Goal: Task Accomplishment & Management: Complete application form

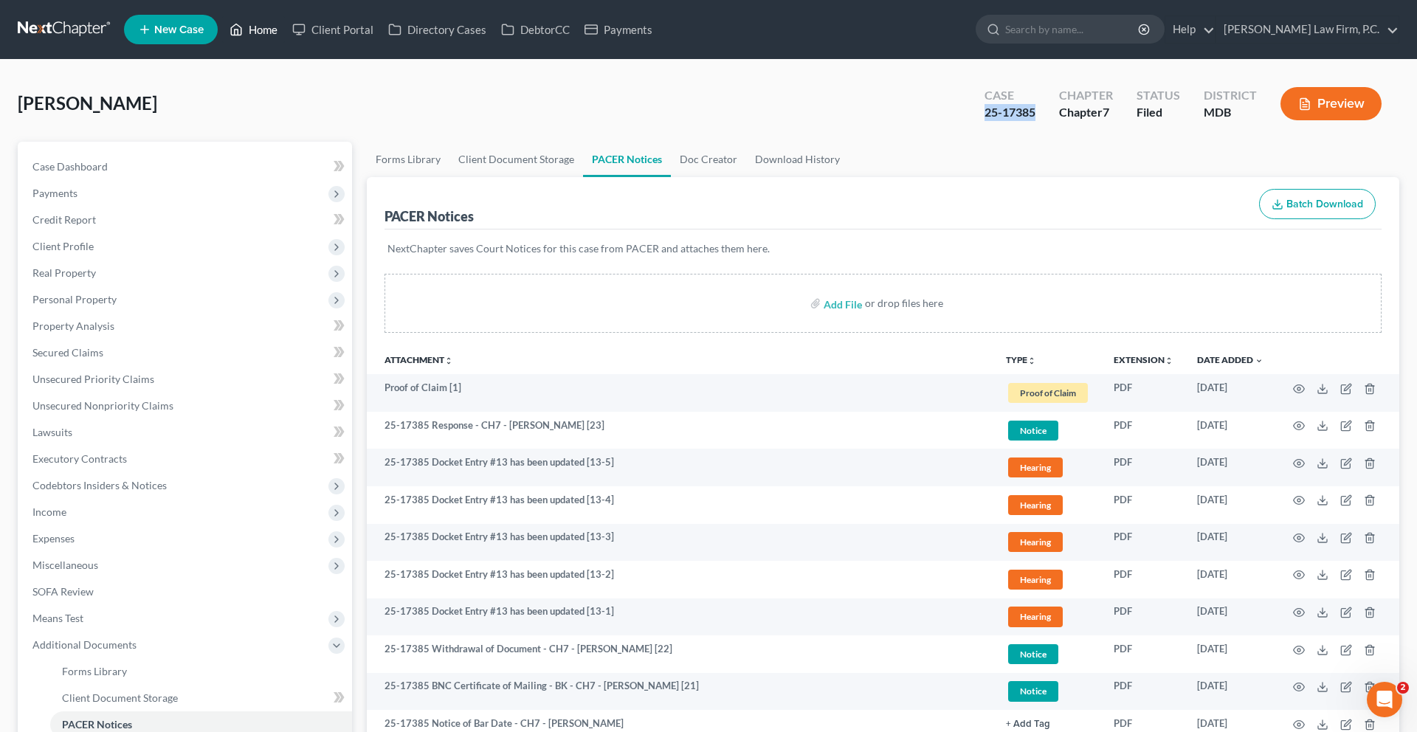
click at [285, 32] on link "Home" at bounding box center [253, 29] width 63 height 27
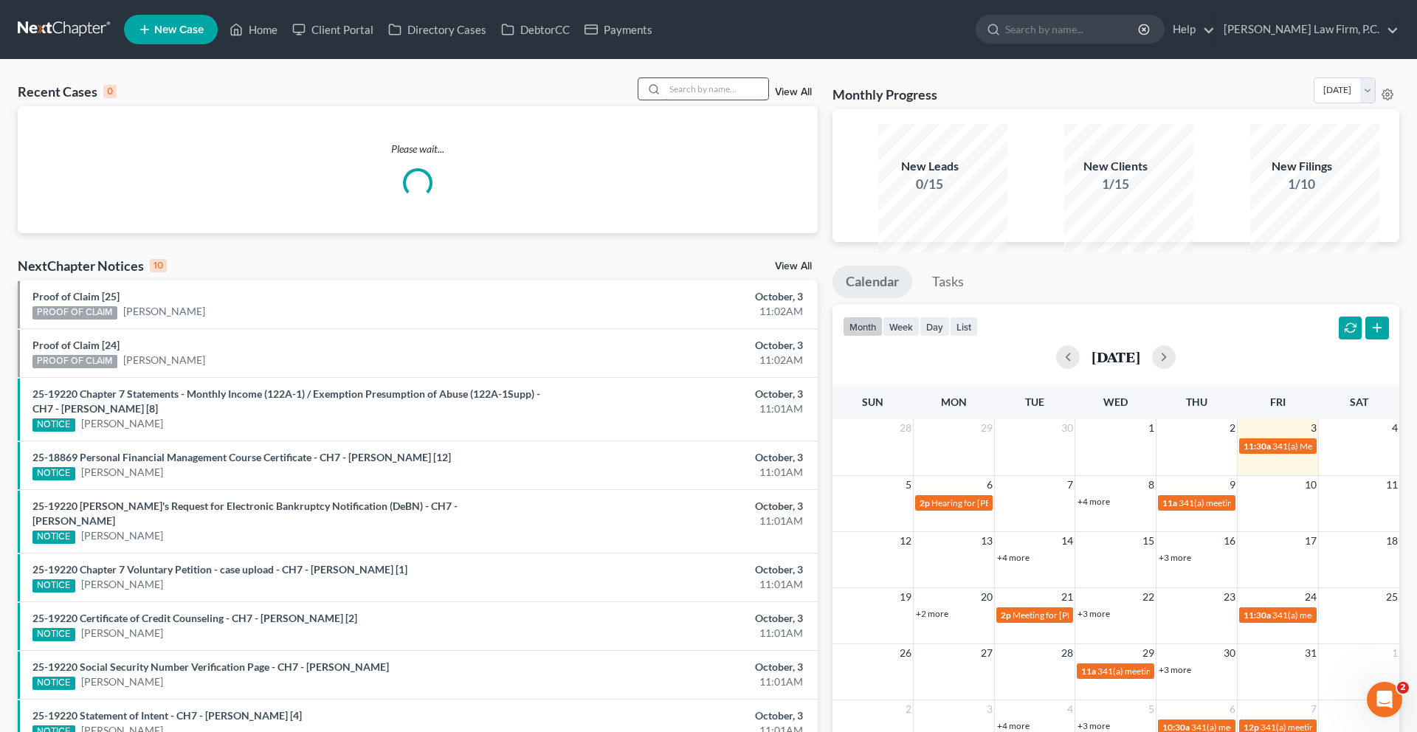
click at [665, 100] on input "search" at bounding box center [716, 88] width 103 height 21
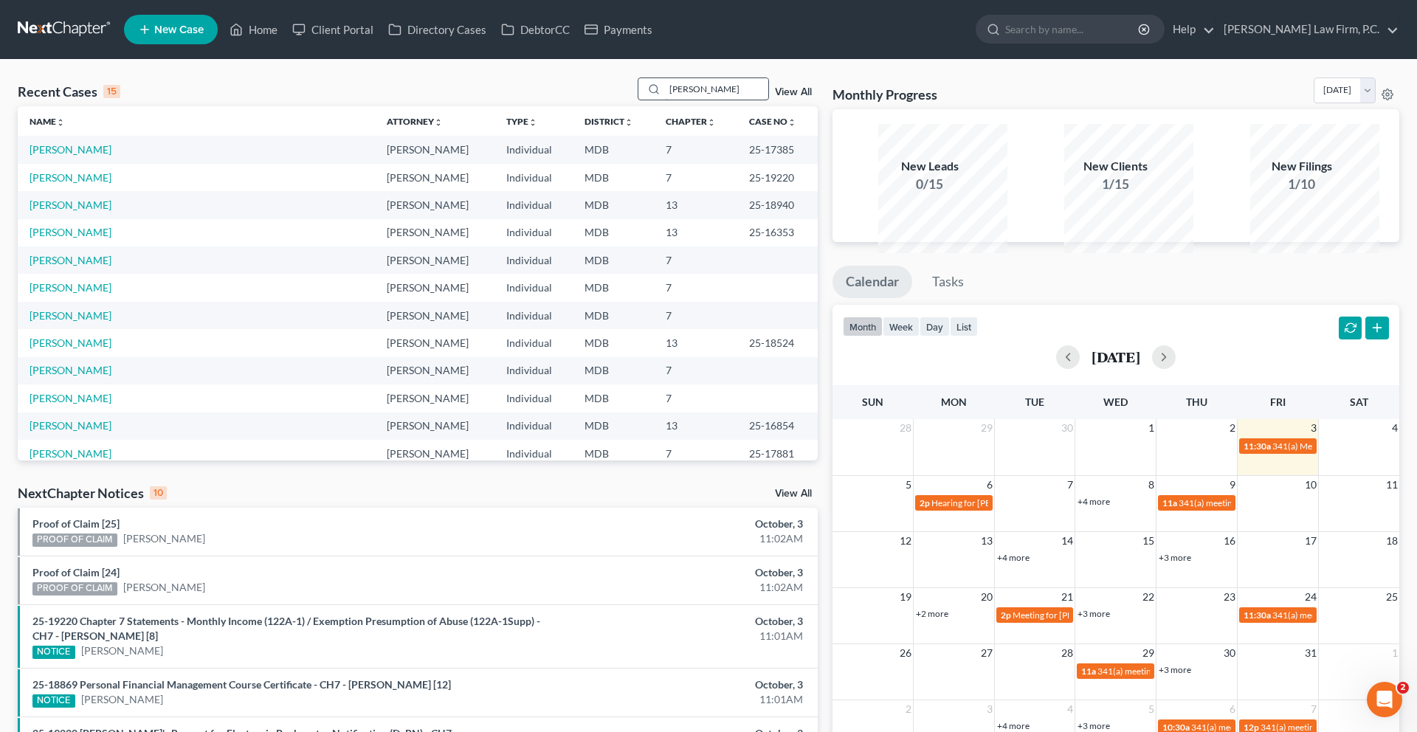
type input "[PERSON_NAME]"
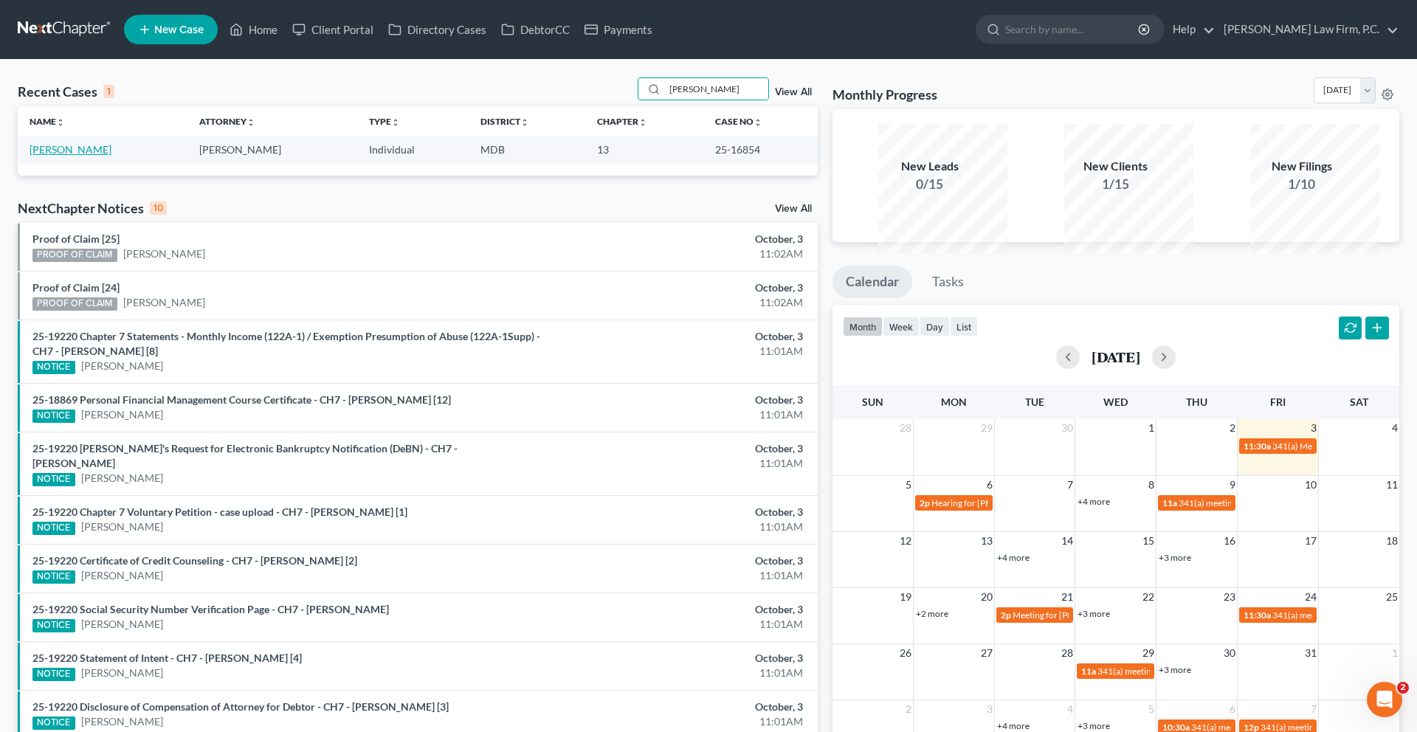
click at [71, 156] on link "[PERSON_NAME]" at bounding box center [71, 149] width 82 height 13
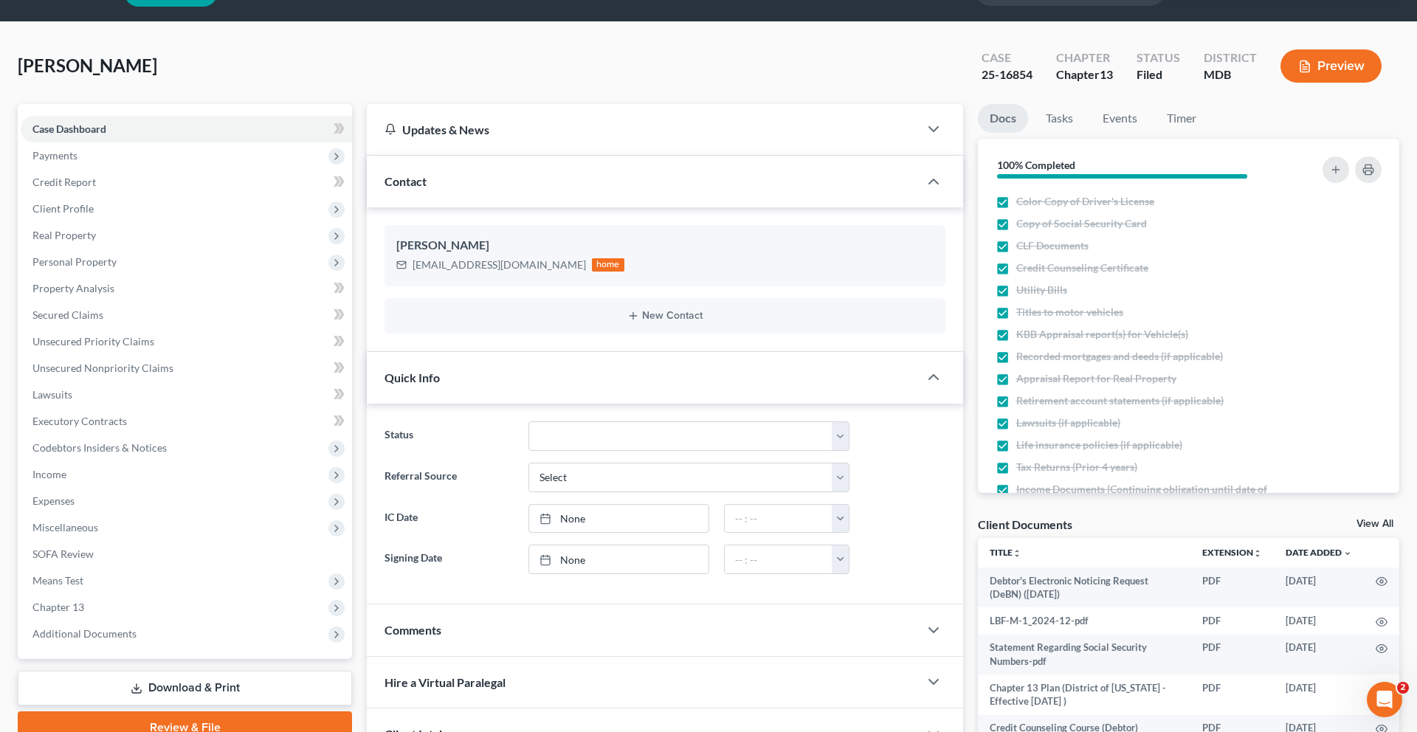
scroll to position [37, 0]
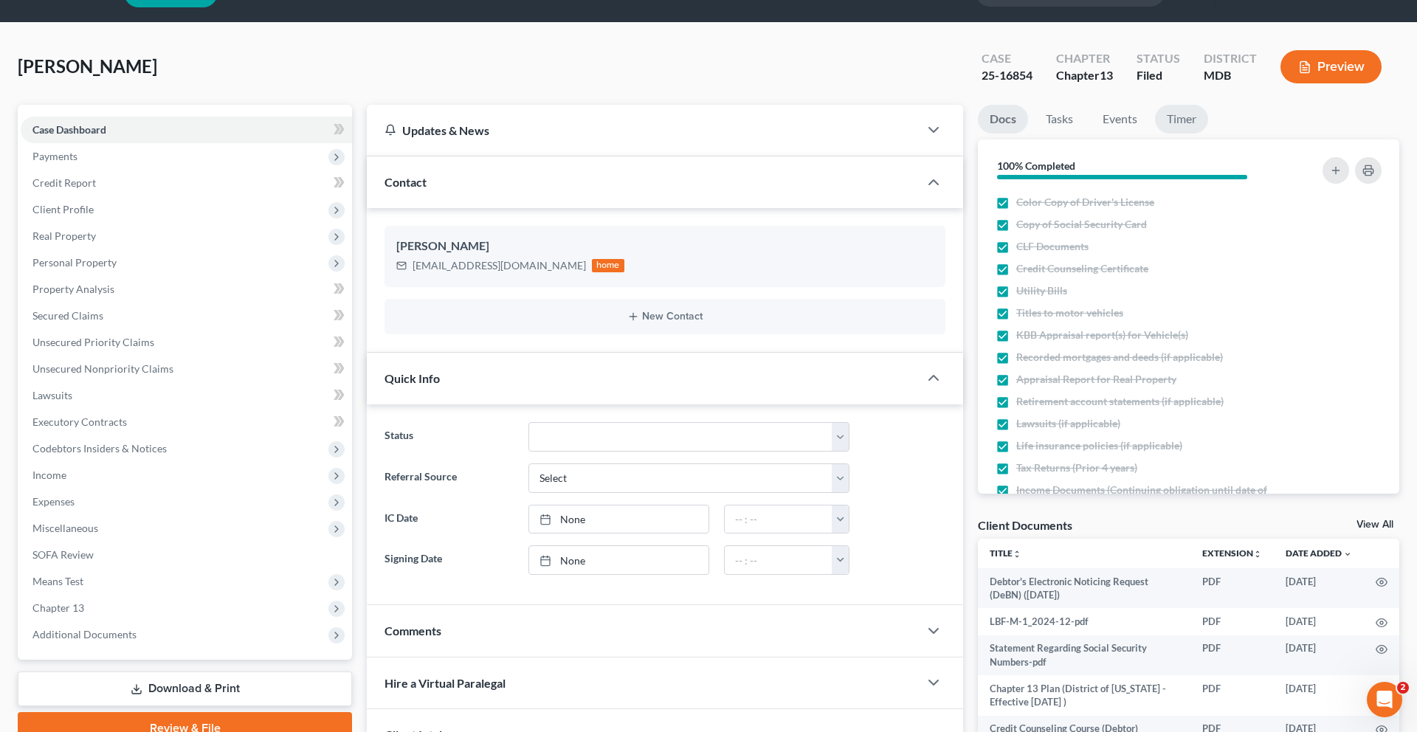
click at [1208, 134] on link "Timer" at bounding box center [1181, 119] width 53 height 29
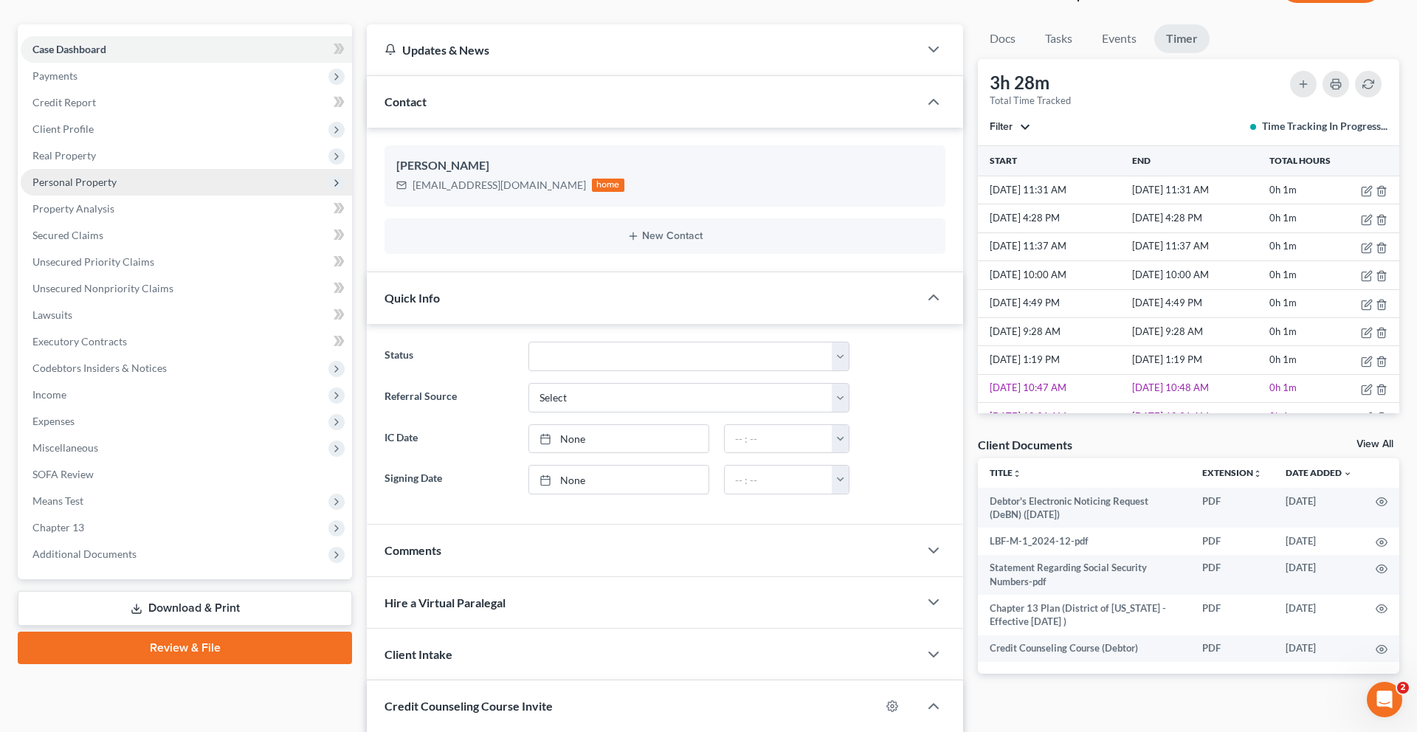
scroll to position [118, 0]
click at [235, 221] on link "Property Analysis" at bounding box center [186, 208] width 331 height 27
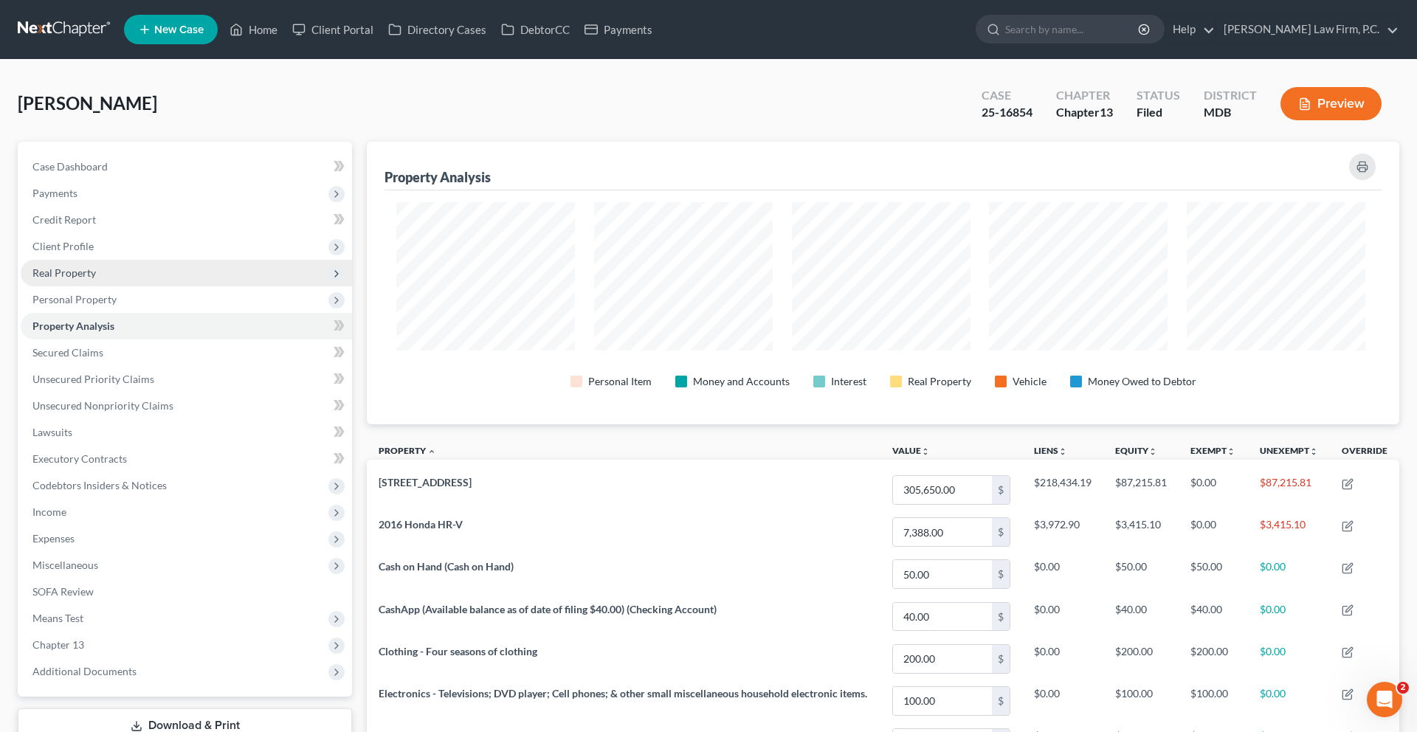
click at [174, 286] on span "Real Property" at bounding box center [186, 273] width 331 height 27
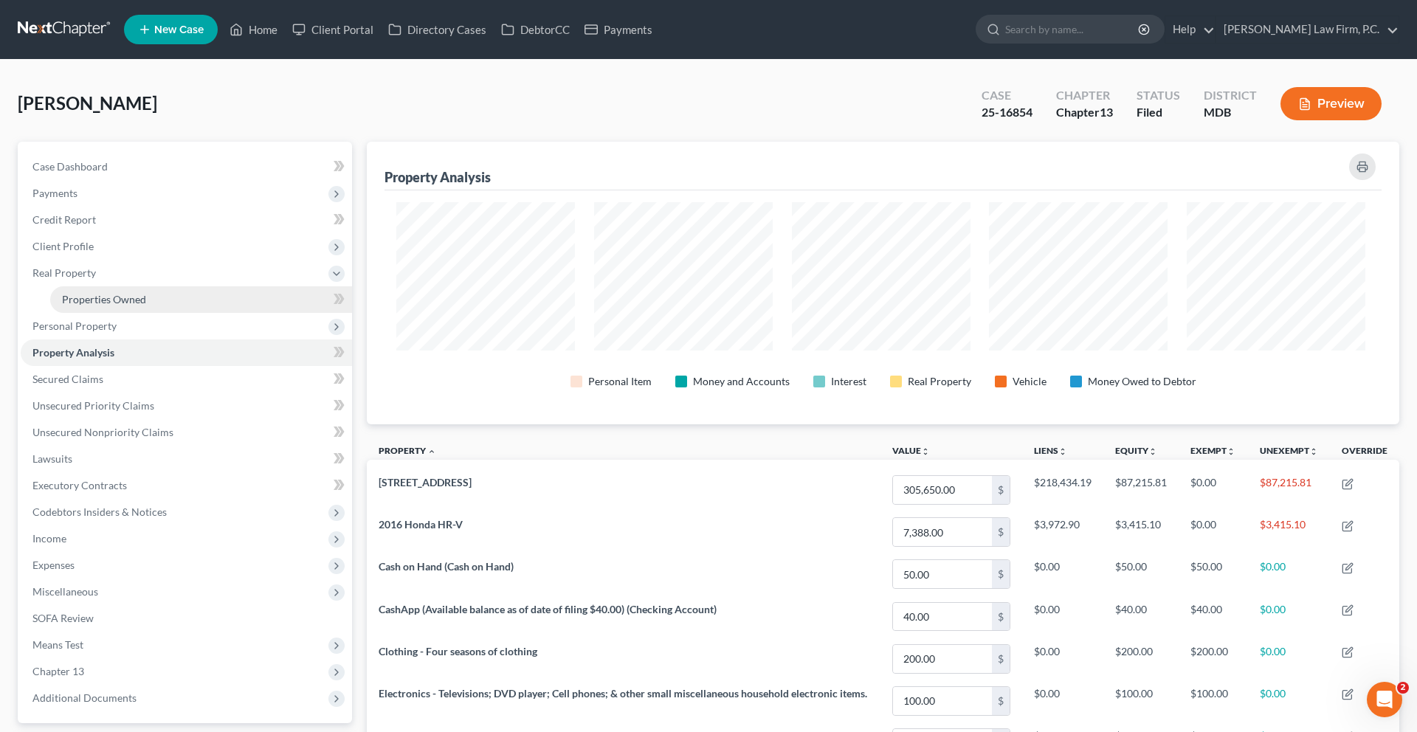
click at [146, 305] on span "Properties Owned" at bounding box center [104, 299] width 84 height 13
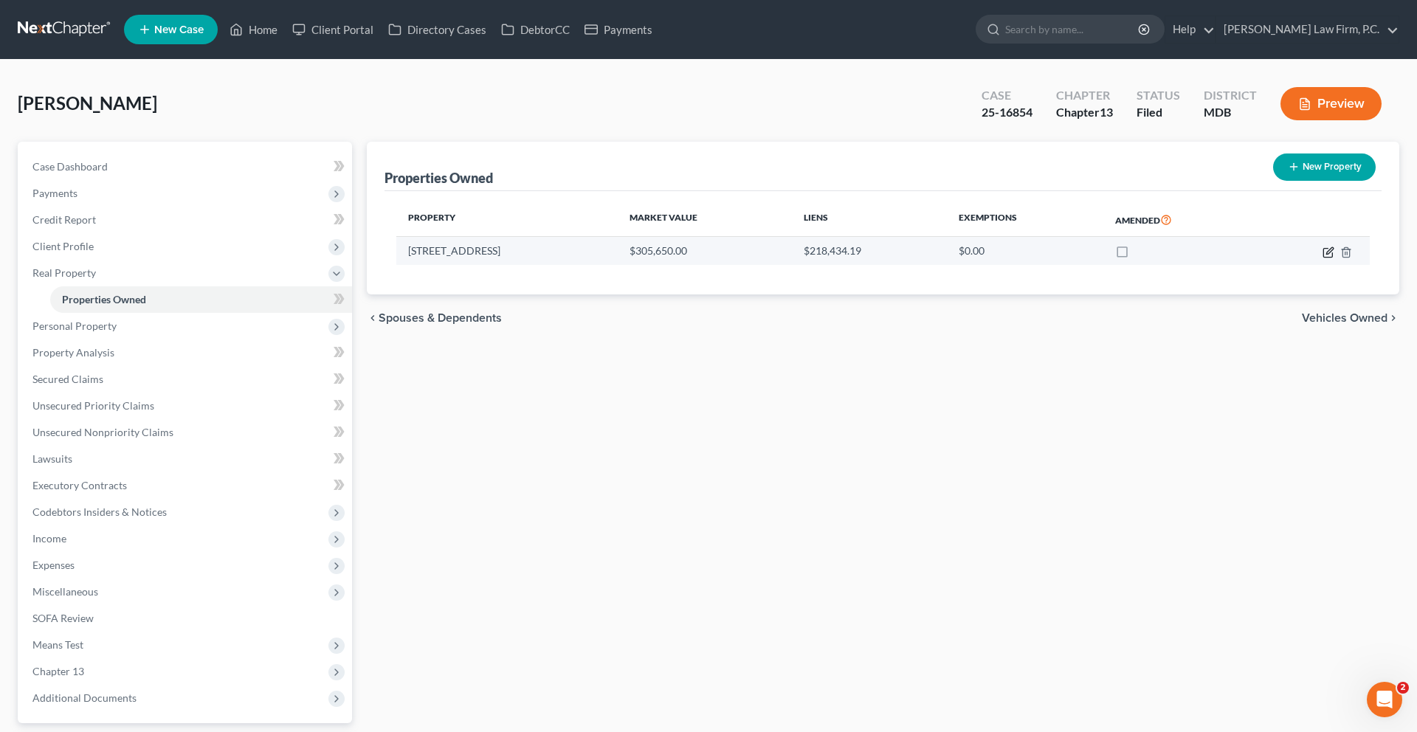
click at [1326, 254] on icon "button" at bounding box center [1329, 250] width 7 height 7
select select "21"
select select "1"
select select "0"
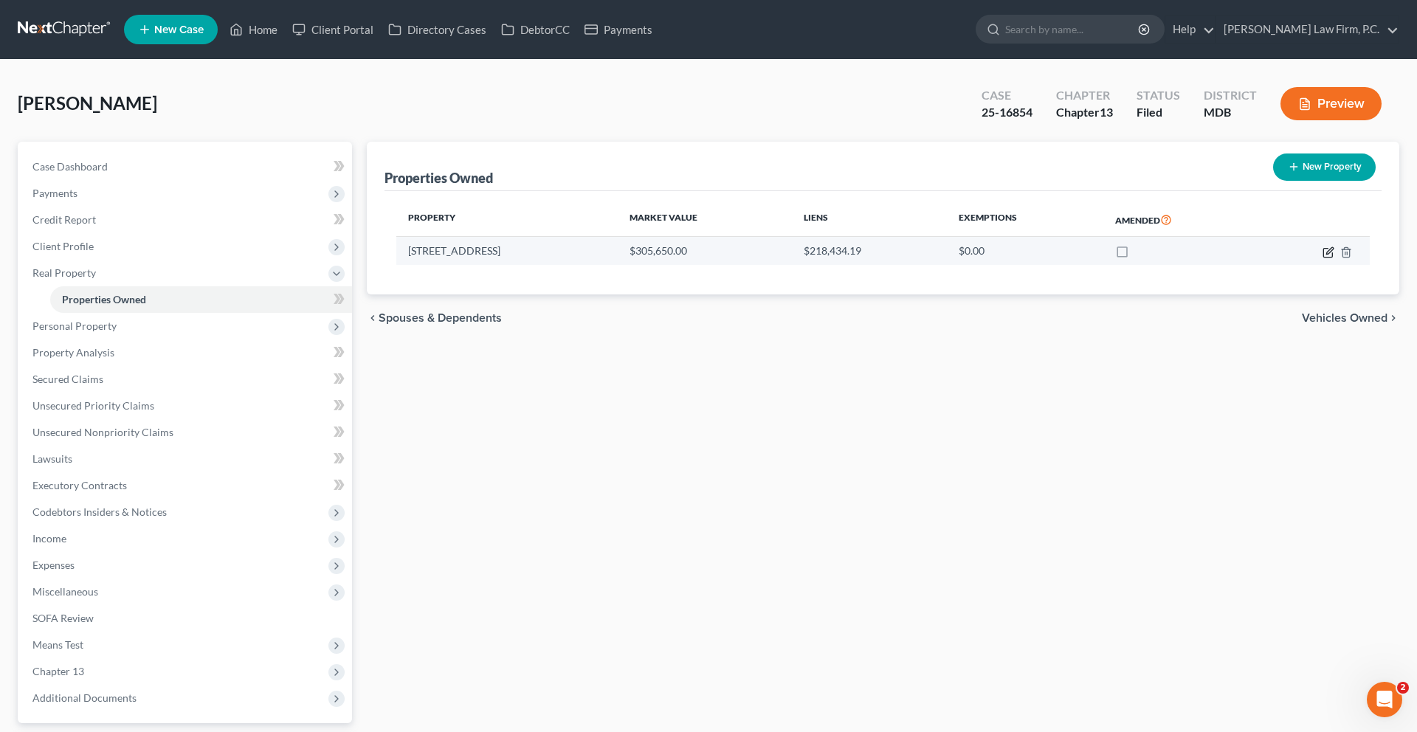
select select "14"
select select "0"
select select "4"
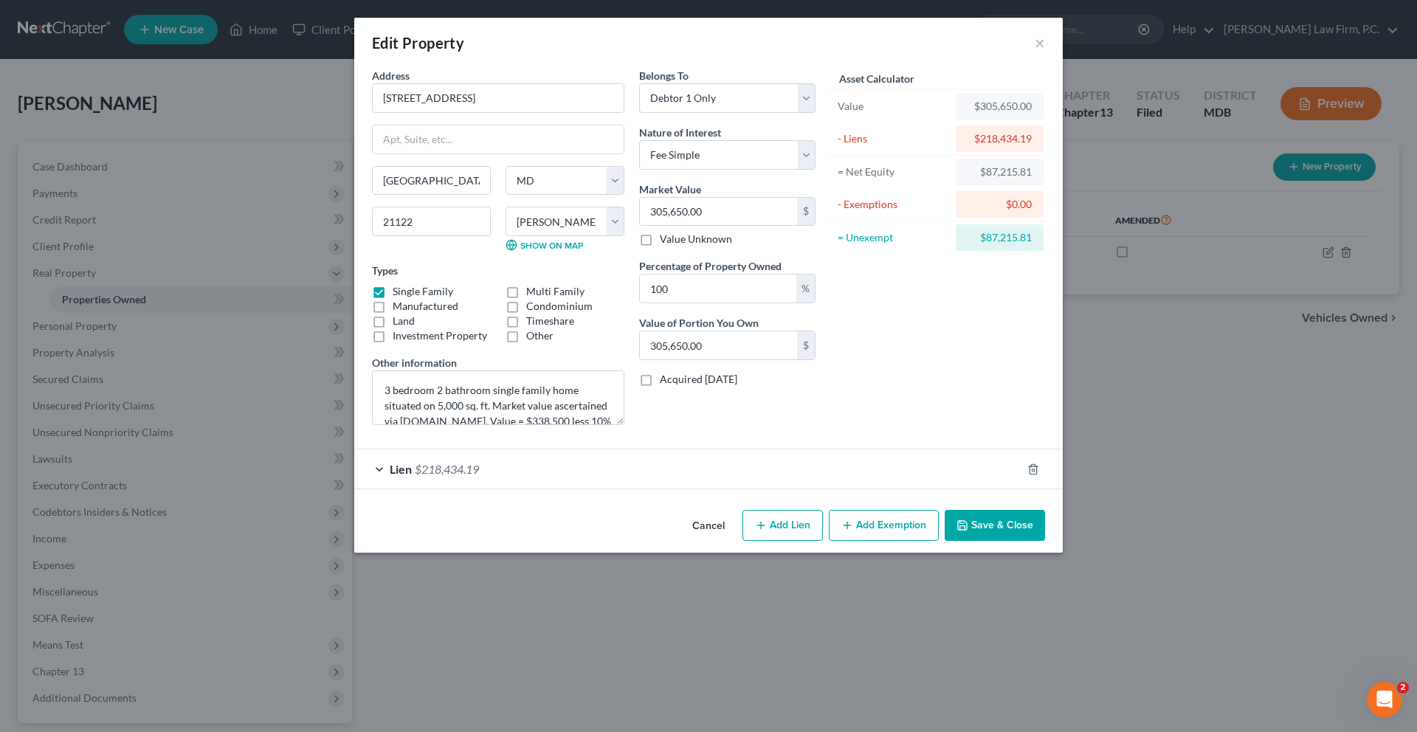
click at [718, 488] on div "Lien $218,434.19" at bounding box center [687, 468] width 667 height 39
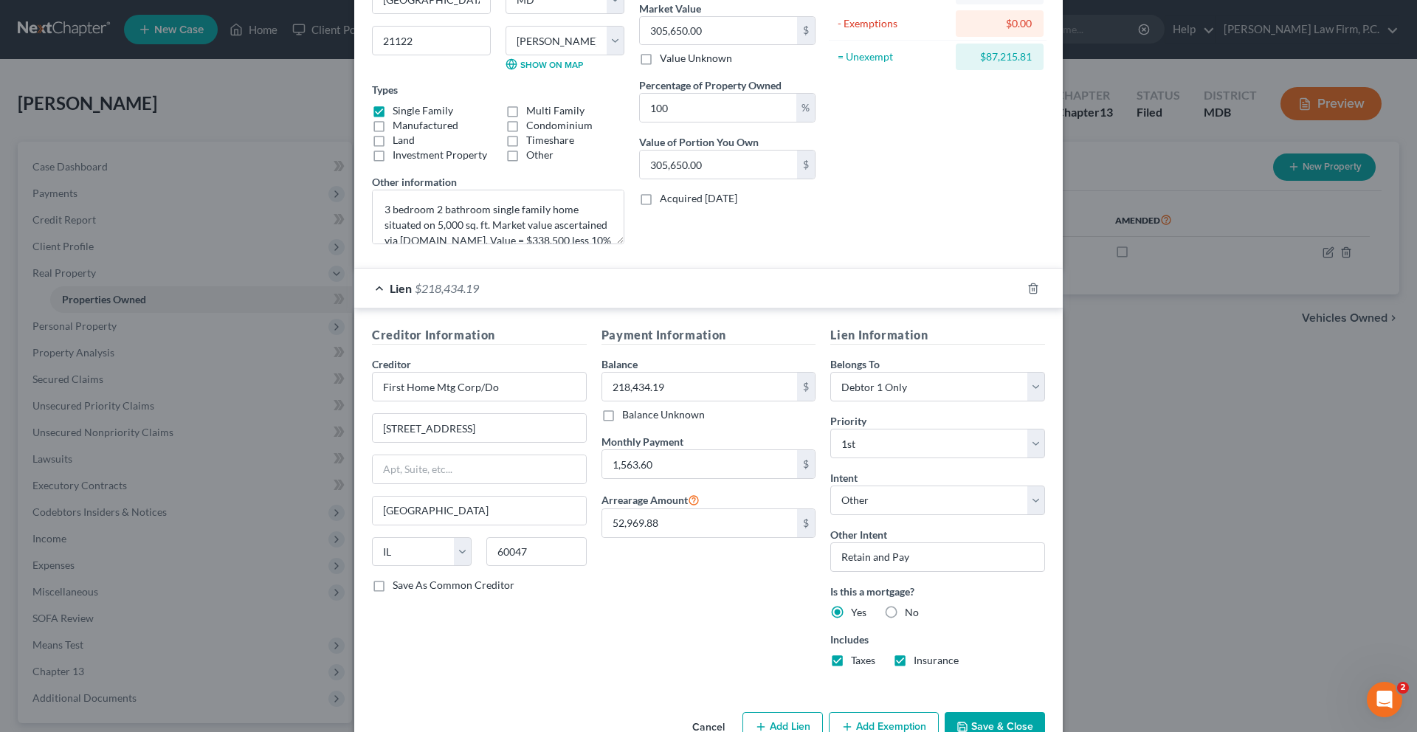
scroll to position [455, 0]
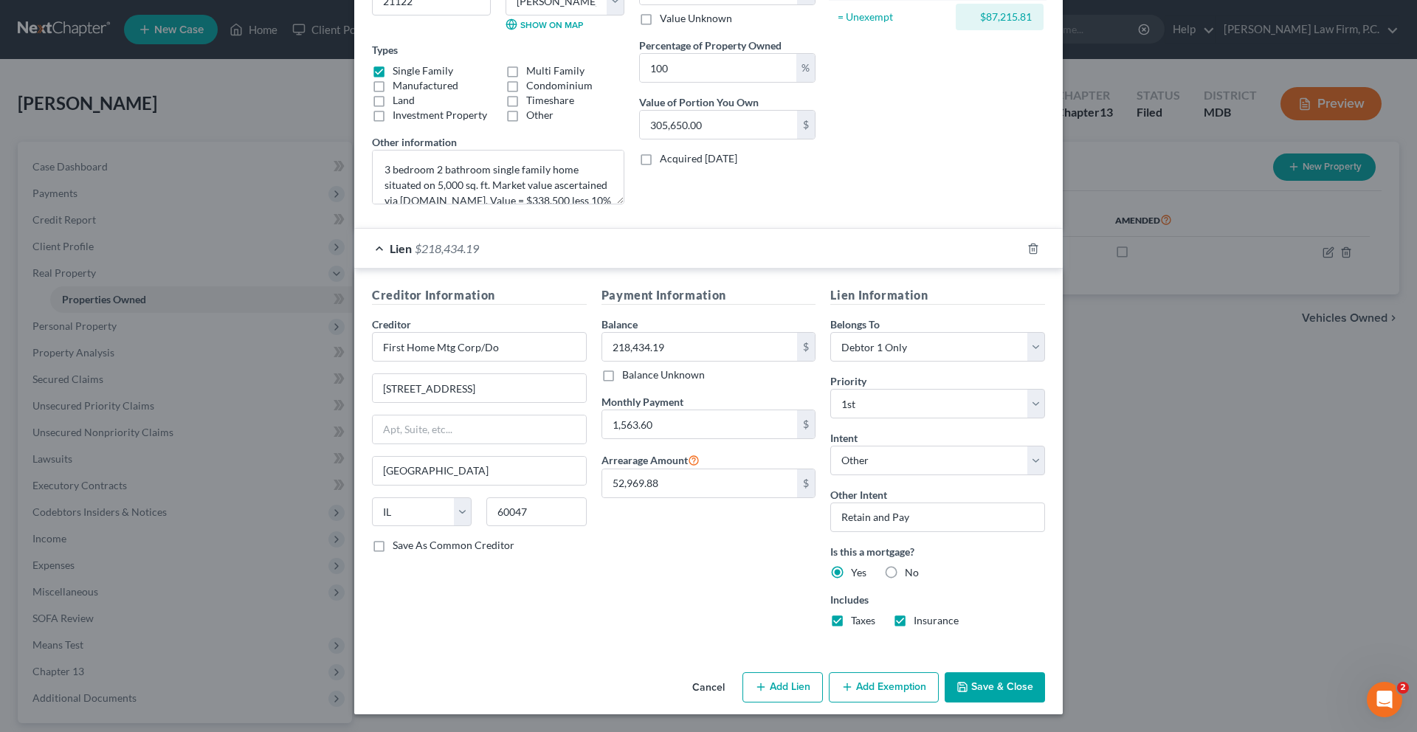
click at [853, 683] on icon "button" at bounding box center [847, 687] width 12 height 12
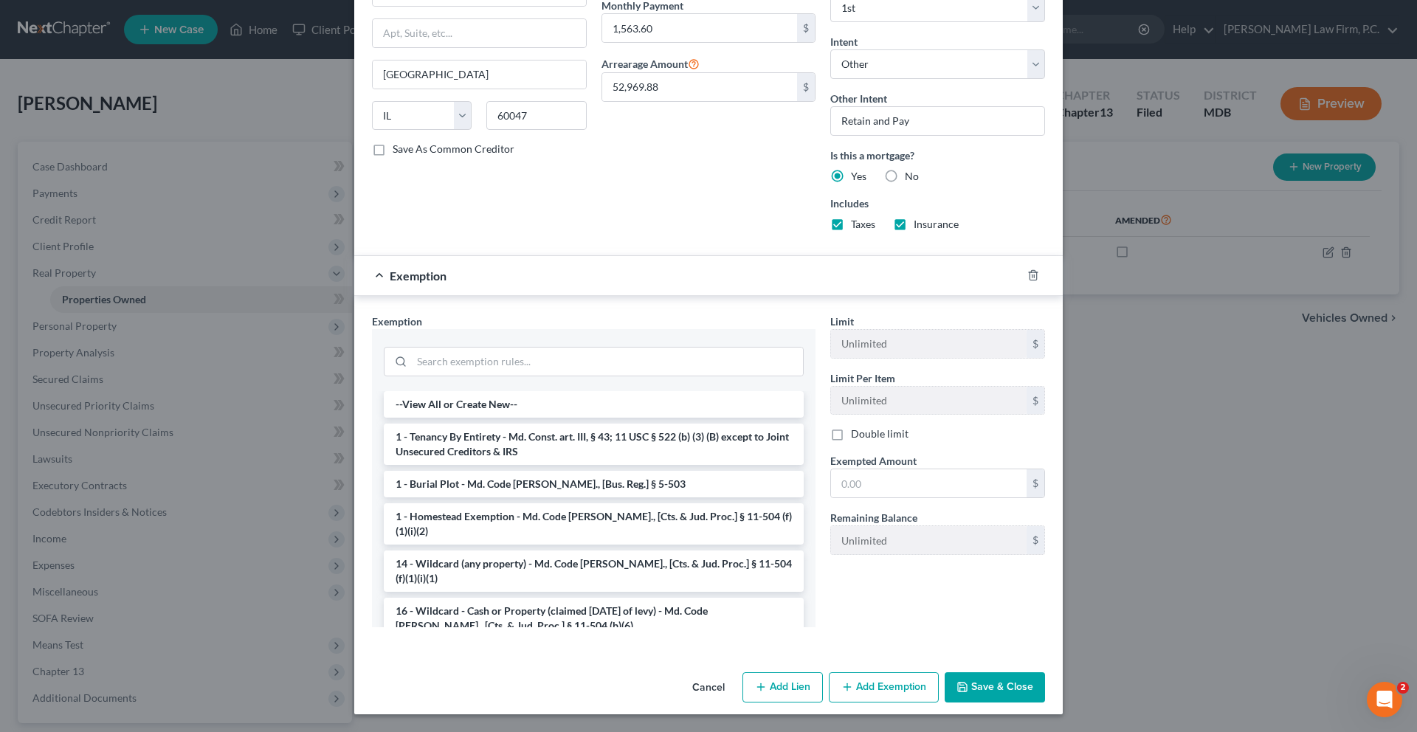
scroll to position [893, 0]
click at [494, 348] on input "search" at bounding box center [607, 362] width 391 height 28
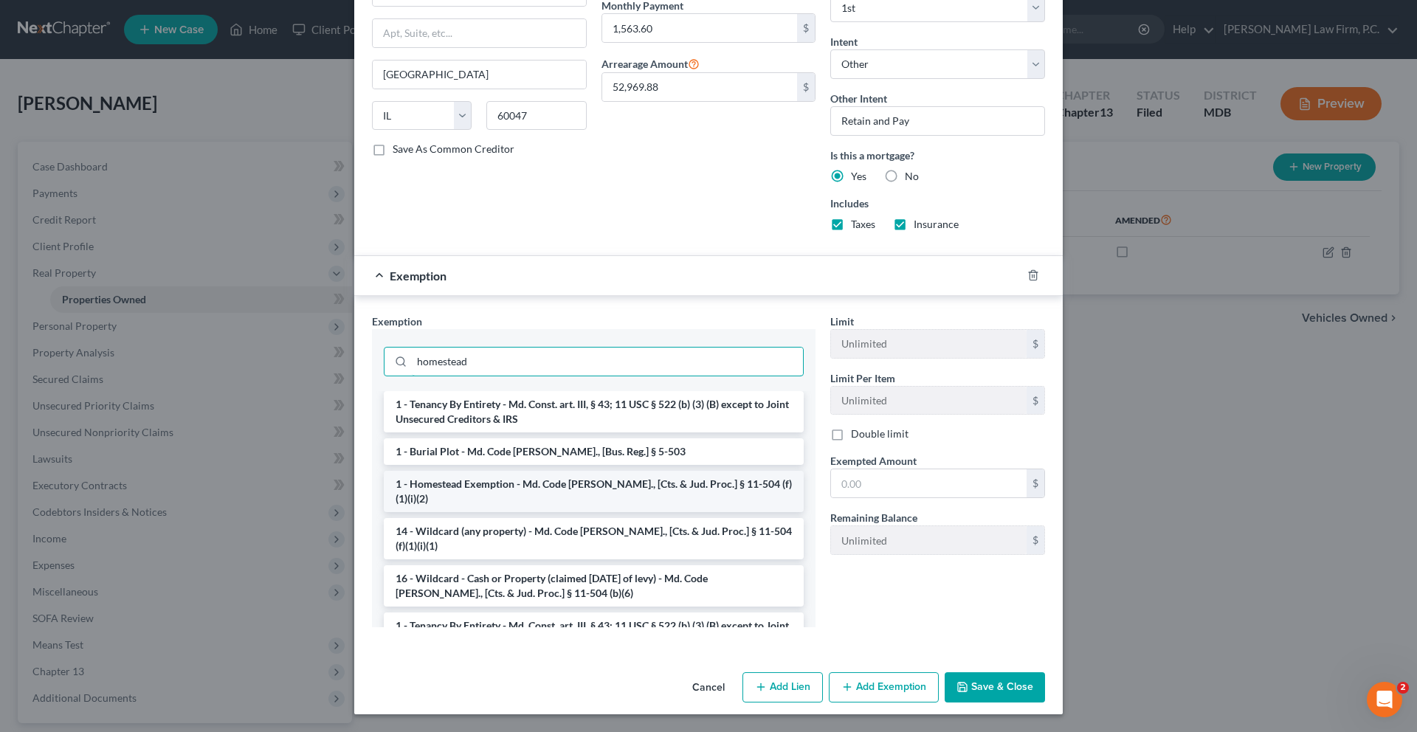
type input "homestead"
click at [458, 474] on li "1 - Homestead Exemption - Md. Code [PERSON_NAME]., [Cts. & Jud. Proc.] § 11-504…" at bounding box center [594, 491] width 420 height 41
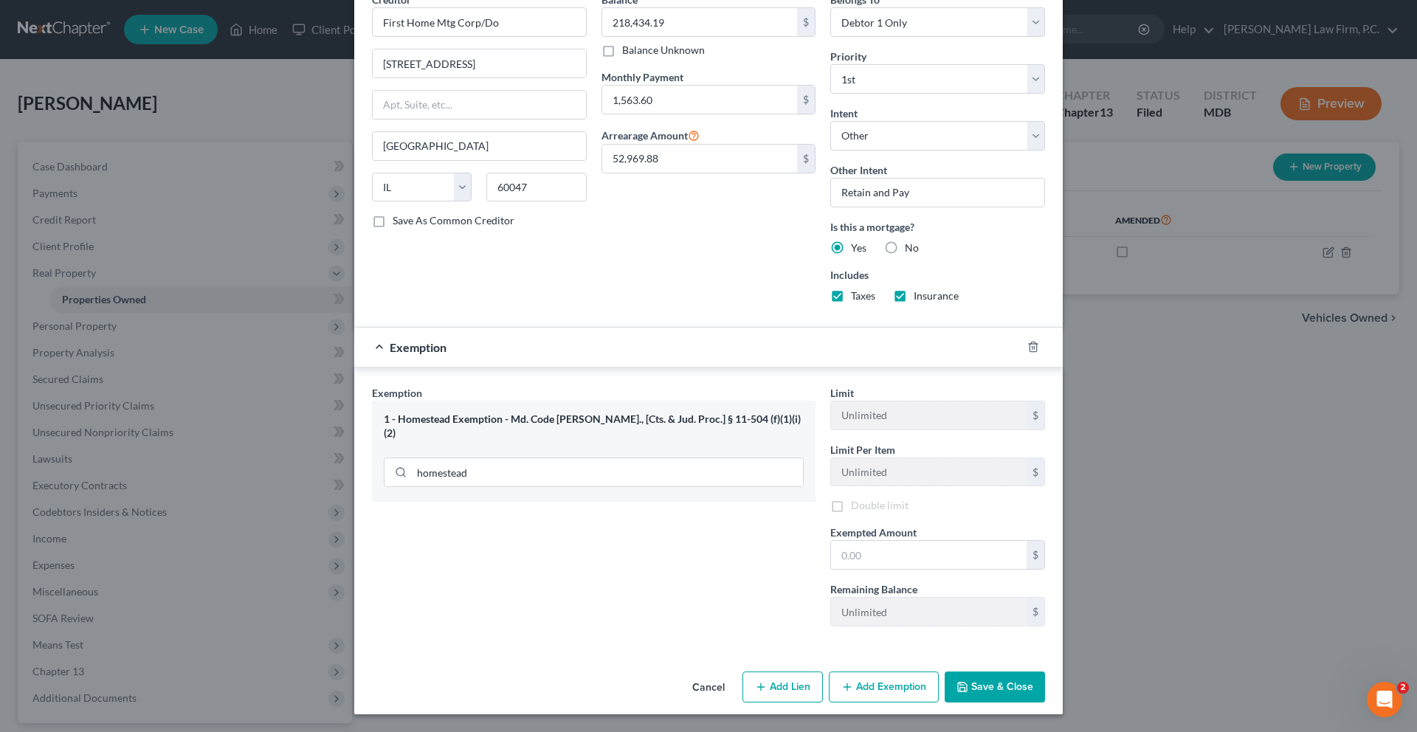
scroll to position [861, 0]
click at [958, 541] on input "text" at bounding box center [929, 555] width 196 height 28
type input "31,575.00"
click at [720, 528] on div "Exemption Set must be selected for CA. Exemption * 1 - Homestead Exemption - Md…" at bounding box center [594, 510] width 458 height 255
click at [1045, 680] on button "Save & Close" at bounding box center [994, 686] width 100 height 31
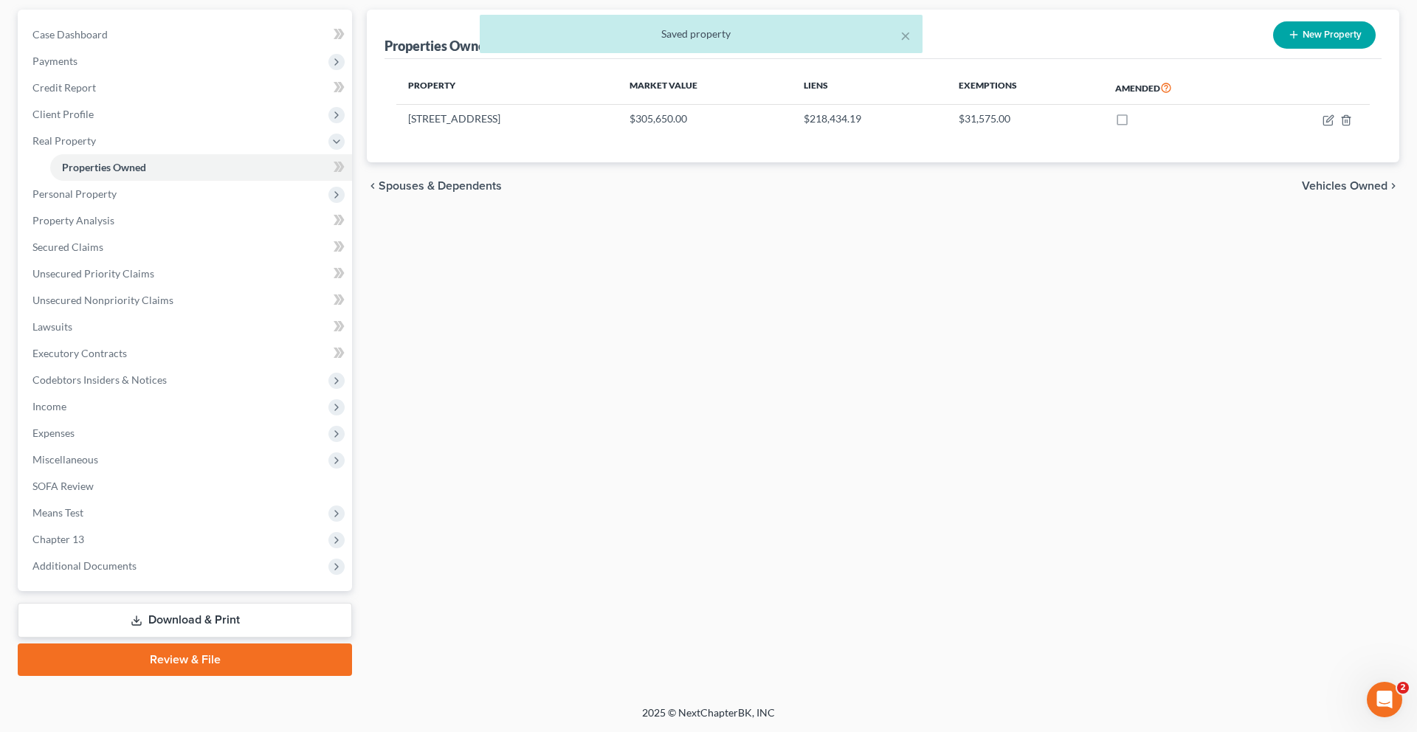
scroll to position [345, 0]
click at [201, 643] on link "Review & File" at bounding box center [185, 659] width 334 height 32
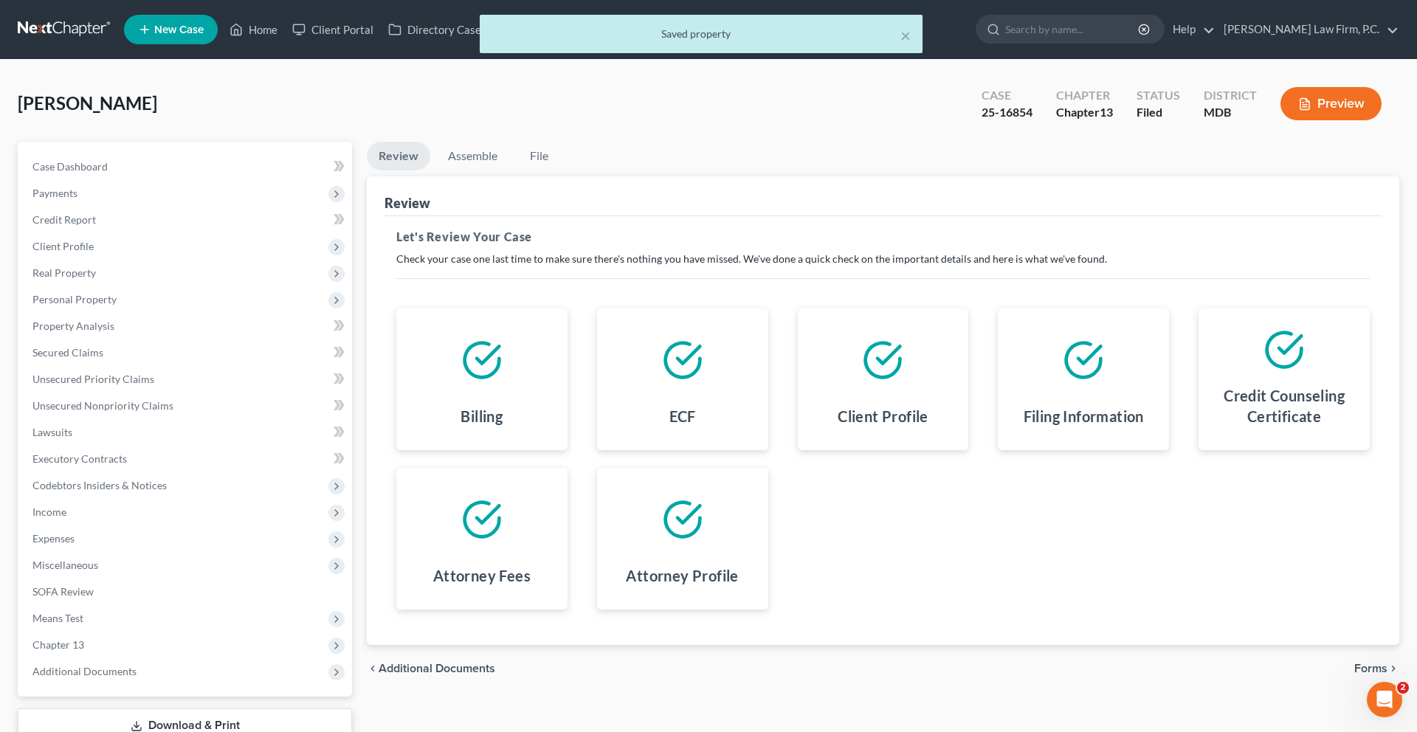
click at [469, 142] on div "[PERSON_NAME] Upgraded Case 25-16854 Chapter Chapter 13 Status Filed District M…" at bounding box center [708, 109] width 1381 height 64
click at [486, 170] on link "Assemble" at bounding box center [472, 156] width 73 height 29
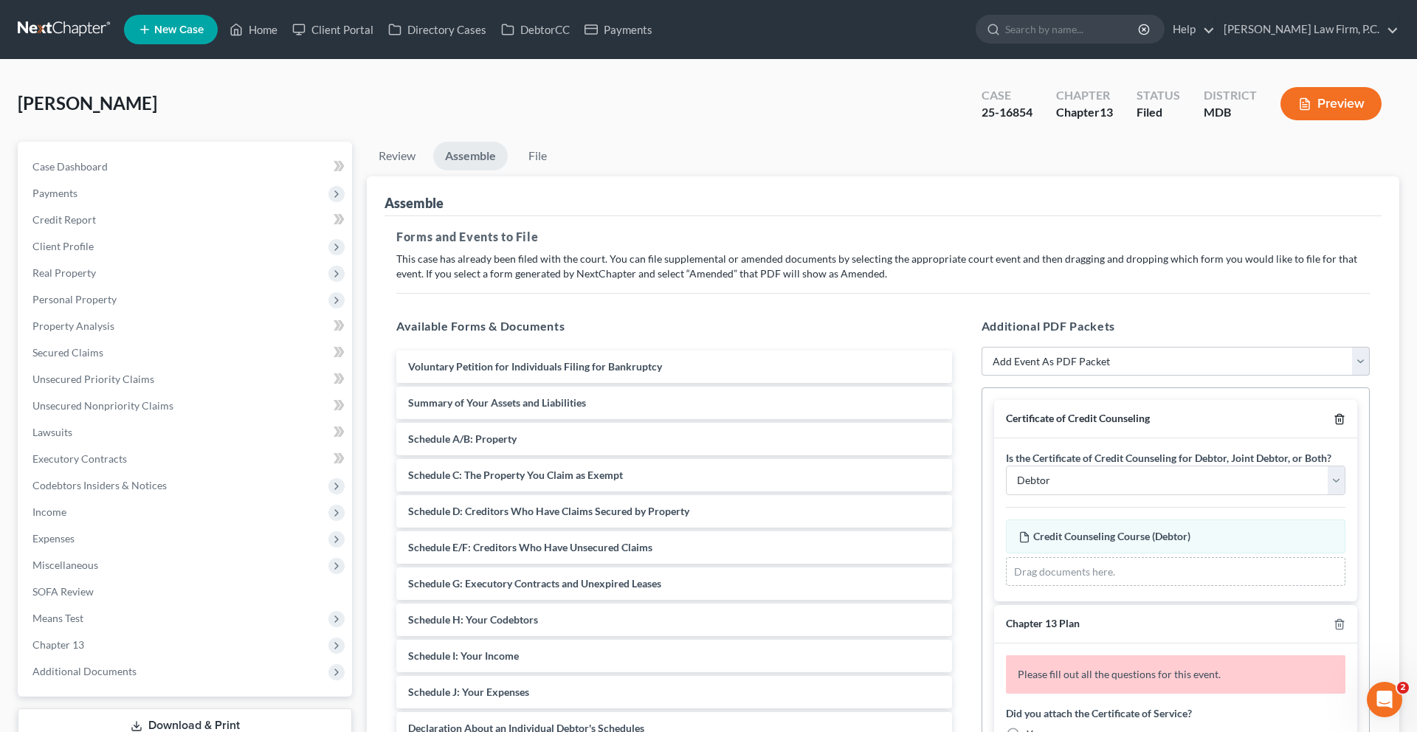
click at [1333, 425] on icon "button" at bounding box center [1339, 419] width 12 height 12
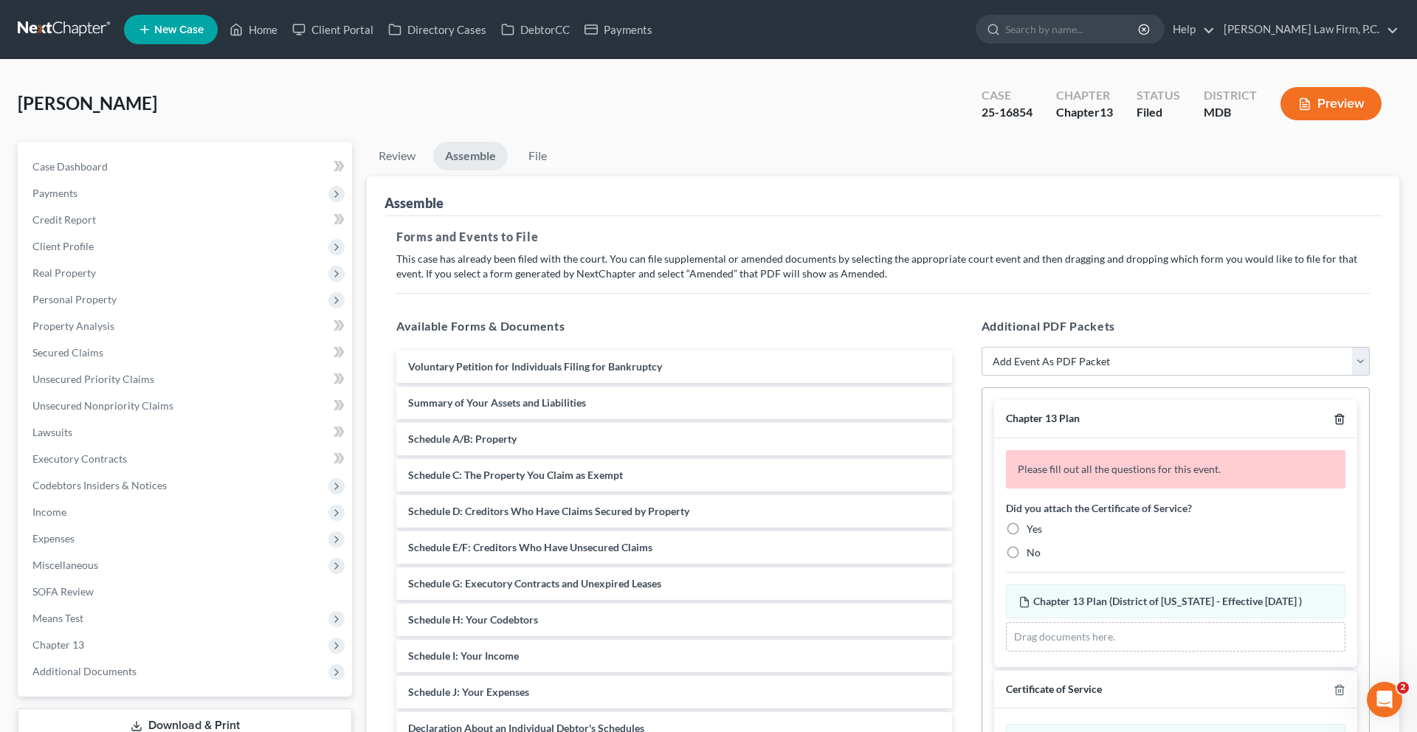
click at [1333, 425] on icon "button" at bounding box center [1339, 419] width 12 height 12
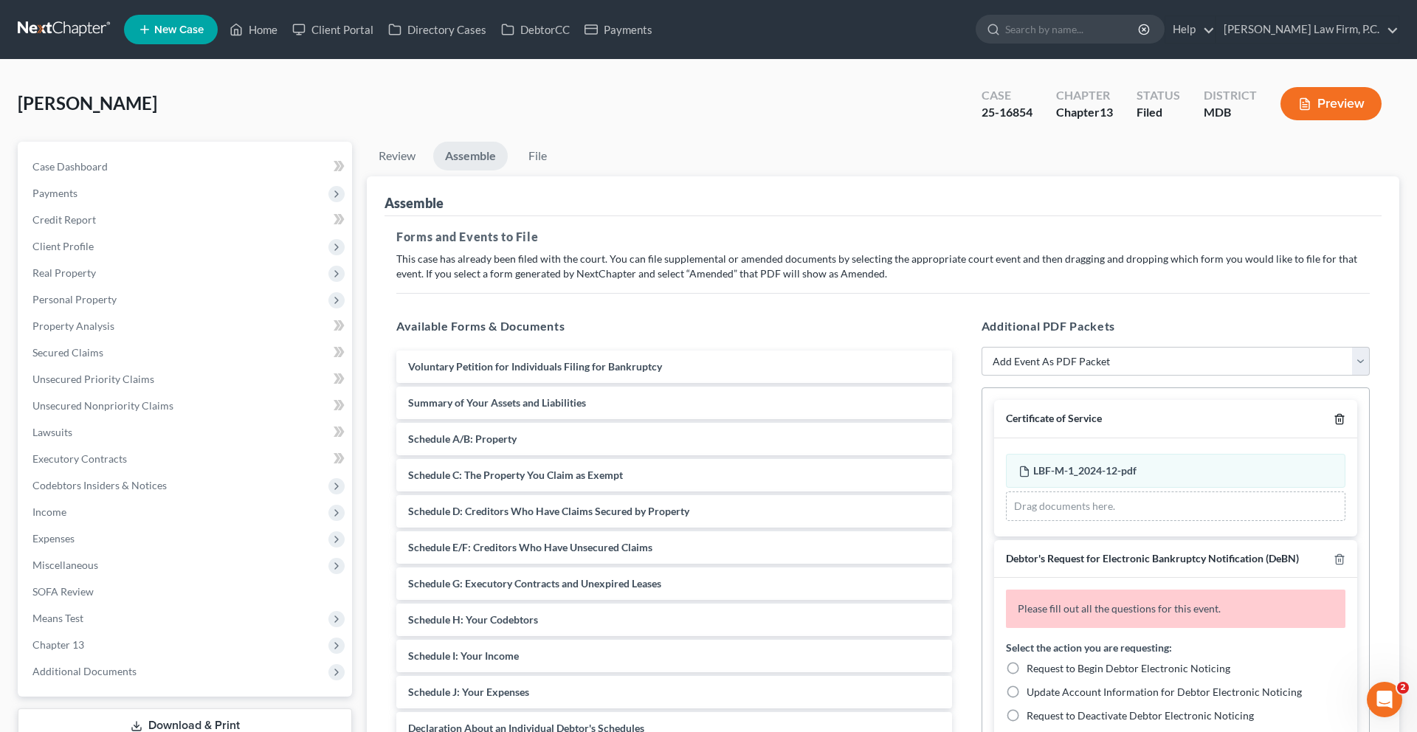
click at [1333, 425] on icon "button" at bounding box center [1339, 419] width 12 height 12
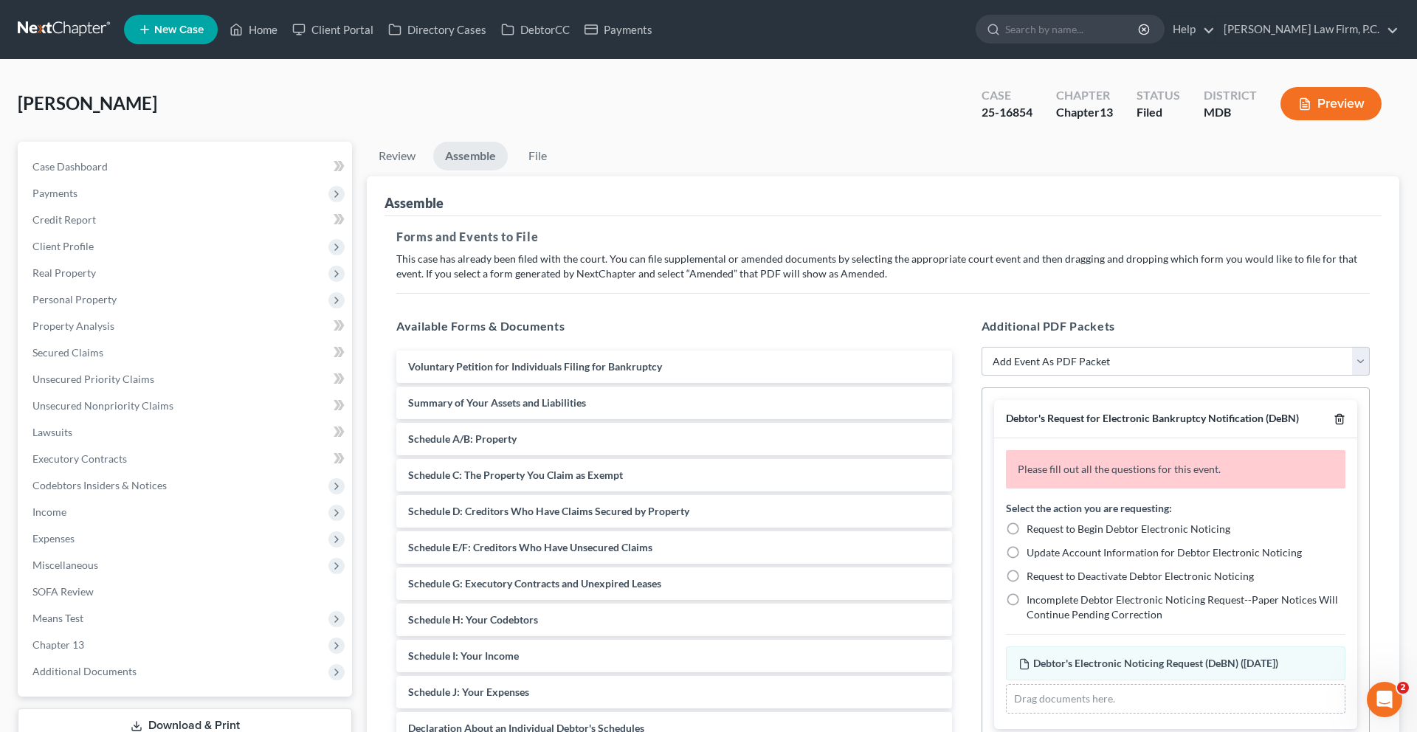
click at [1333, 425] on icon "button" at bounding box center [1339, 419] width 12 height 12
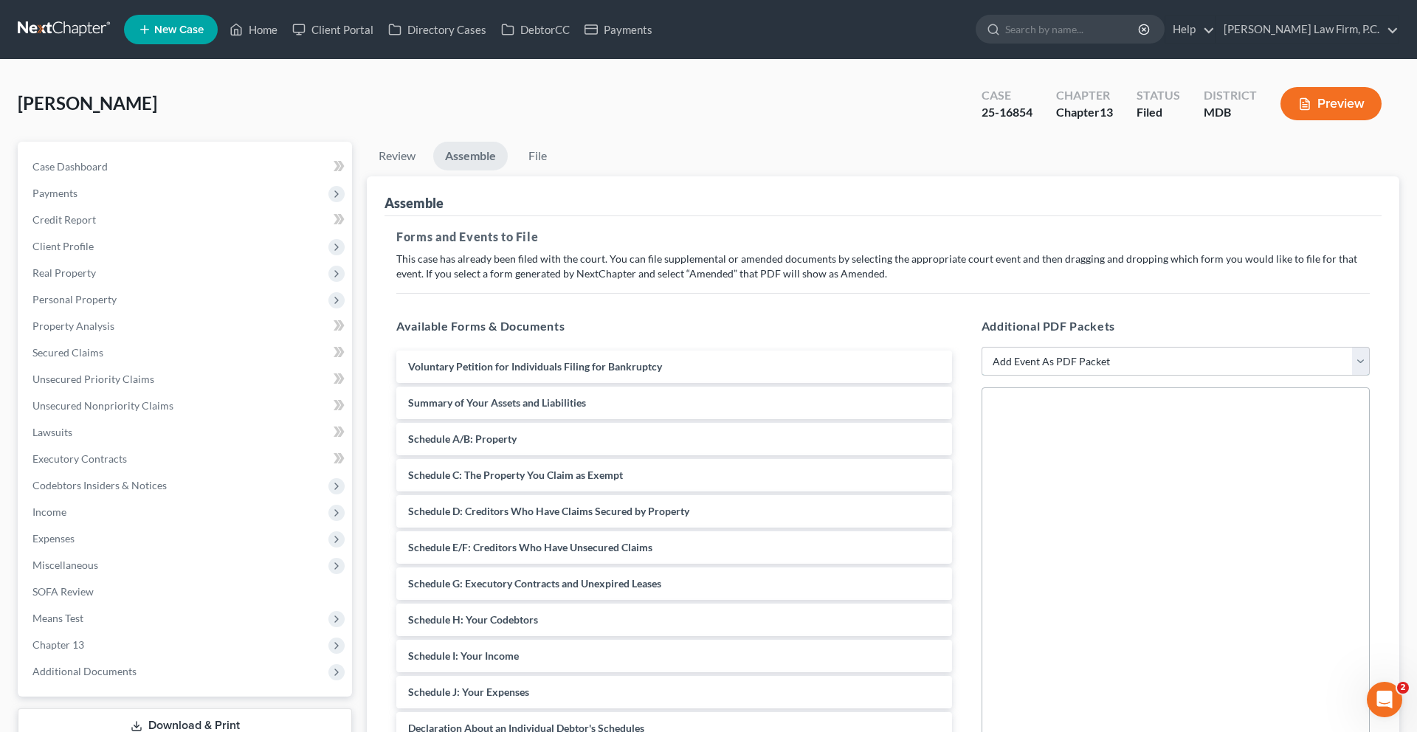
click at [1243, 376] on select "Add Event As PDF Packet Affidavit Affidavit of Adequate Protection and Lease Pa…" at bounding box center [1175, 362] width 388 height 30
select select "7"
click at [981, 376] on select "Add Event As PDF Packet Affidavit Affidavit of Adequate Protection and Lease Pa…" at bounding box center [1175, 362] width 388 height 30
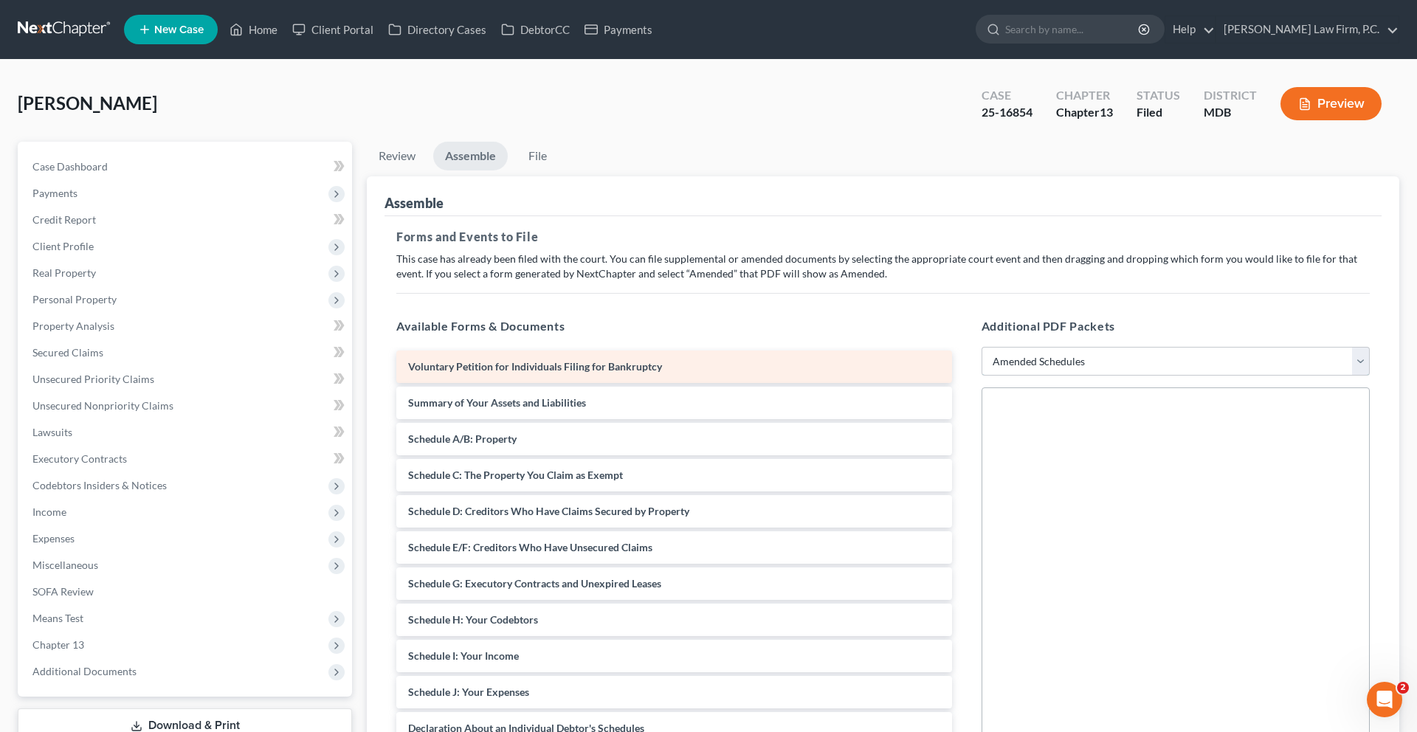
select select
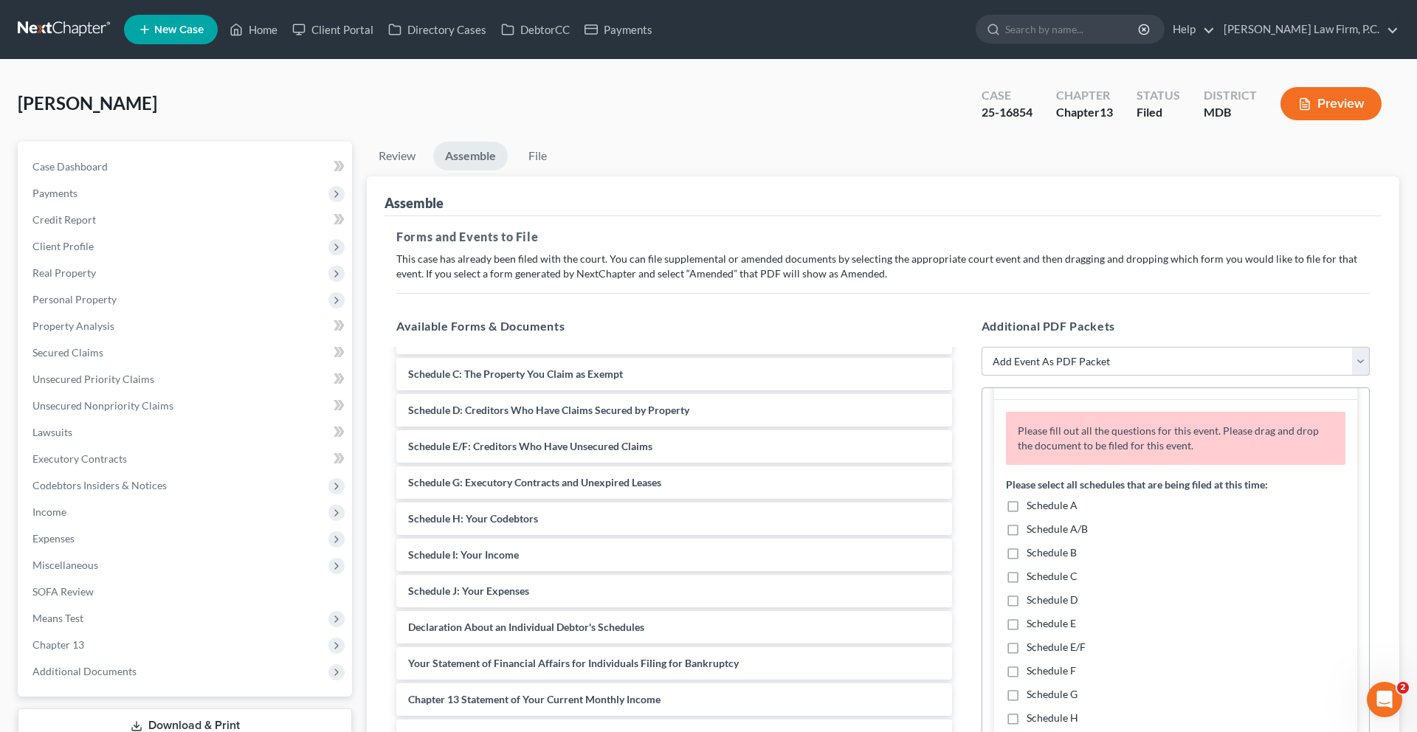
scroll to position [43, 0]
click at [1059, 507] on span "Schedule A" at bounding box center [1051, 500] width 51 height 13
click at [1042, 503] on input "Schedule A" at bounding box center [1037, 499] width 10 height 10
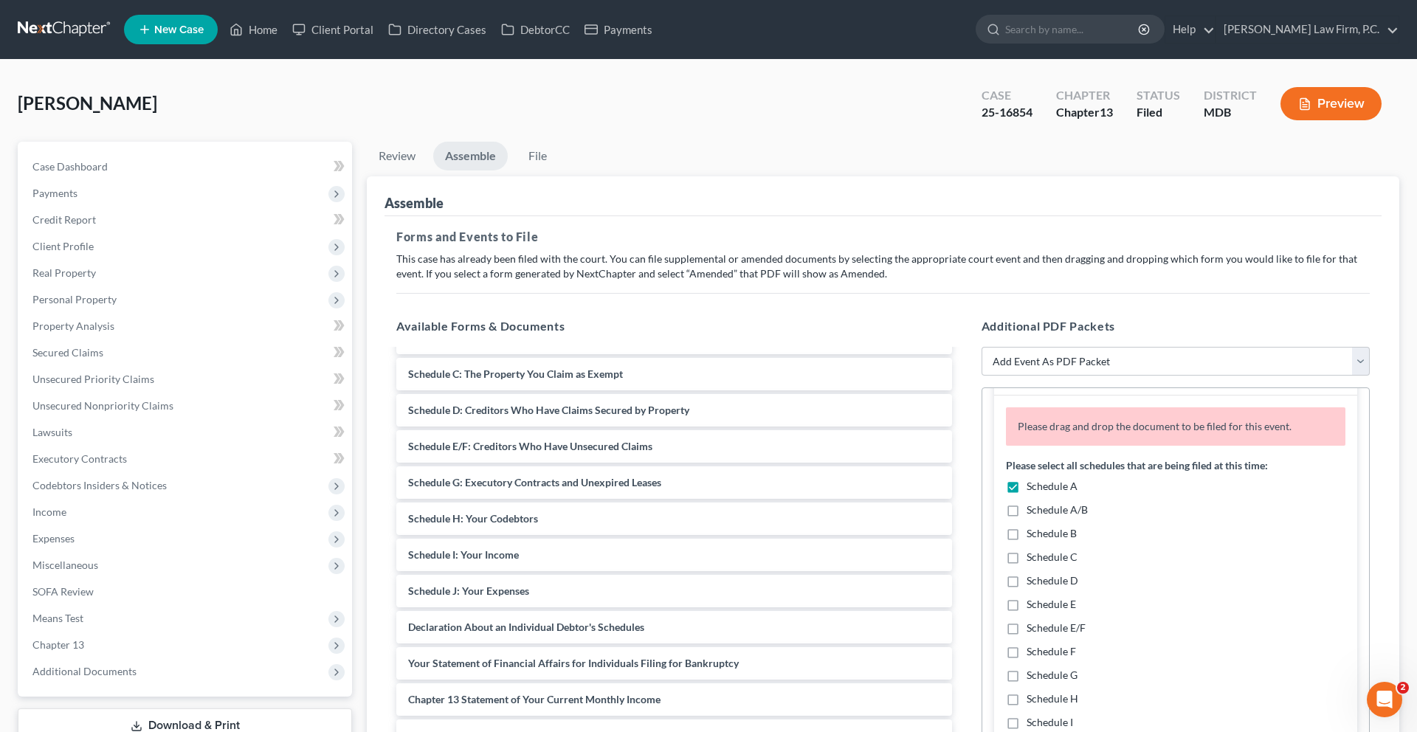
click at [1050, 492] on span "Schedule A" at bounding box center [1051, 486] width 51 height 13
click at [1042, 488] on input "Schedule A" at bounding box center [1037, 484] width 10 height 10
checkbox input "false"
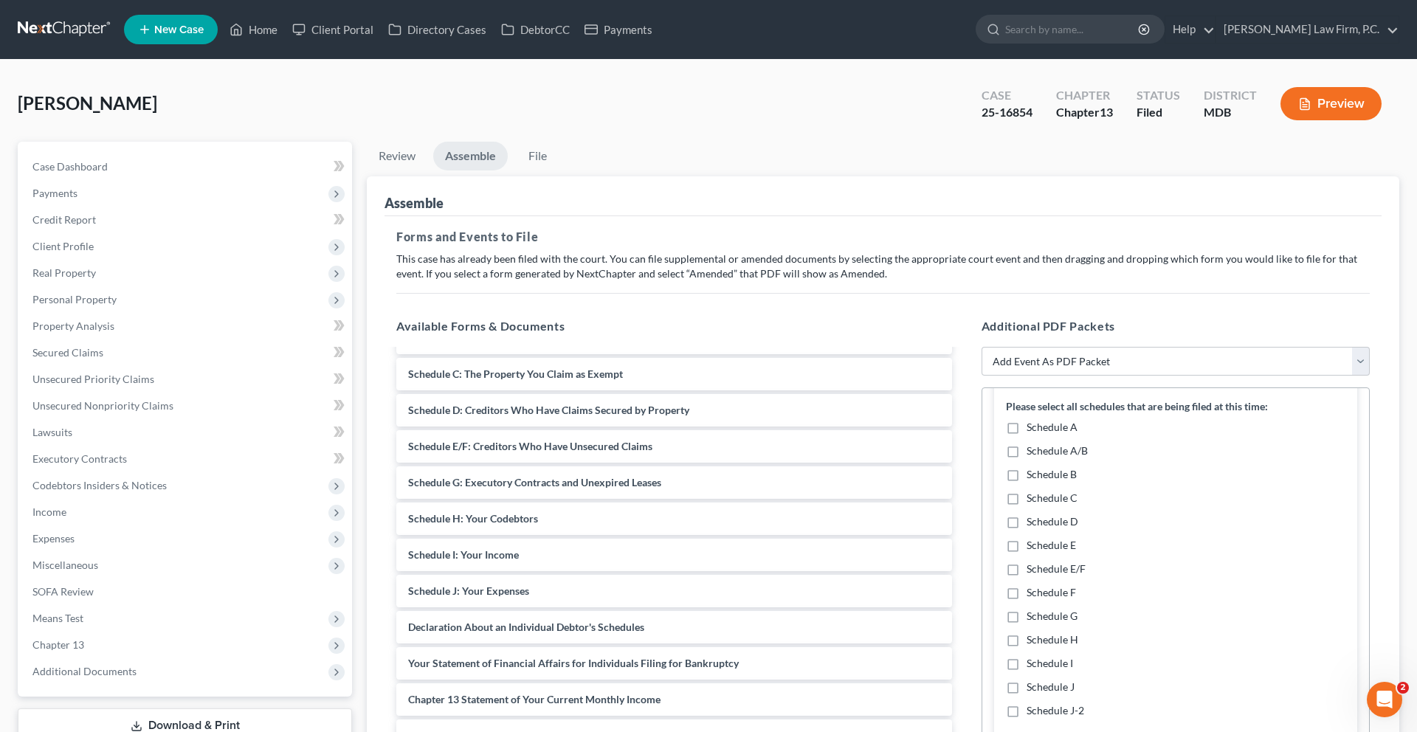
scroll to position [117, 0]
click at [1065, 503] on span "Schedule C" at bounding box center [1051, 497] width 51 height 13
click at [1042, 500] on input "Schedule C" at bounding box center [1037, 495] width 10 height 10
checkbox input "true"
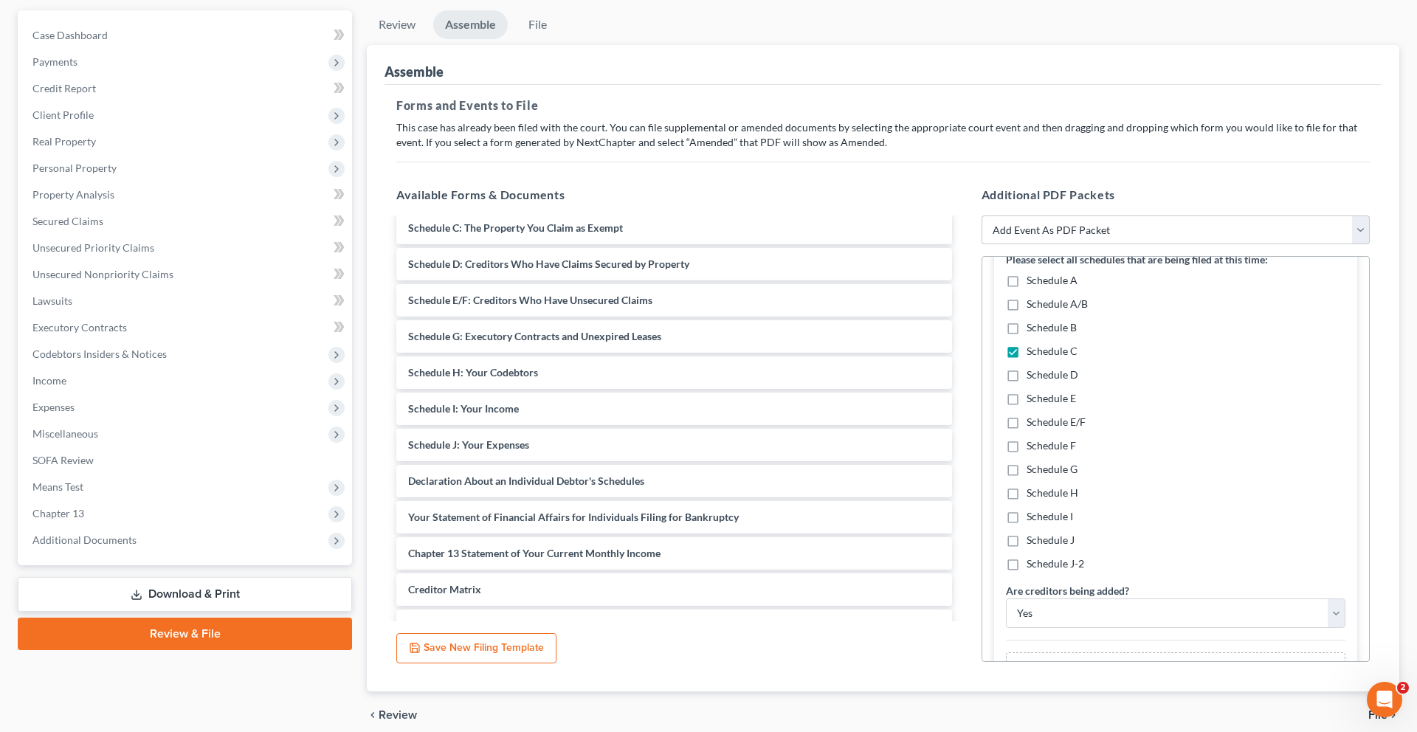
scroll to position [139, 0]
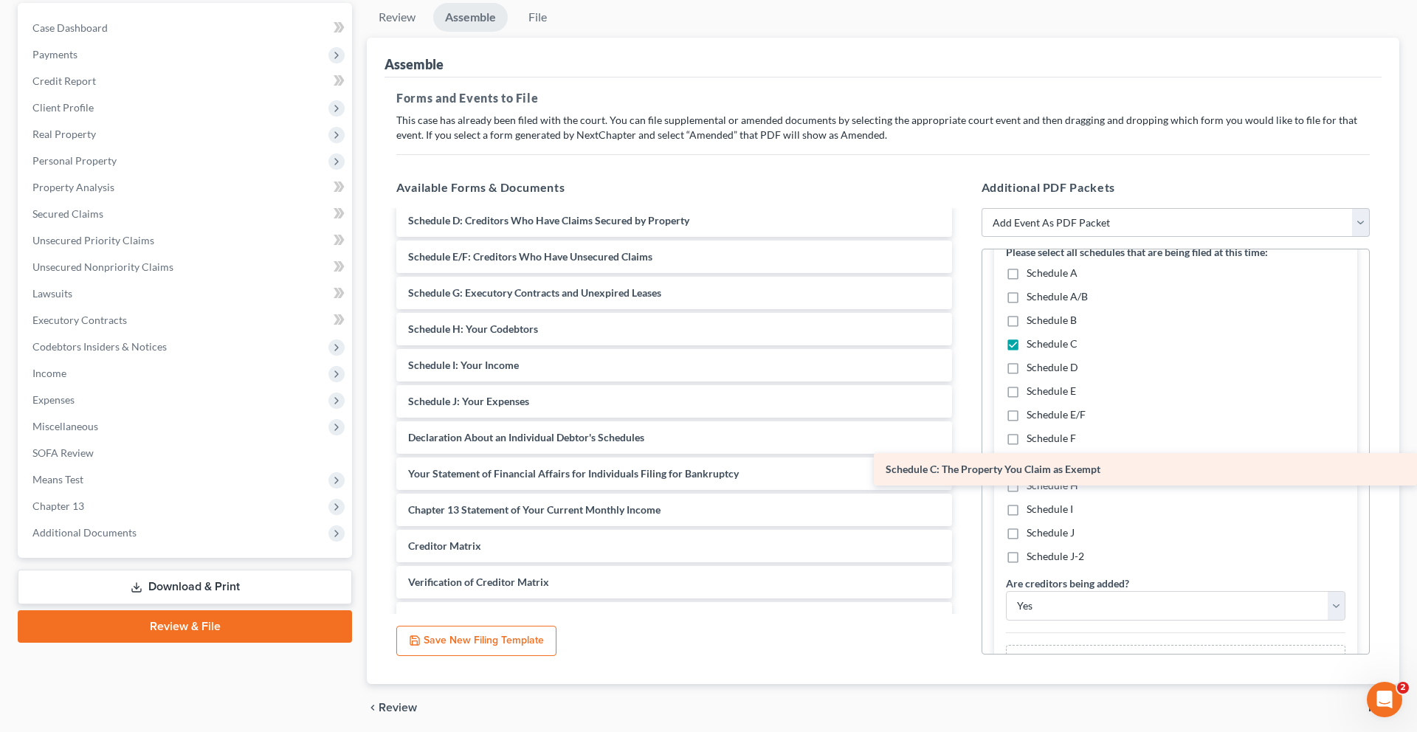
drag, startPoint x: 664, startPoint y: 336, endPoint x: 1157, endPoint y: 480, distance: 513.3
click at [964, 480] on div "Schedule C: The Property You Claim as Exempt Voluntary Petition for Individuals…" at bounding box center [673, 474] width 579 height 756
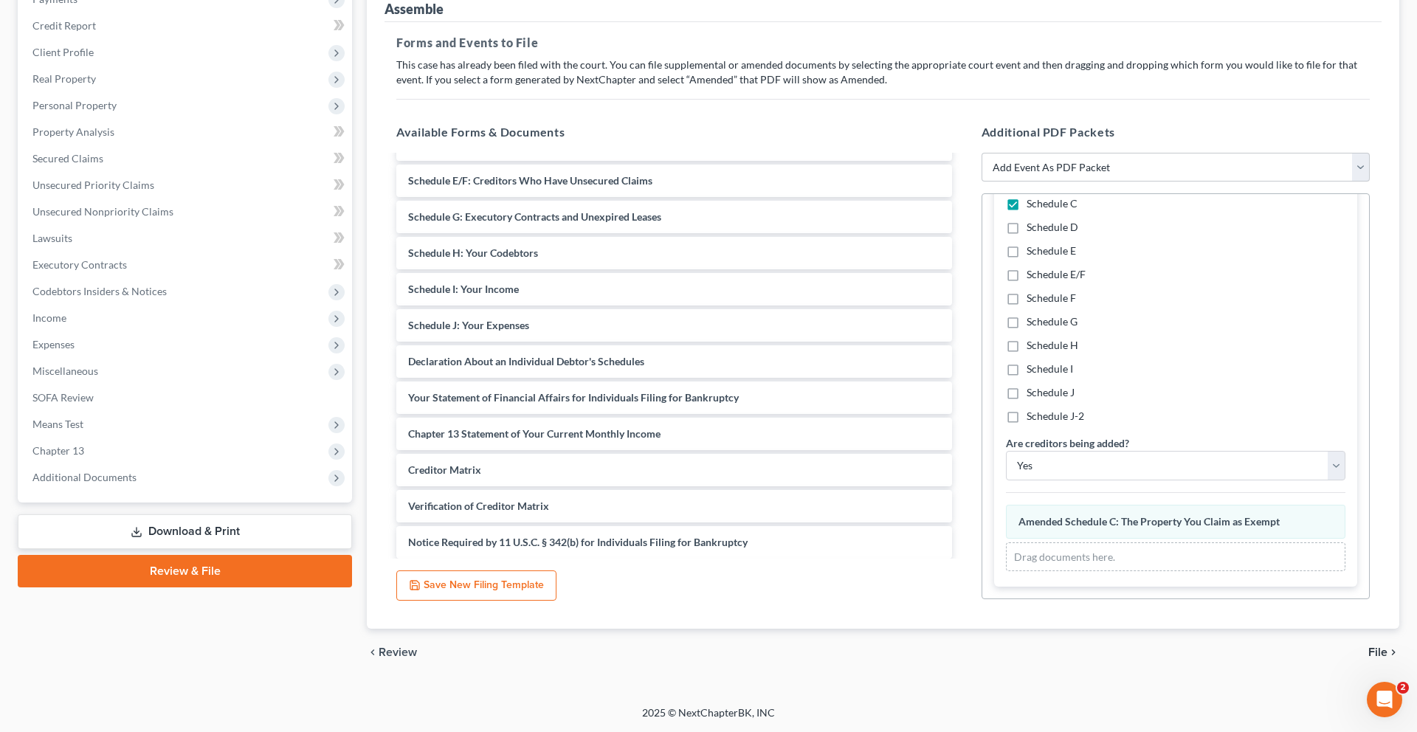
scroll to position [143, 0]
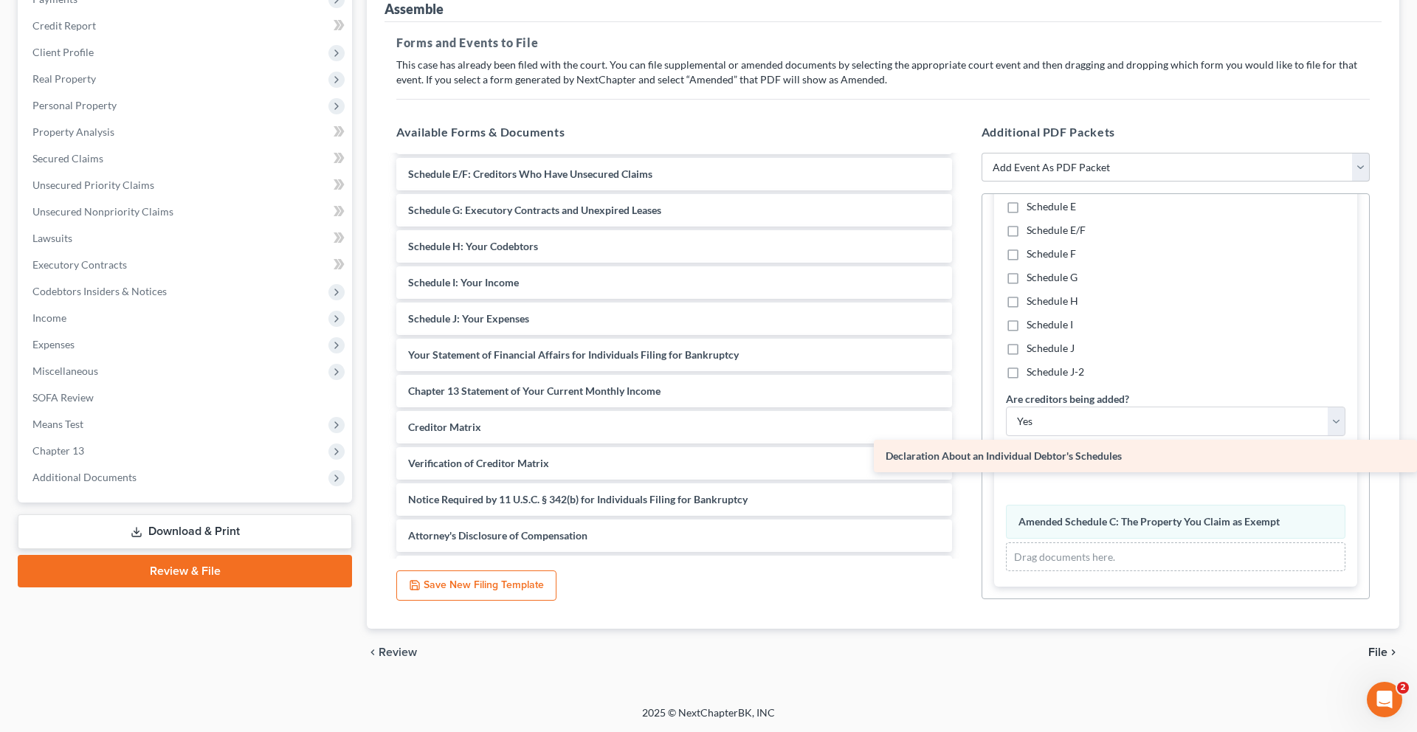
drag, startPoint x: 581, startPoint y: 390, endPoint x: 1086, endPoint y: 471, distance: 511.8
click at [964, 471] on div "Declaration About an Individual Debtor's Schedules Voluntary Petition for Indiv…" at bounding box center [673, 372] width 579 height 719
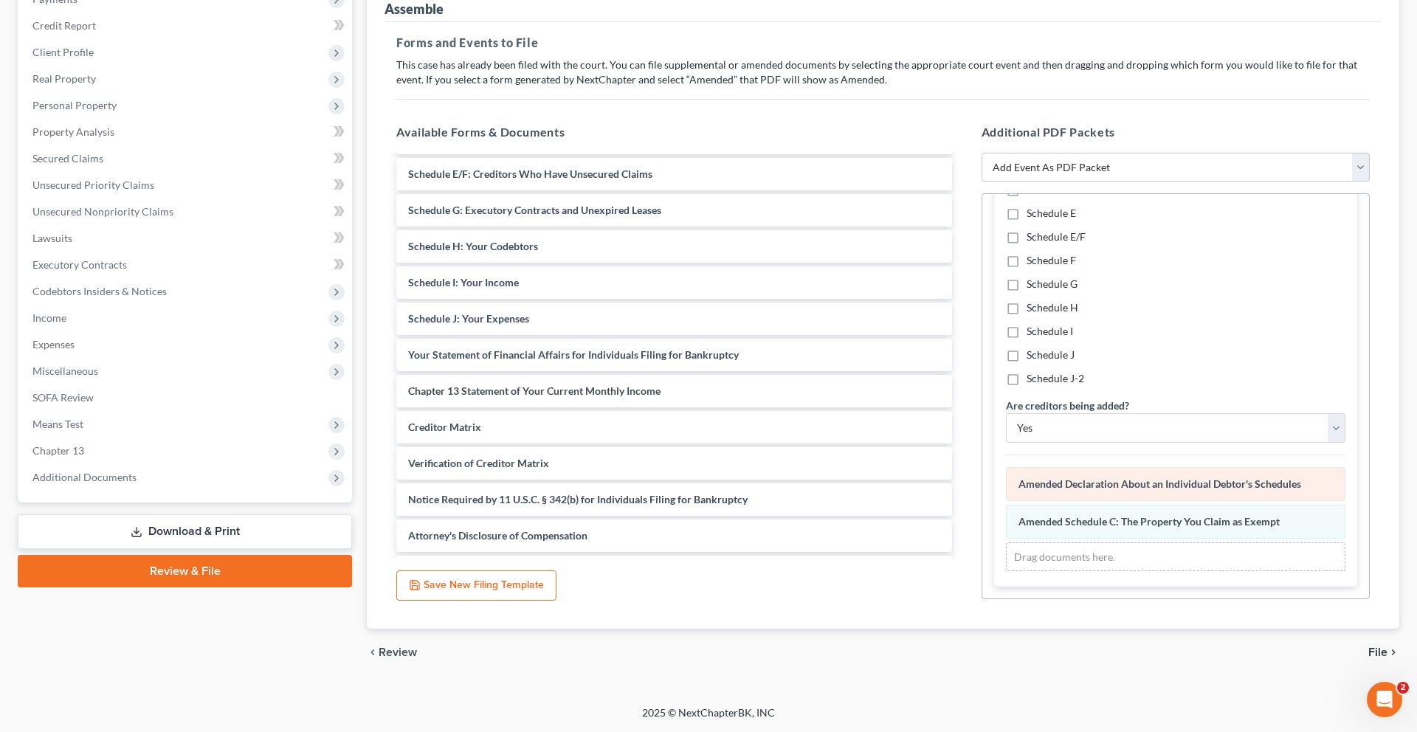
scroll to position [386, 0]
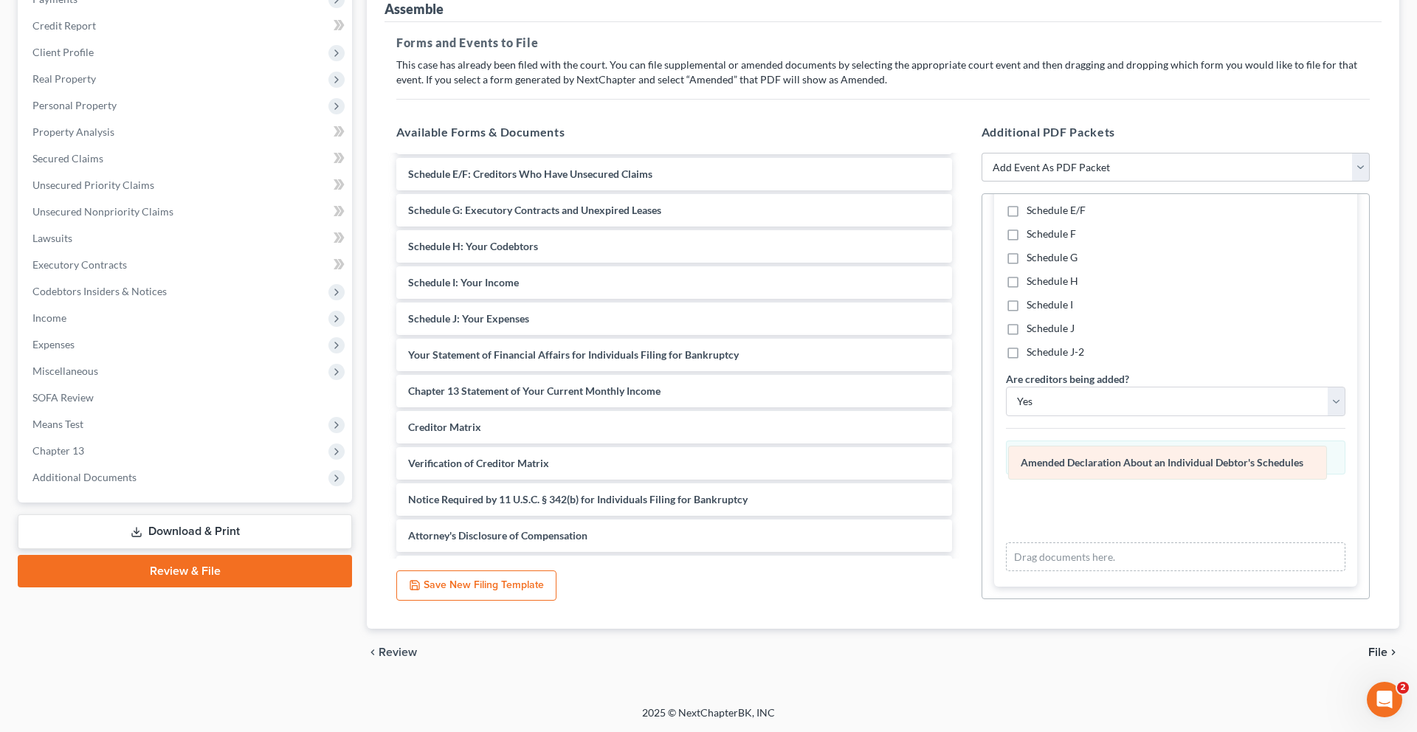
drag, startPoint x: 1113, startPoint y: 407, endPoint x: 1113, endPoint y: 482, distance: 75.3
click at [1113, 482] on div "Declaration About an Individual Debtor's Schedules Amended Declaration About an…" at bounding box center [1175, 506] width 339 height 131
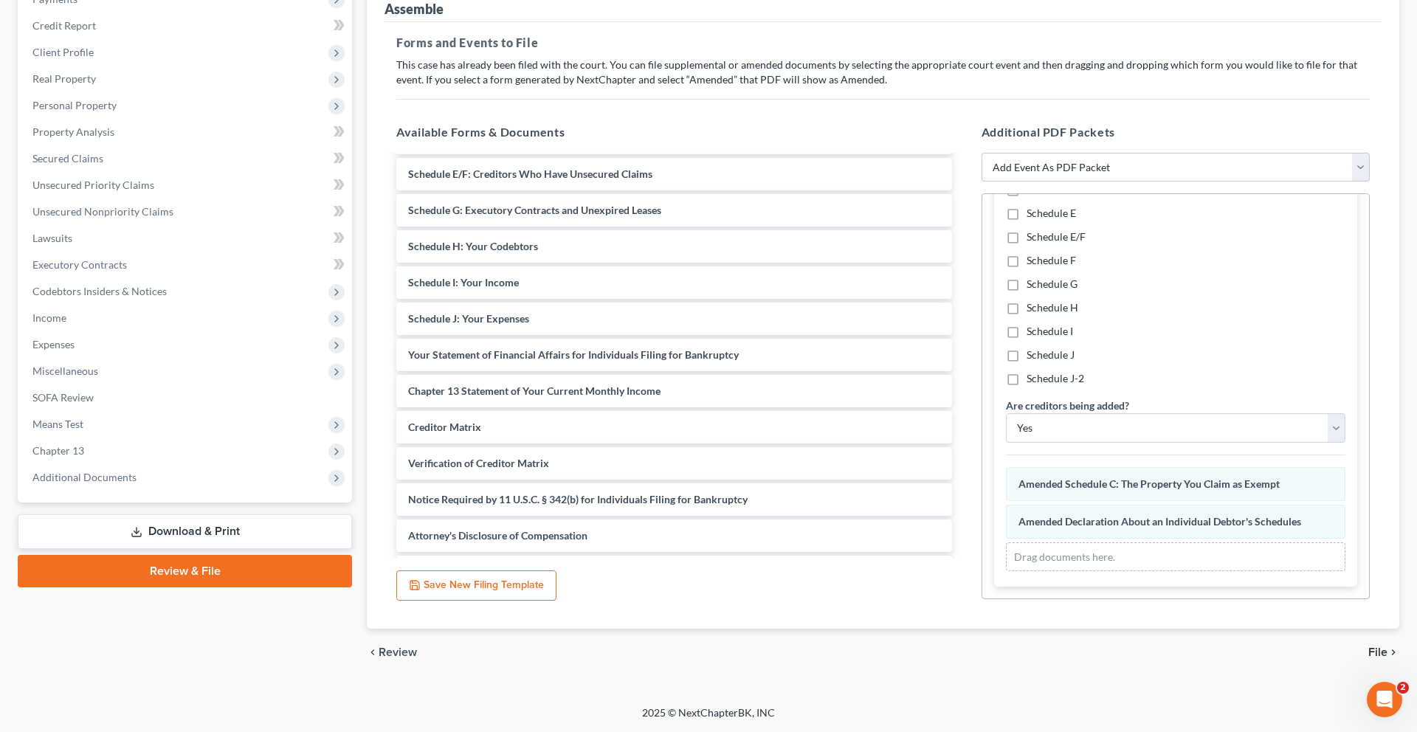
click at [1227, 629] on div "chevron_left Review File chevron_right" at bounding box center [883, 652] width 1032 height 47
click at [1177, 413] on select "Yes No" at bounding box center [1175, 428] width 339 height 30
select select "1"
click at [1008, 413] on select "Yes No" at bounding box center [1175, 428] width 339 height 30
click at [1372, 646] on span "File" at bounding box center [1377, 652] width 19 height 12
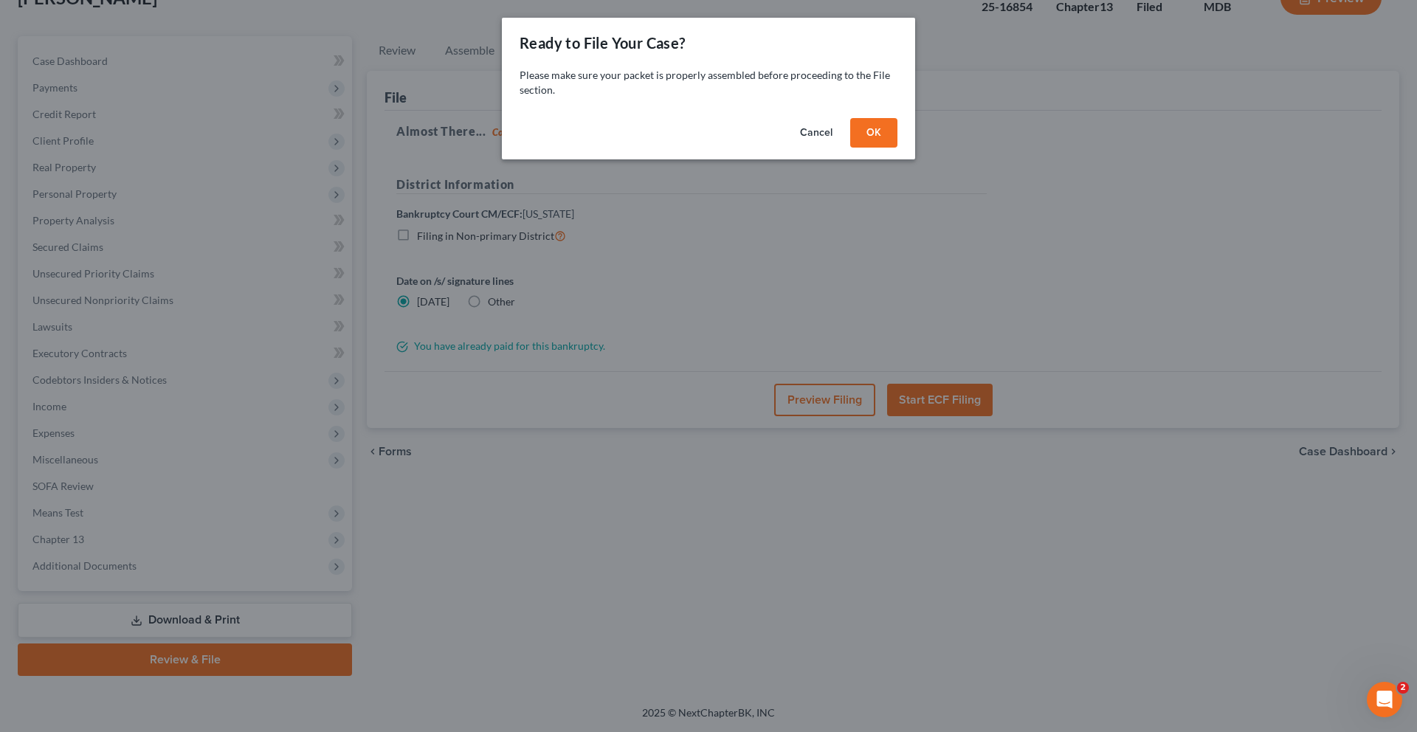
scroll to position [311, 0]
click at [897, 148] on button "OK" at bounding box center [873, 133] width 47 height 30
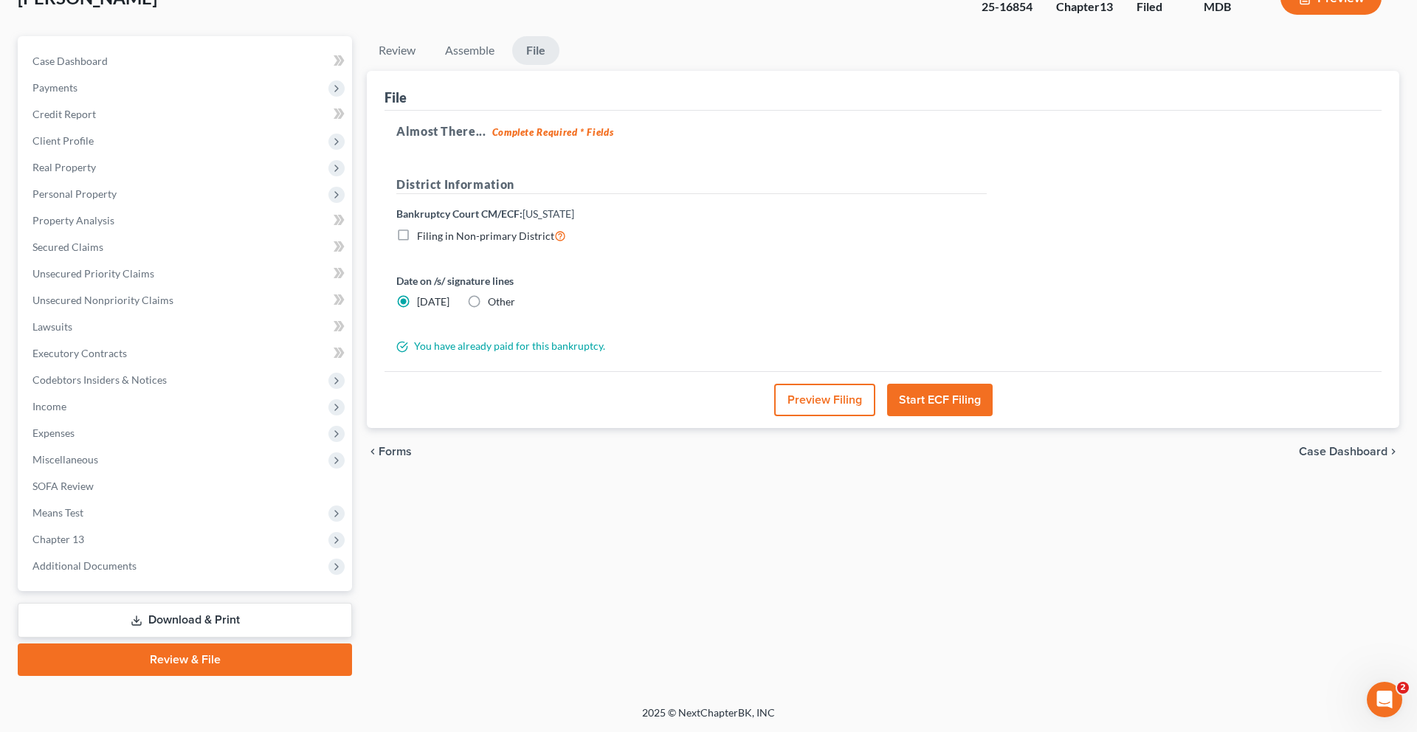
click at [814, 384] on button "Preview Filing" at bounding box center [824, 400] width 101 height 32
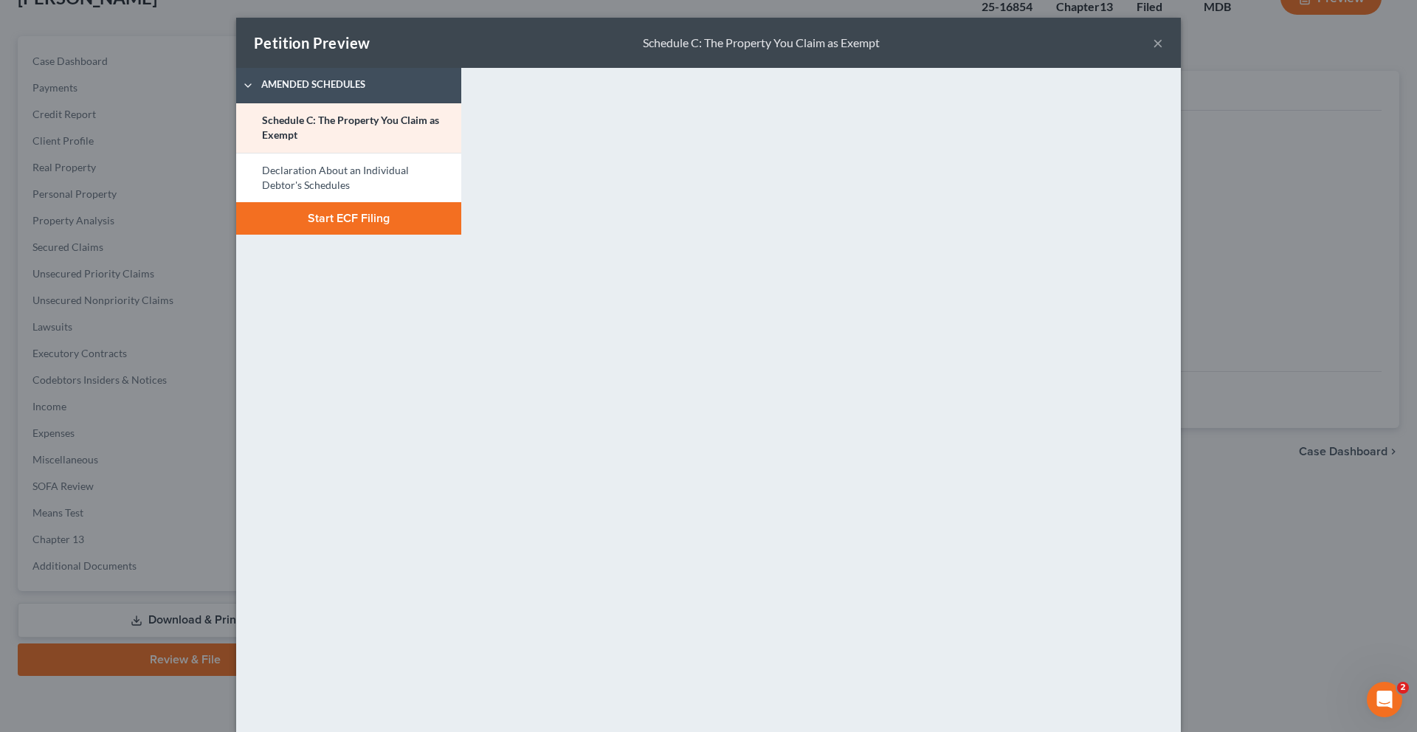
click at [1163, 52] on button "×" at bounding box center [1158, 43] width 10 height 18
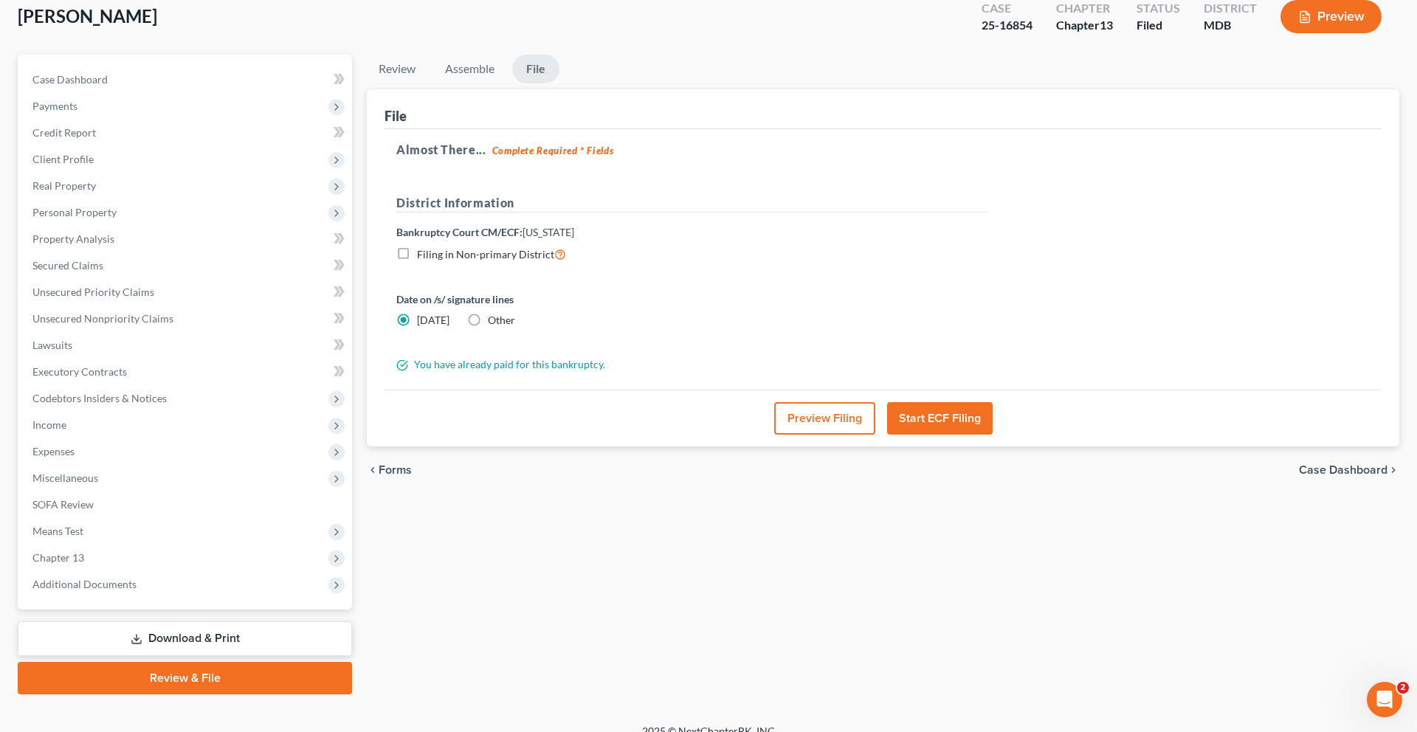
scroll to position [117, 0]
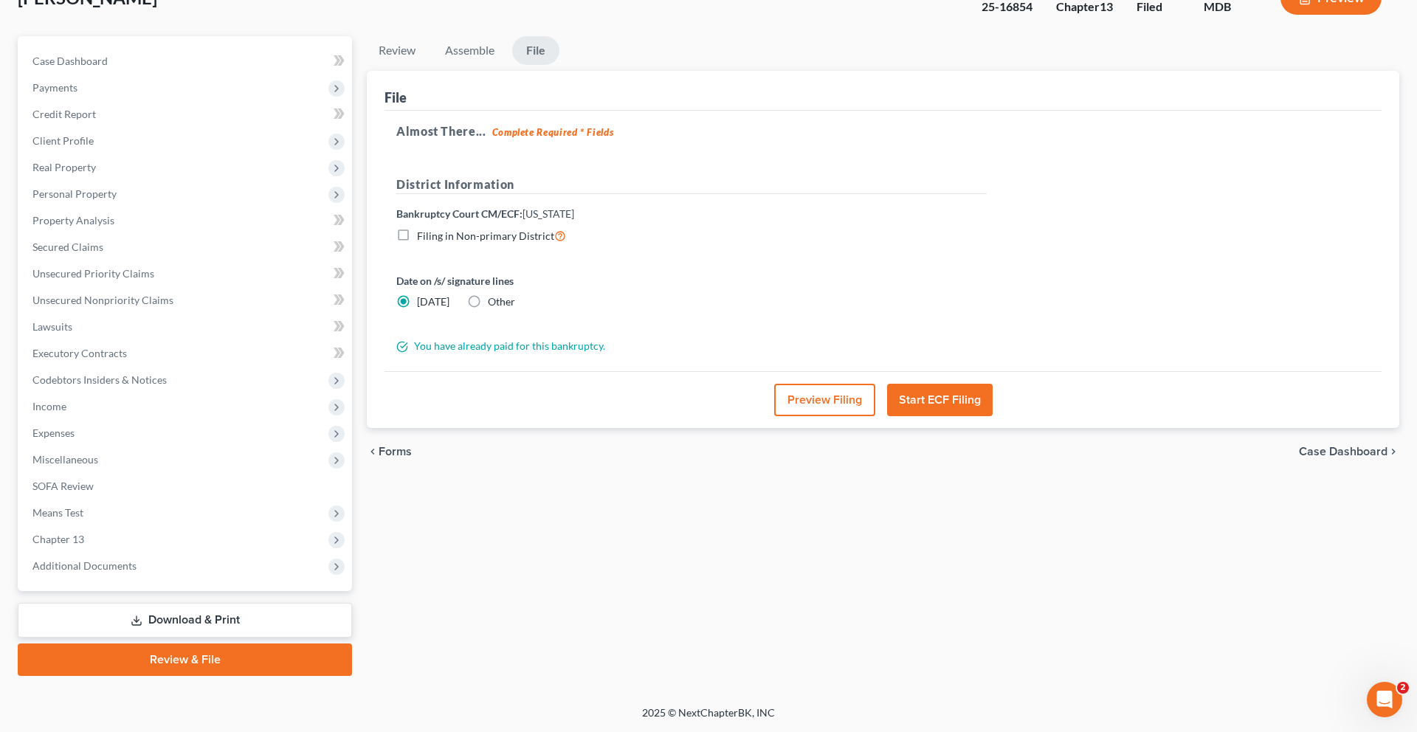
click at [937, 416] on button "Start ECF Filing" at bounding box center [940, 400] width 106 height 32
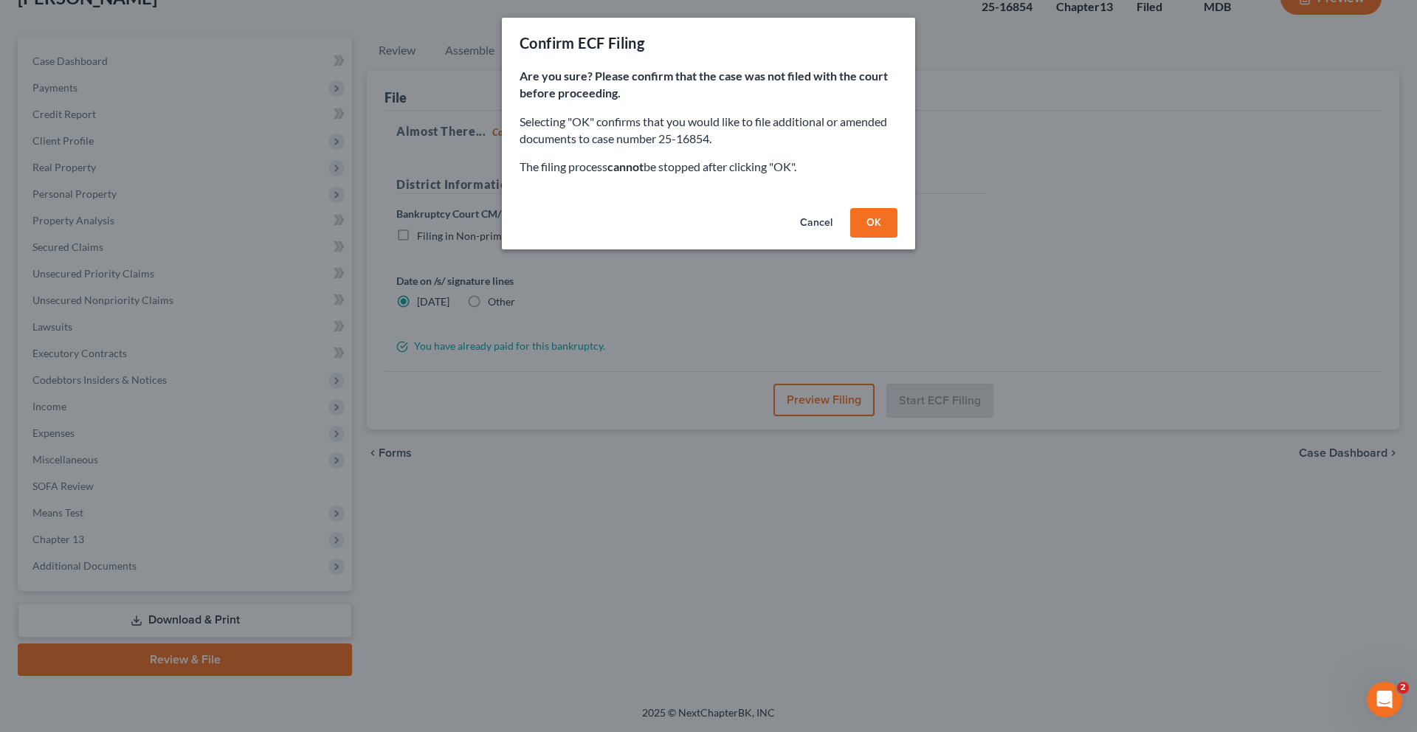
click at [897, 238] on button "OK" at bounding box center [873, 223] width 47 height 30
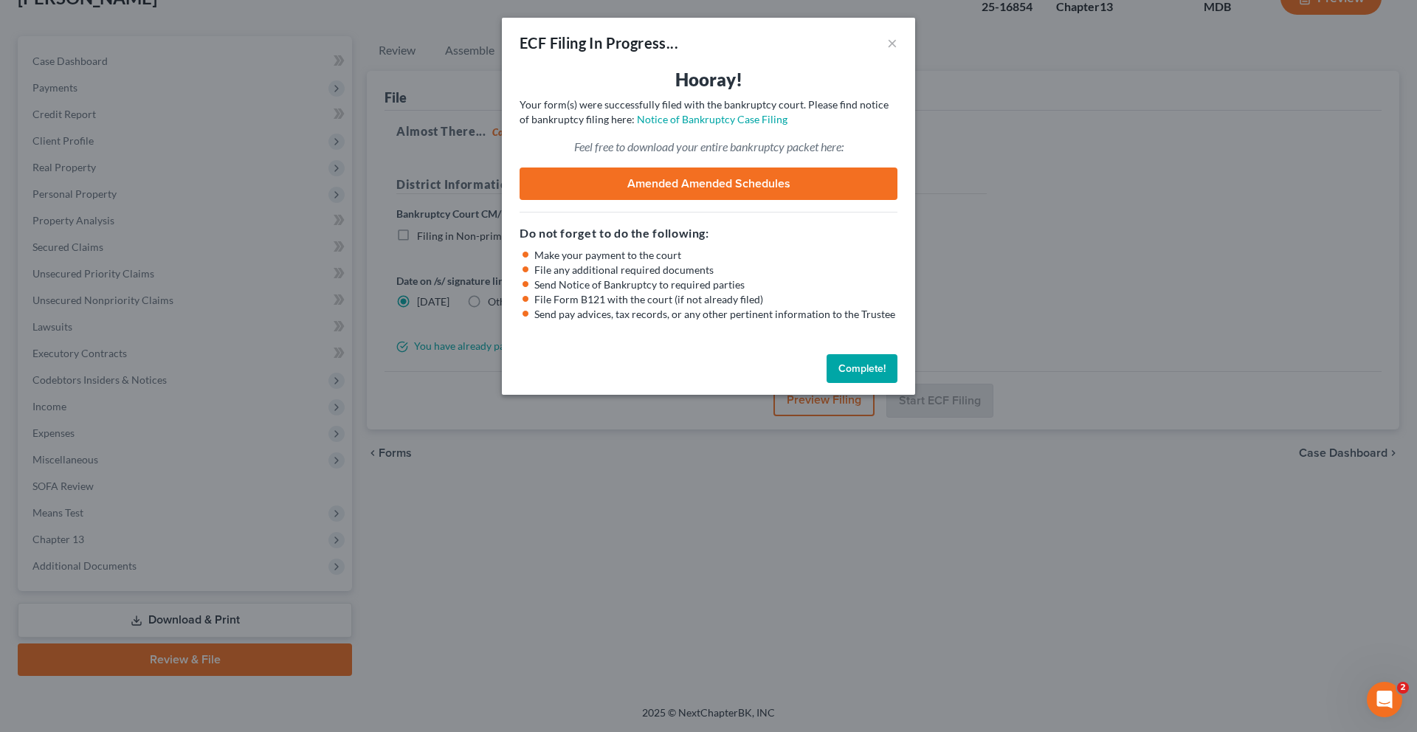
click at [896, 384] on button "Complete!" at bounding box center [861, 369] width 71 height 30
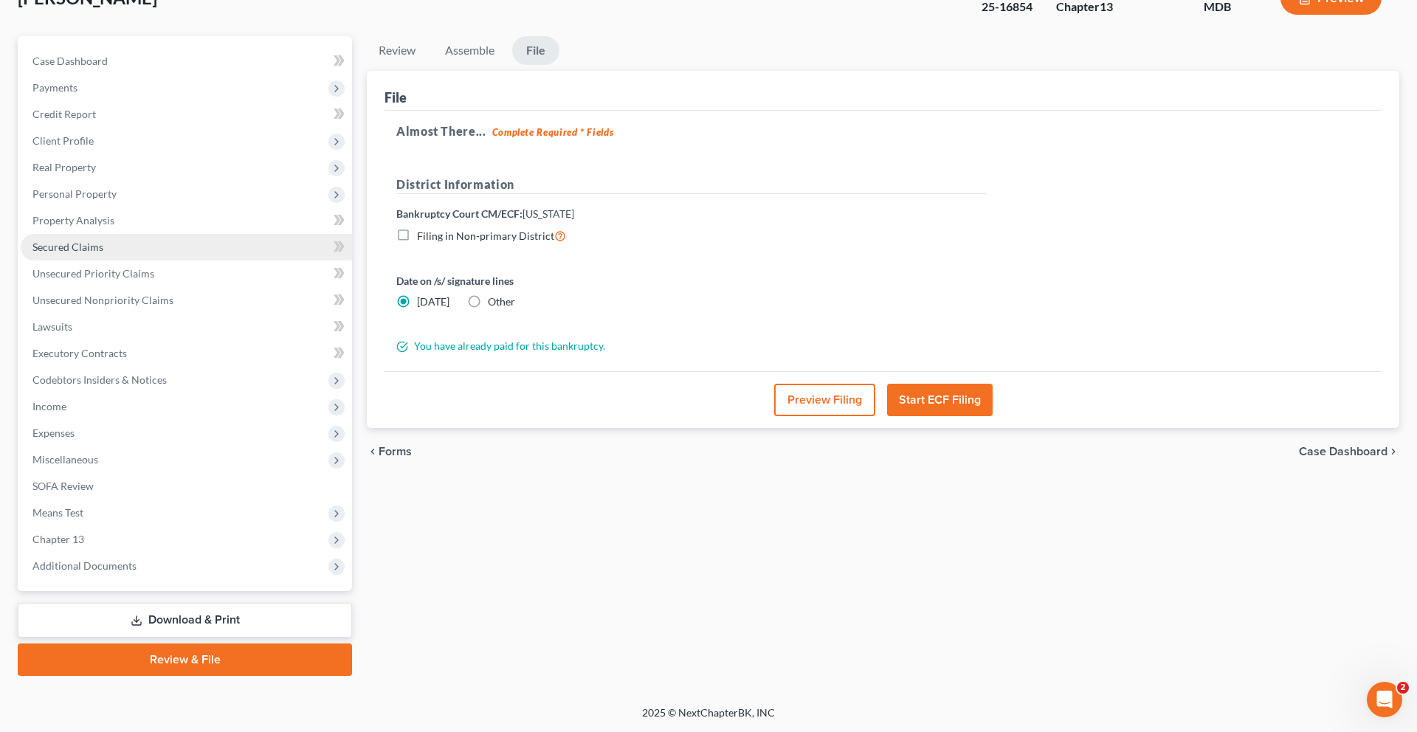
scroll to position [0, 0]
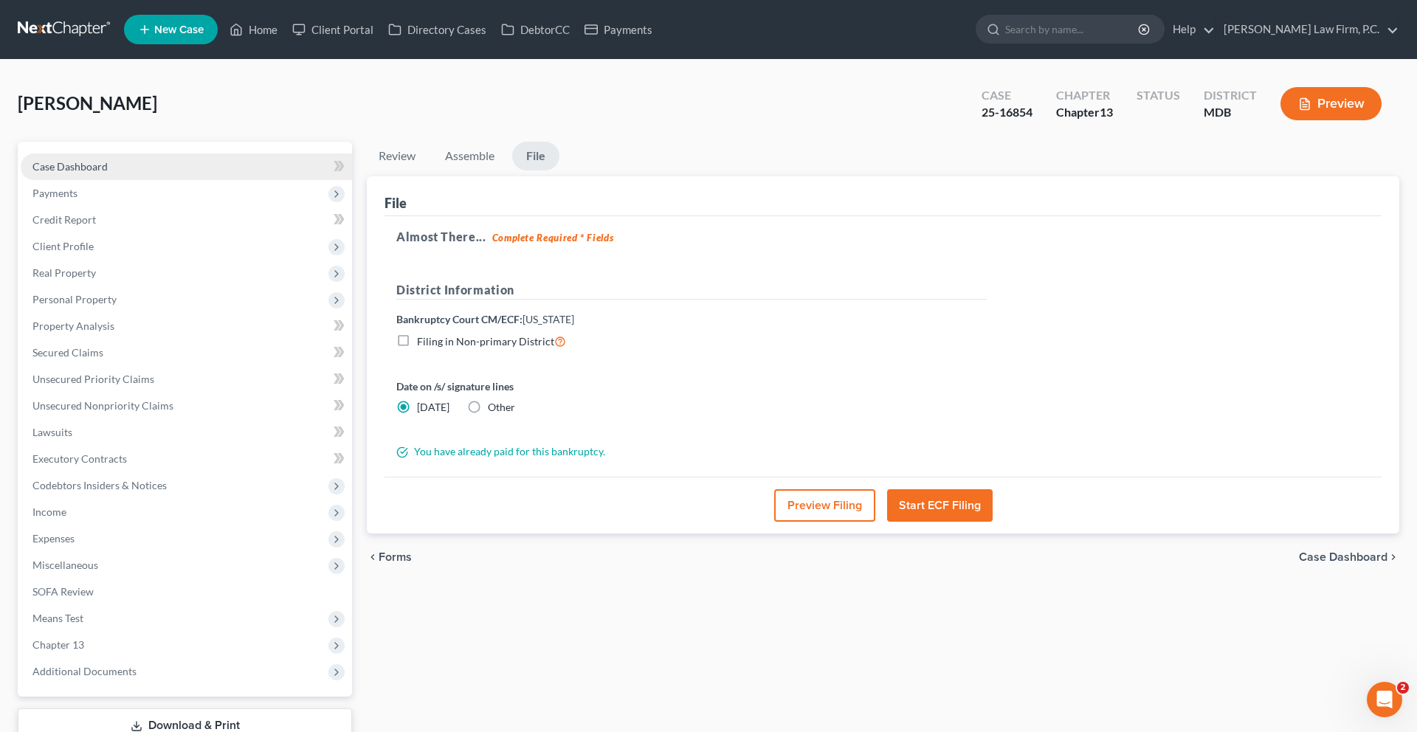
click at [143, 180] on link "Case Dashboard" at bounding box center [186, 166] width 331 height 27
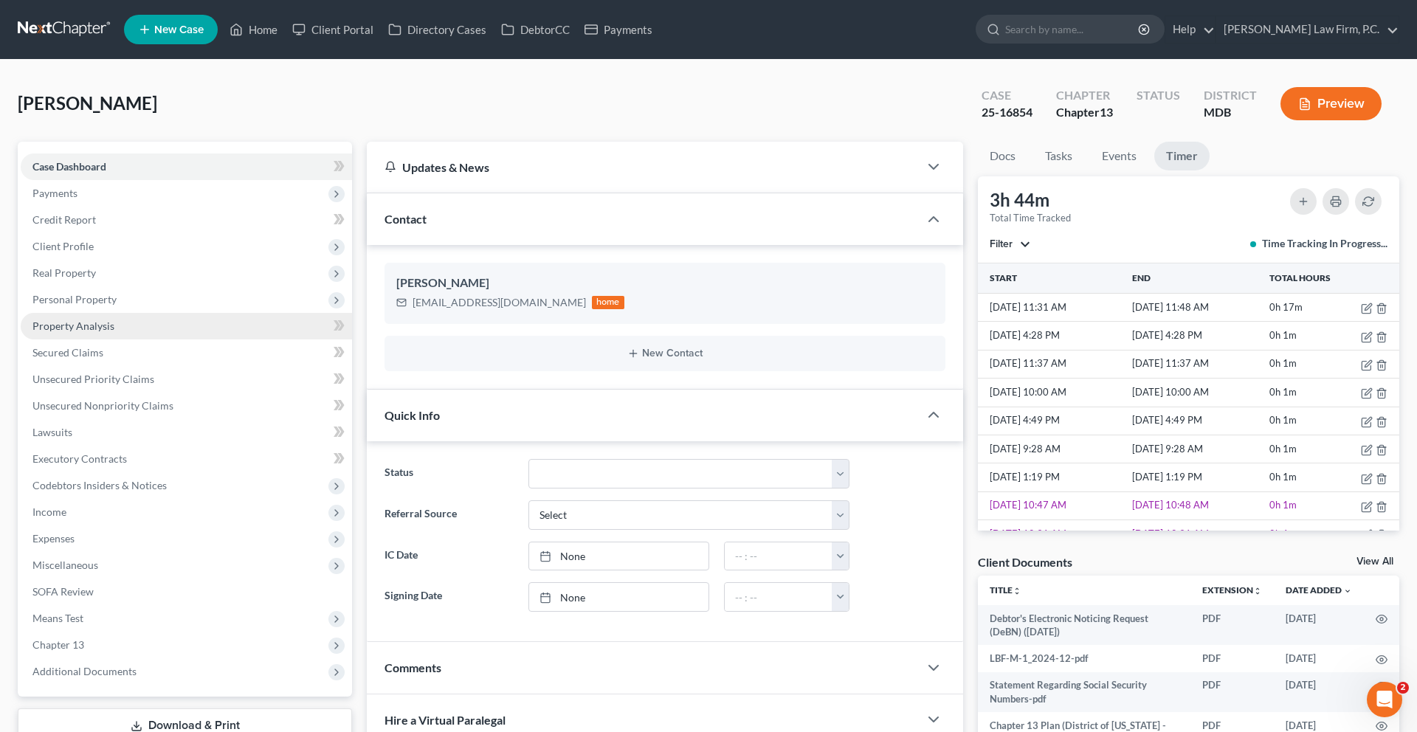
click at [170, 339] on link "Property Analysis" at bounding box center [186, 326] width 331 height 27
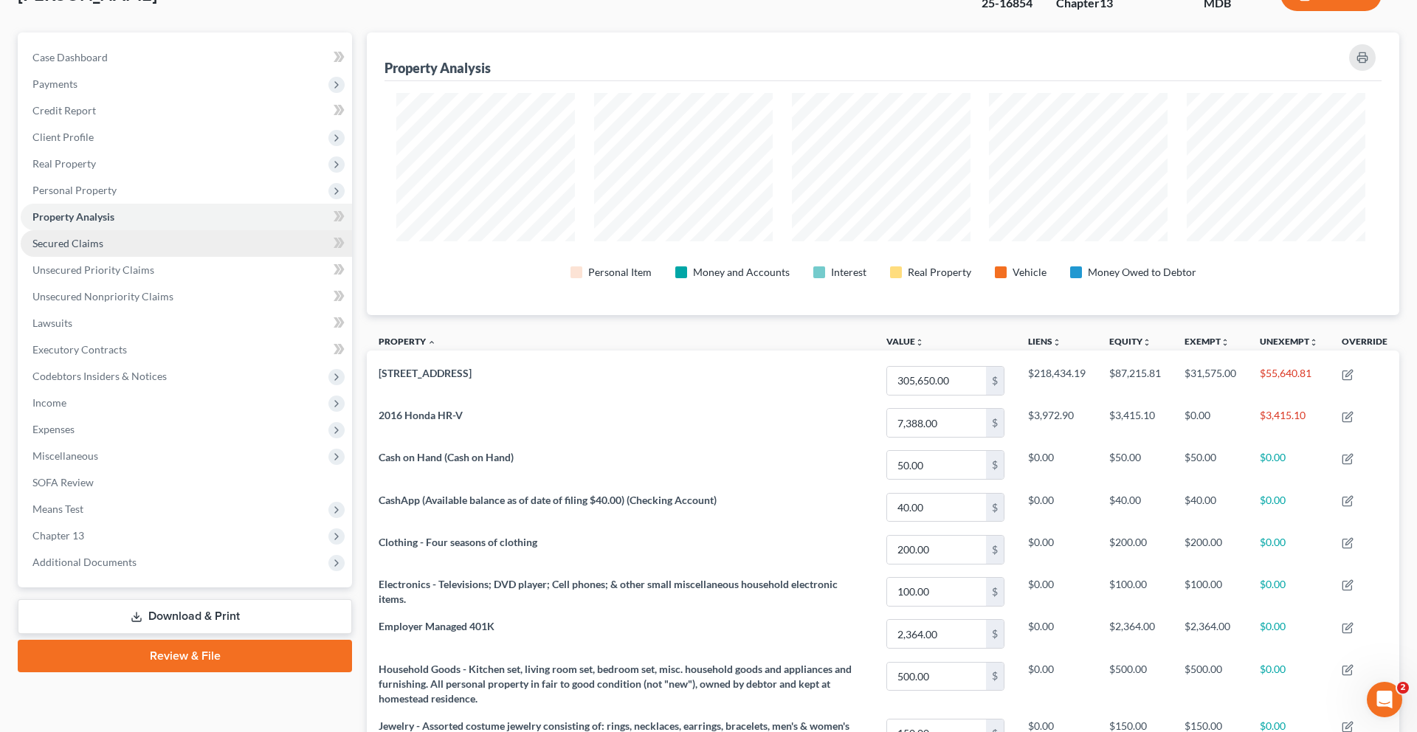
scroll to position [153, 0]
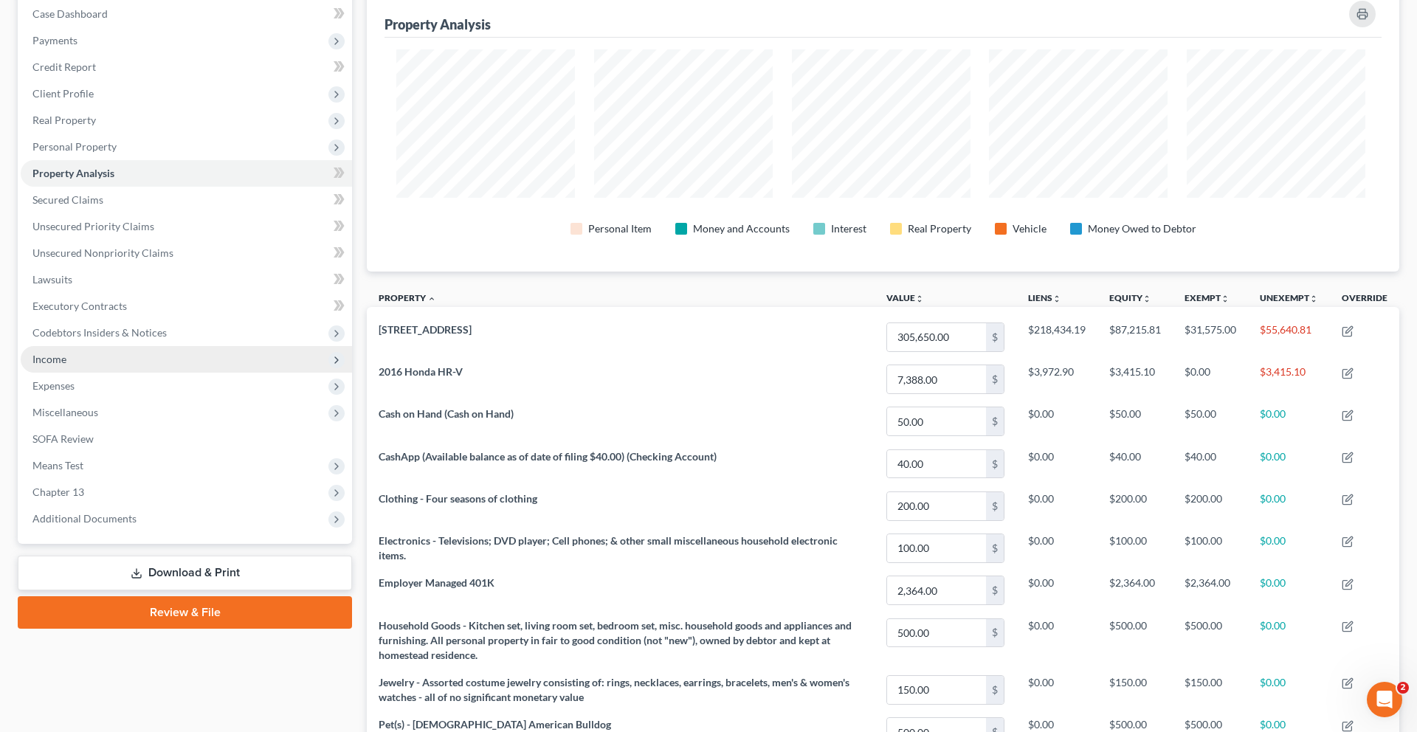
click at [103, 373] on span "Income" at bounding box center [186, 359] width 331 height 27
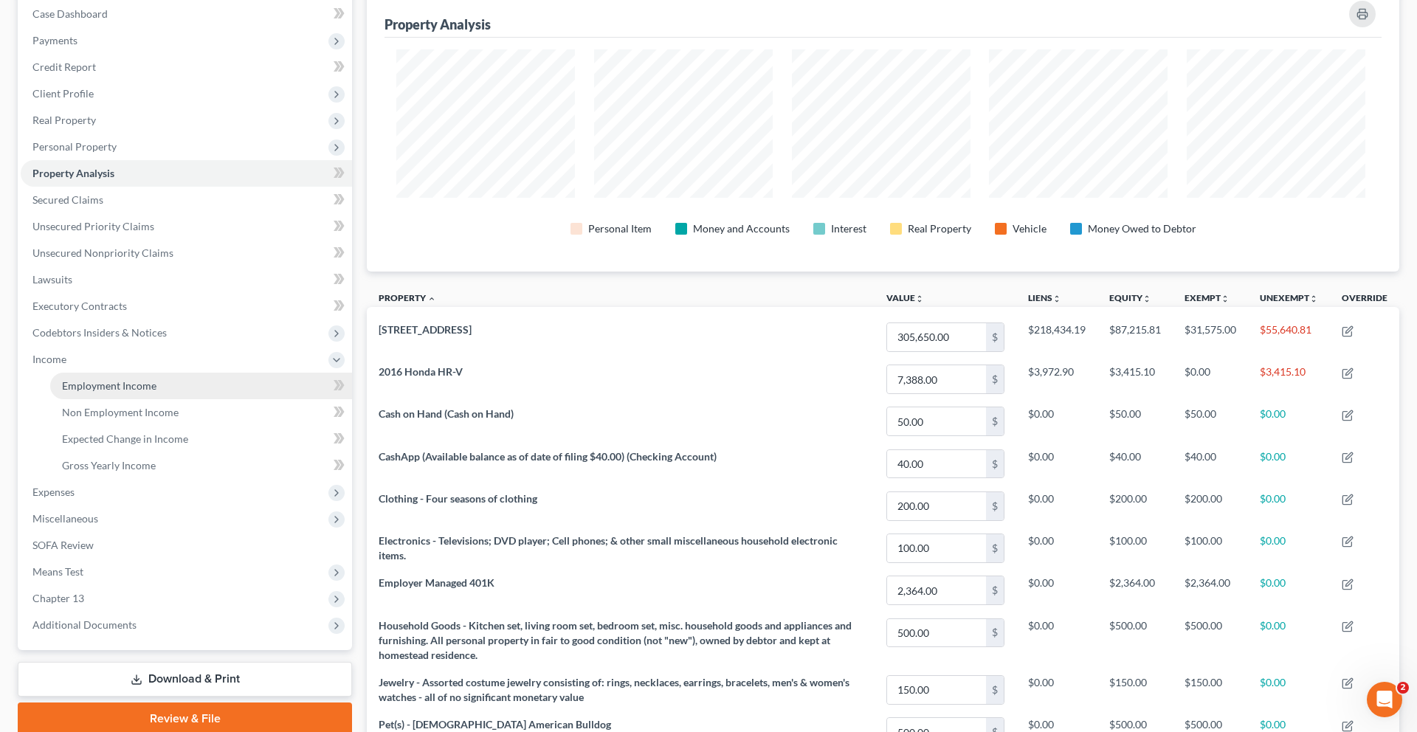
click at [110, 392] on span "Employment Income" at bounding box center [109, 385] width 94 height 13
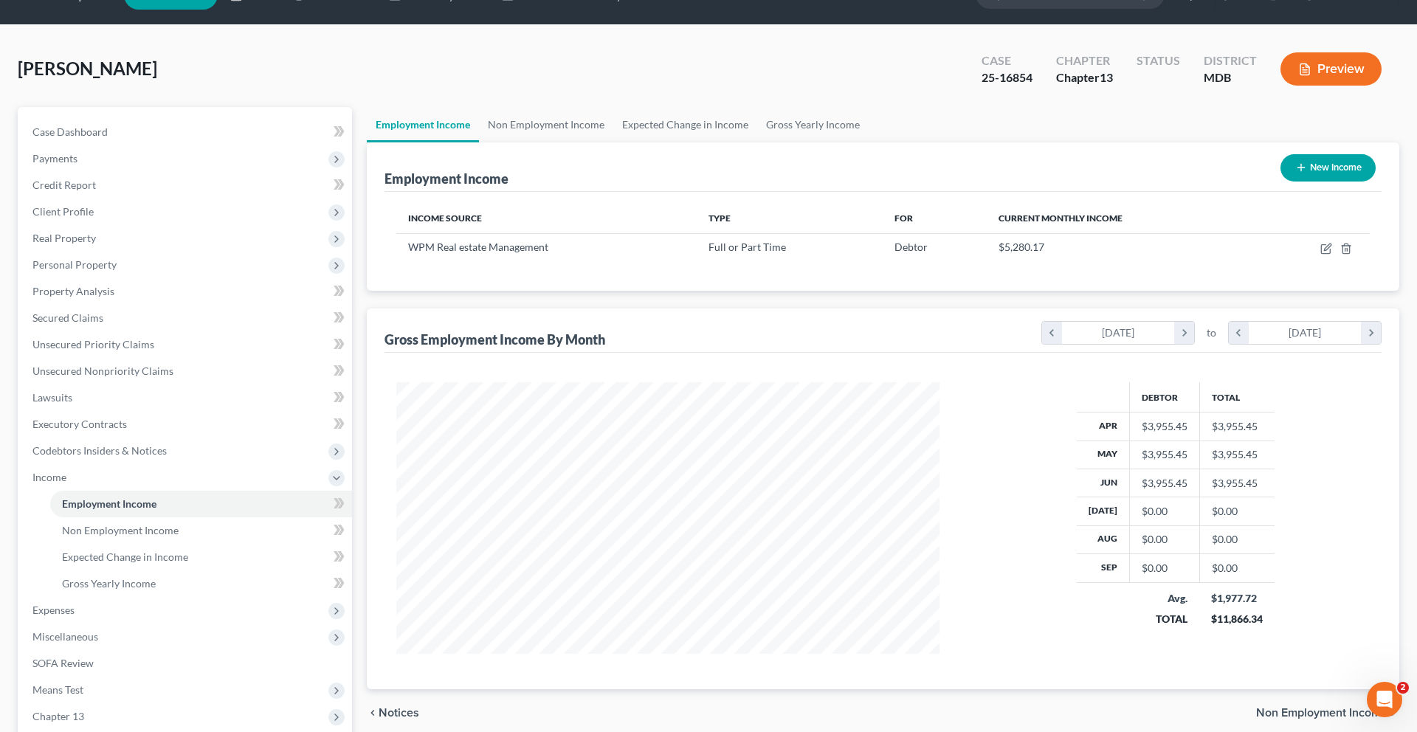
scroll to position [44, 0]
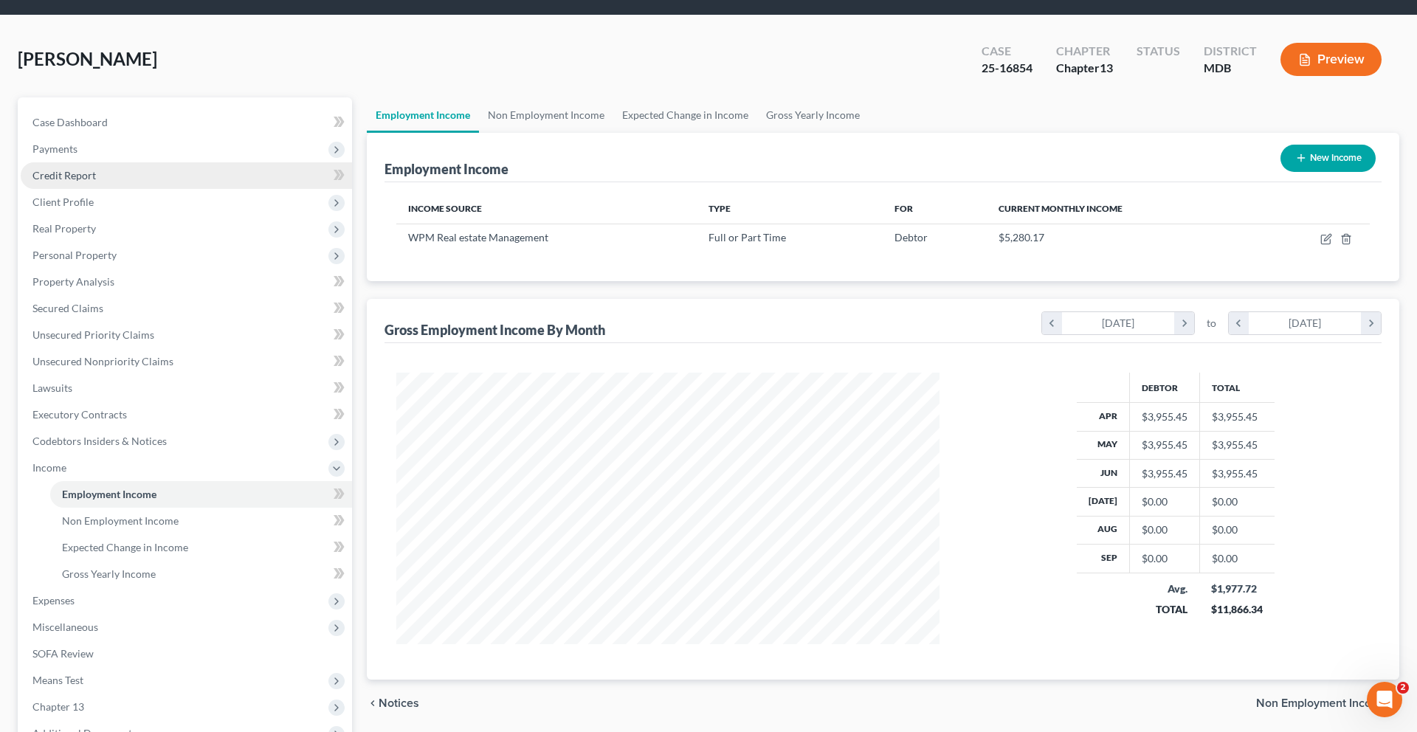
click at [159, 189] on link "Credit Report" at bounding box center [186, 175] width 331 height 27
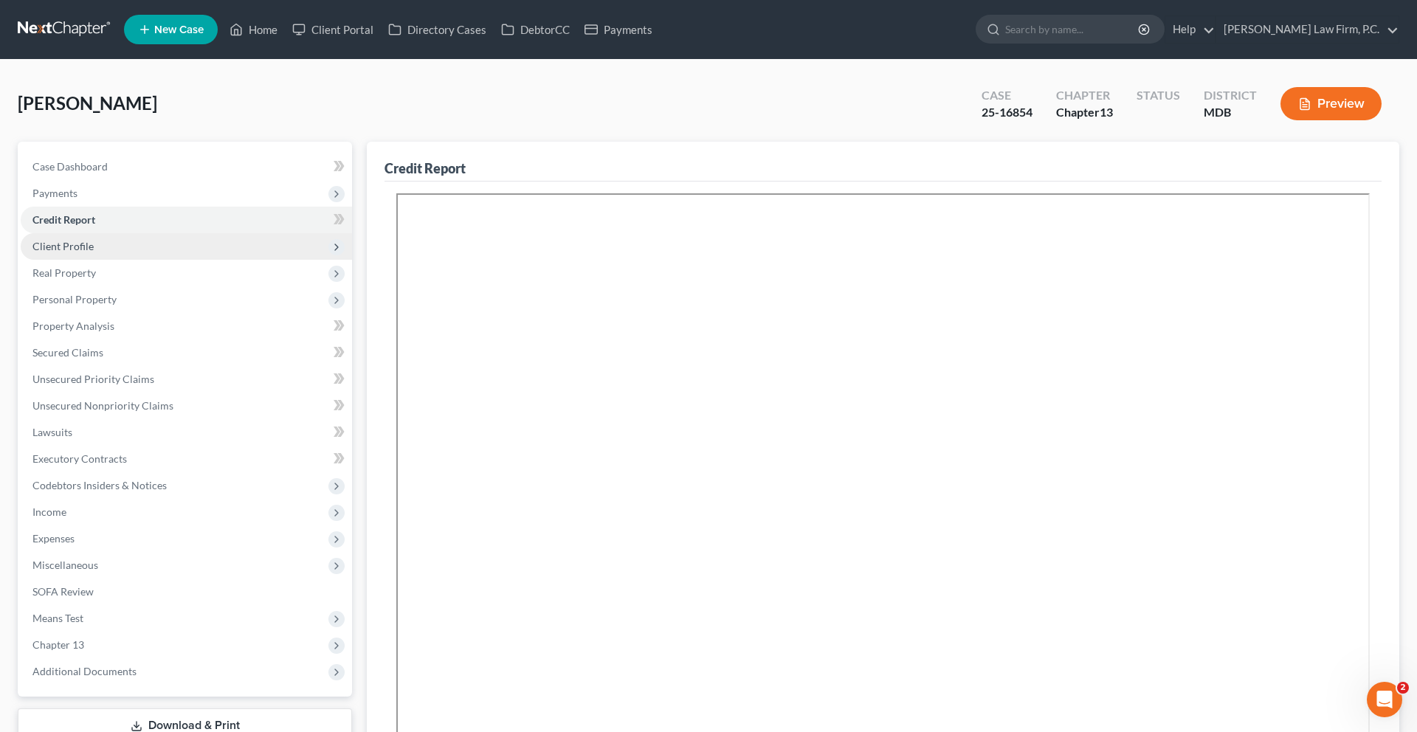
click at [201, 260] on span "Client Profile" at bounding box center [186, 246] width 331 height 27
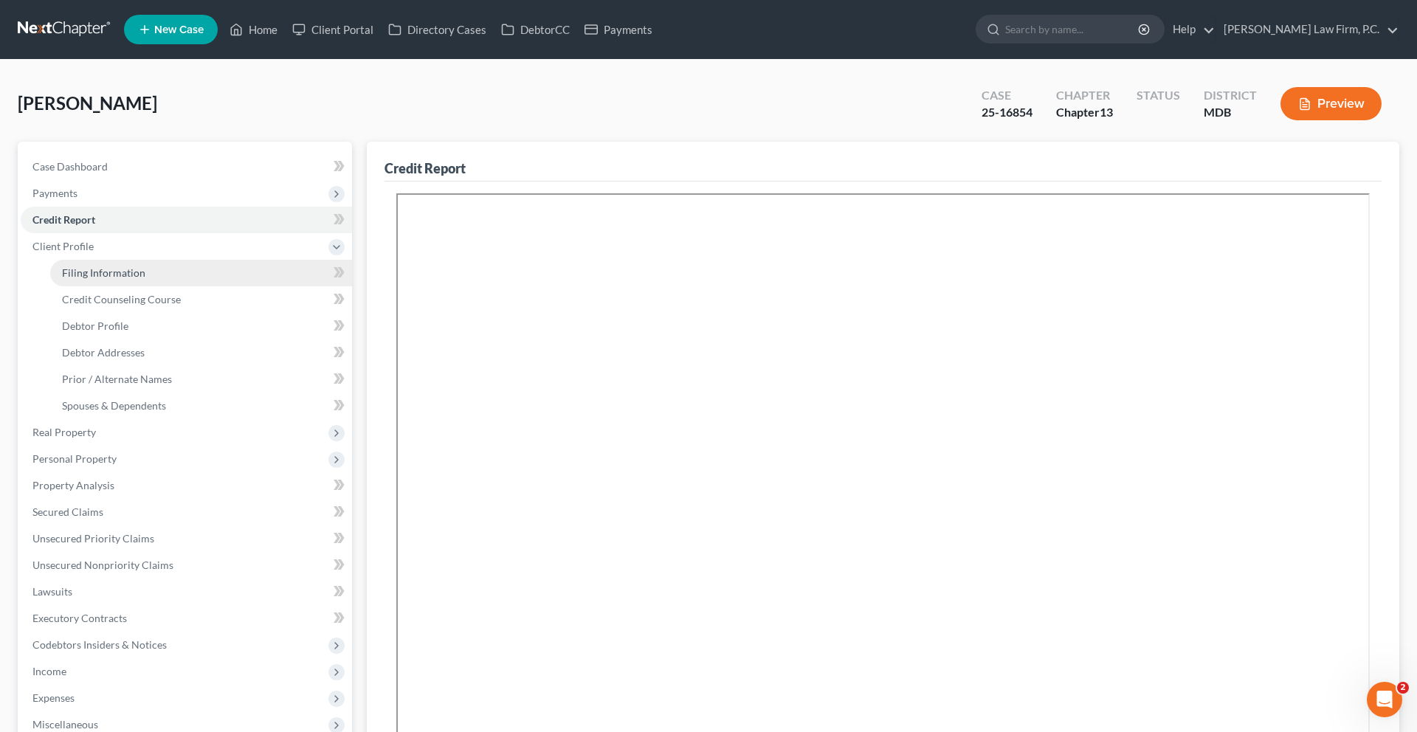
click at [181, 286] on link "Filing Information" at bounding box center [201, 273] width 302 height 27
select select "1"
select select "0"
select select "3"
select select "21"
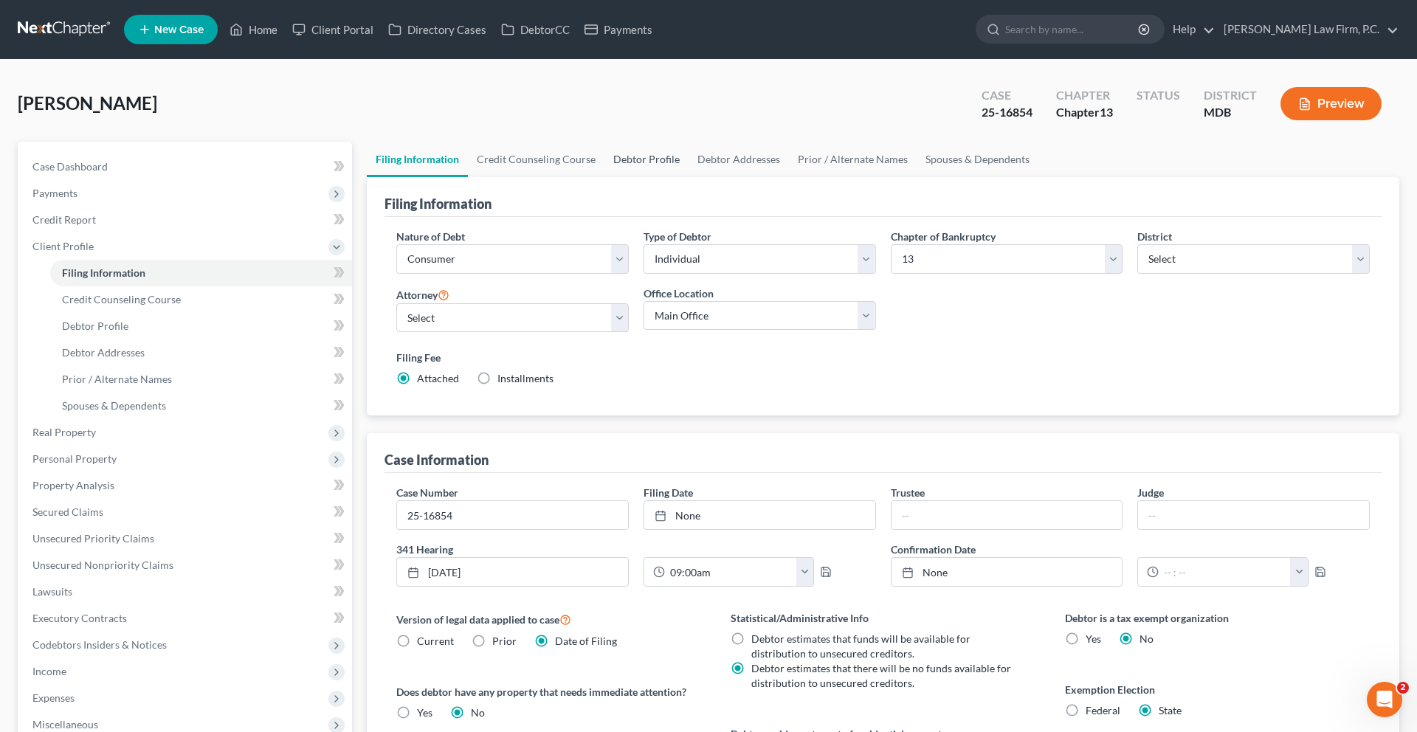
click at [688, 177] on link "Debtor Profile" at bounding box center [646, 159] width 84 height 35
select select "2"
select select "1"
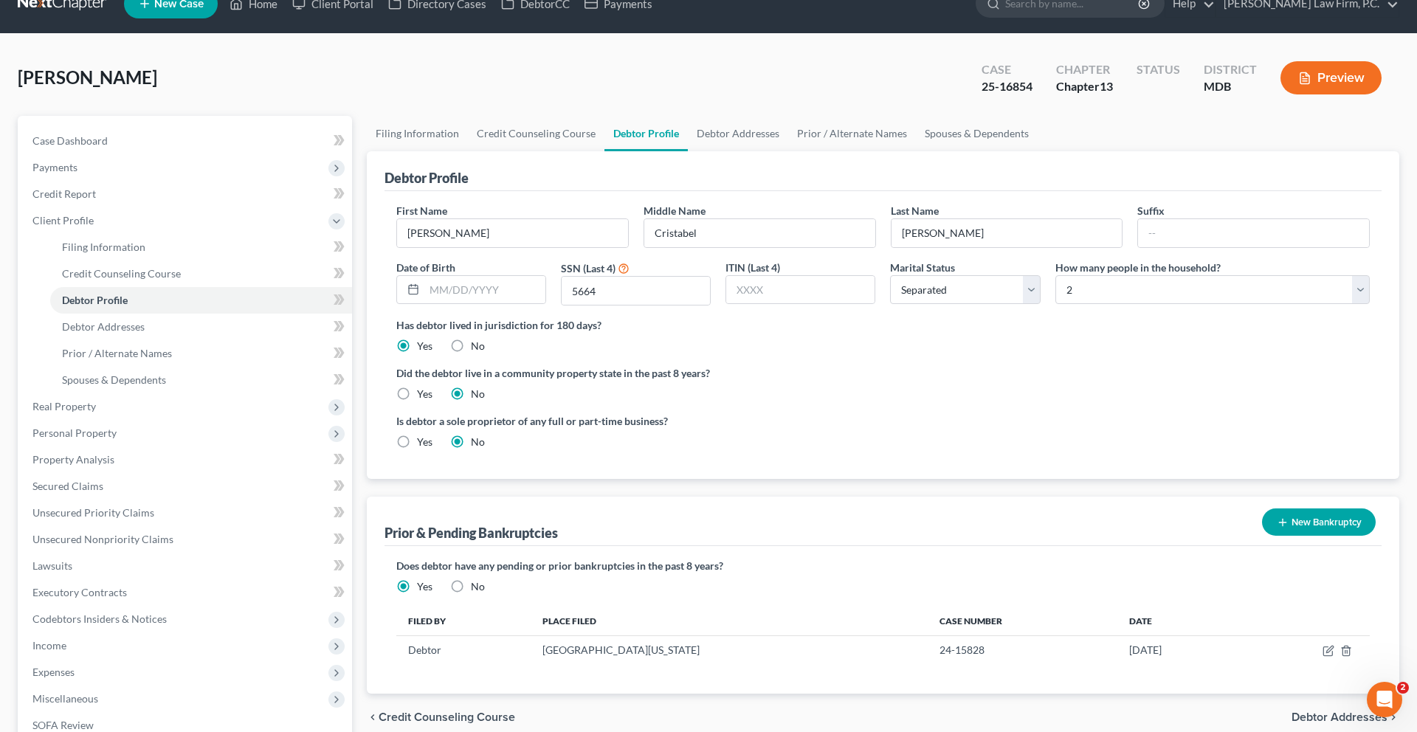
scroll to position [36, 0]
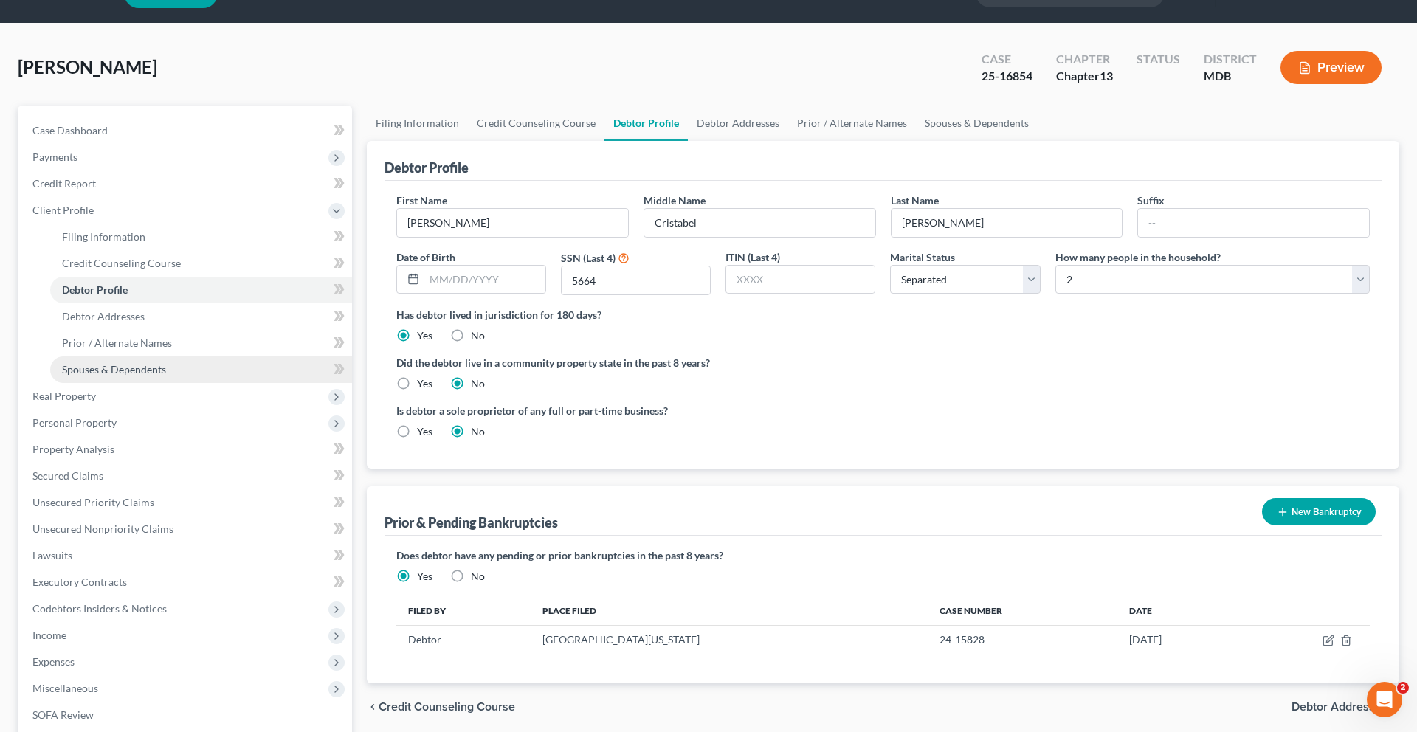
click at [131, 383] on link "Spouses & Dependents" at bounding box center [201, 369] width 302 height 27
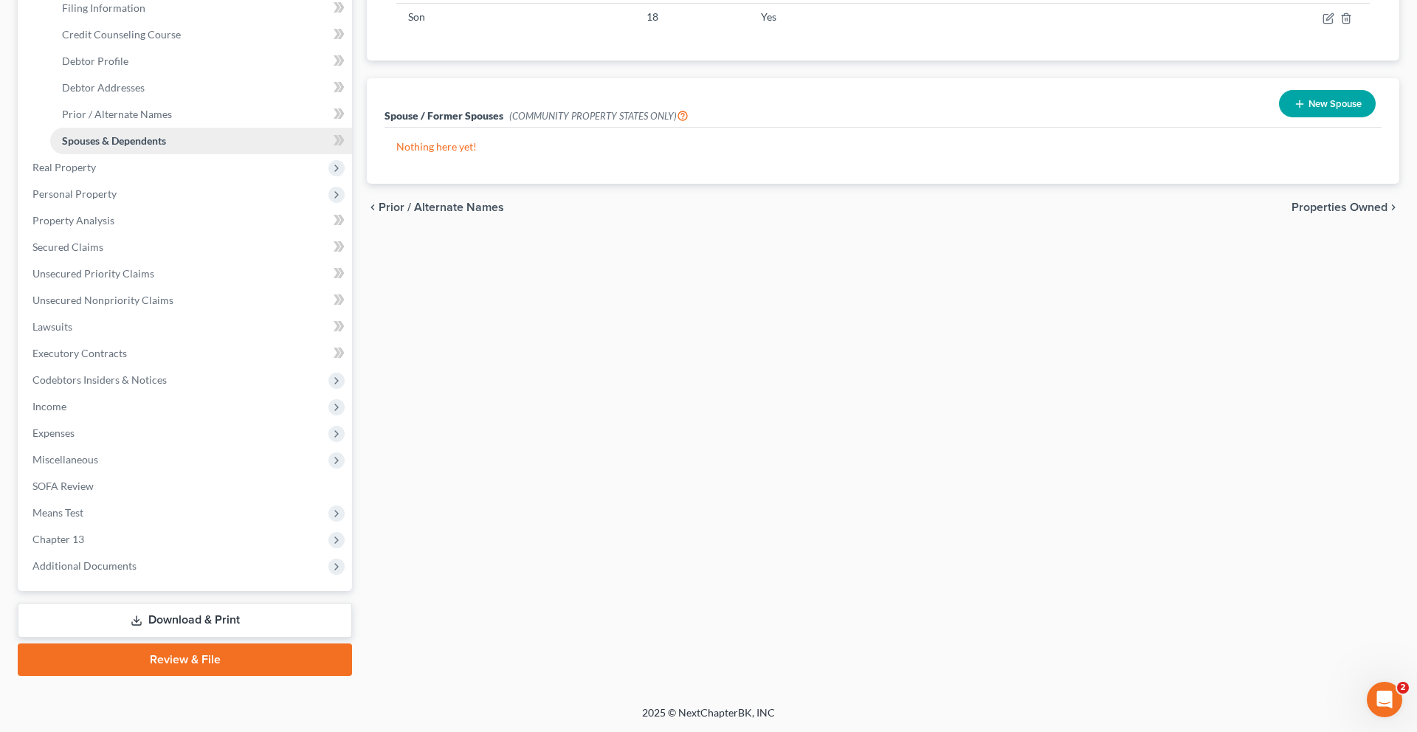
scroll to position [390, 0]
click at [144, 446] on span "Expenses" at bounding box center [186, 433] width 331 height 27
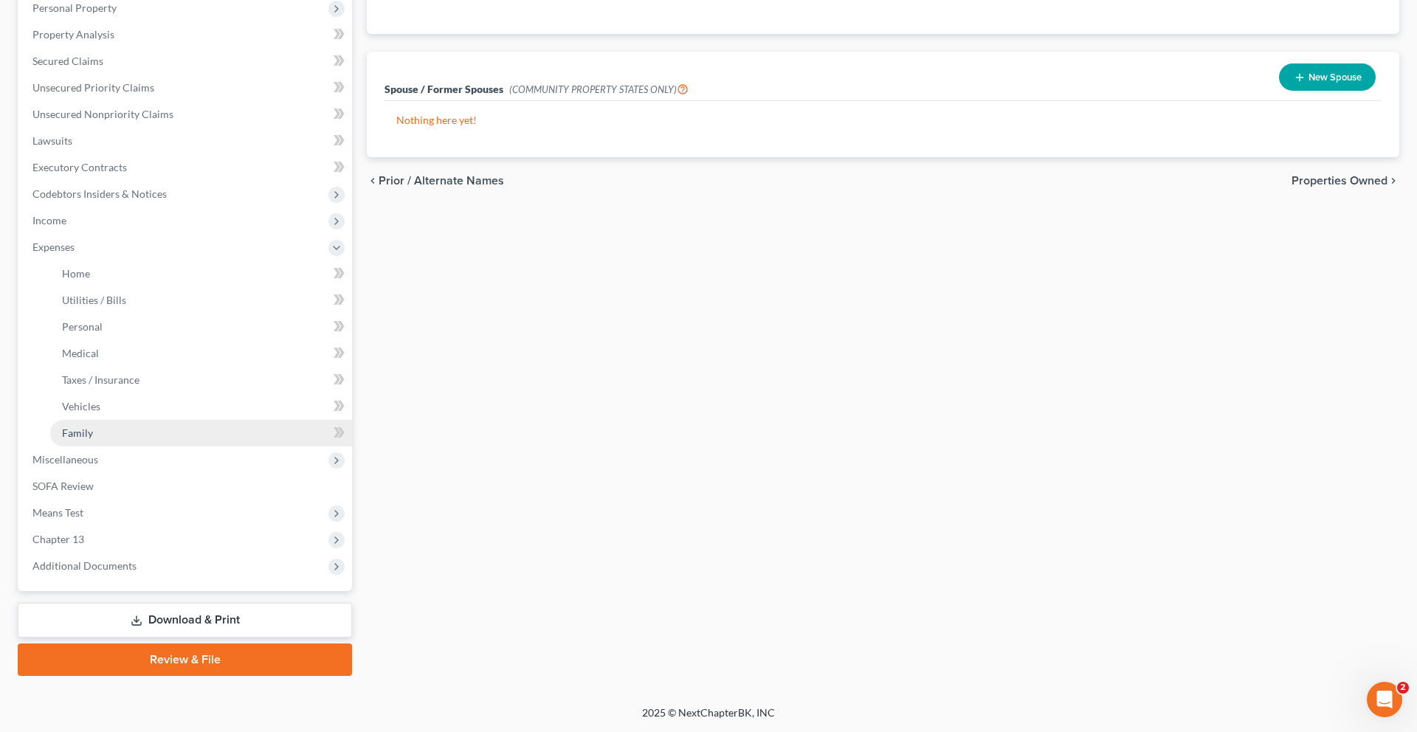
click at [142, 446] on link "Family" at bounding box center [201, 433] width 302 height 27
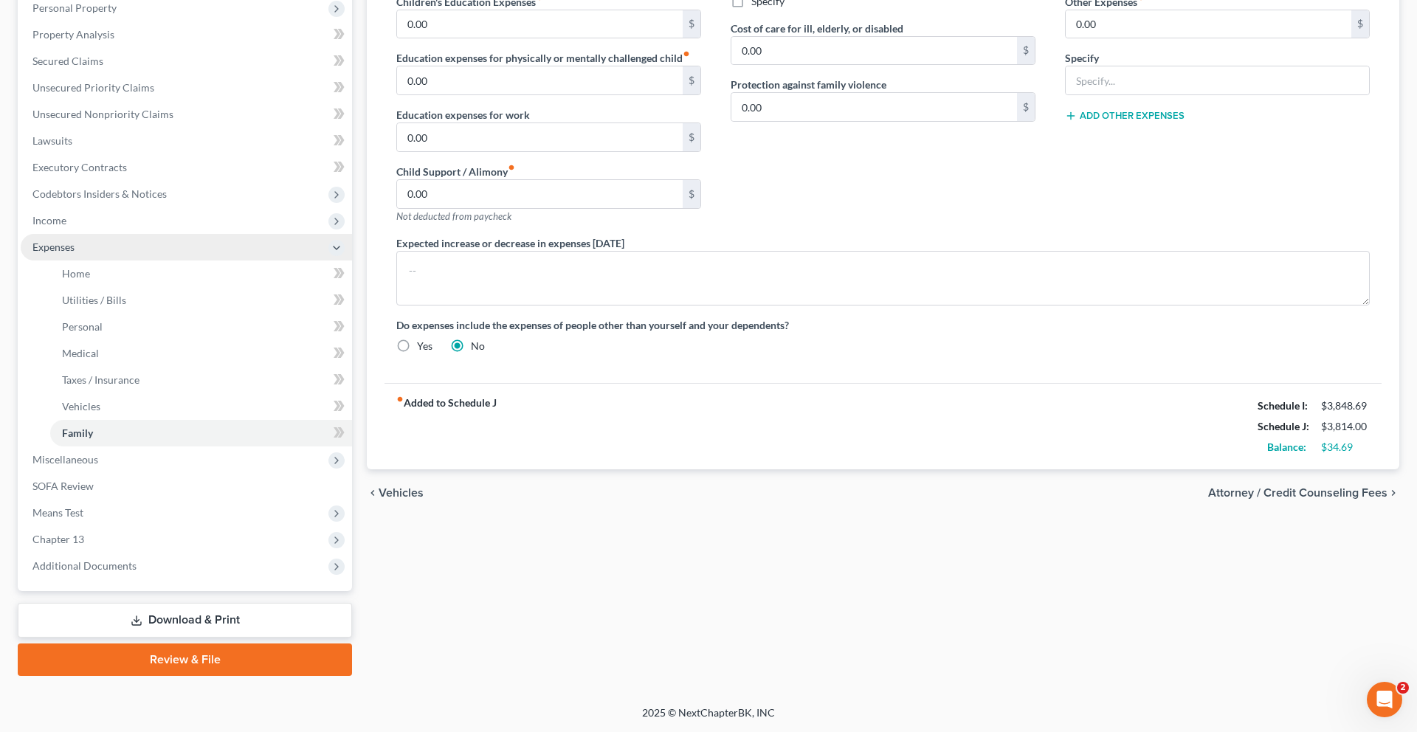
scroll to position [544, 0]
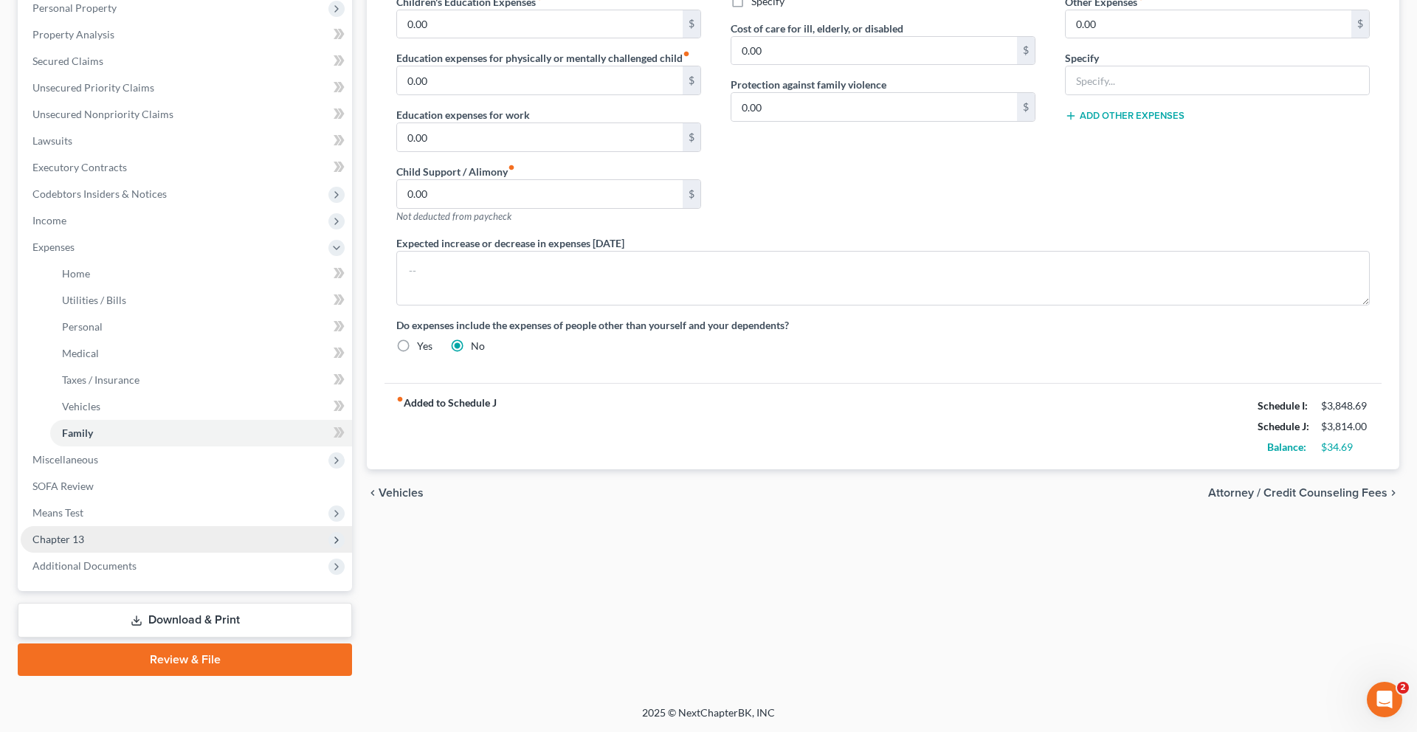
click at [123, 526] on span "Chapter 13" at bounding box center [186, 539] width 331 height 27
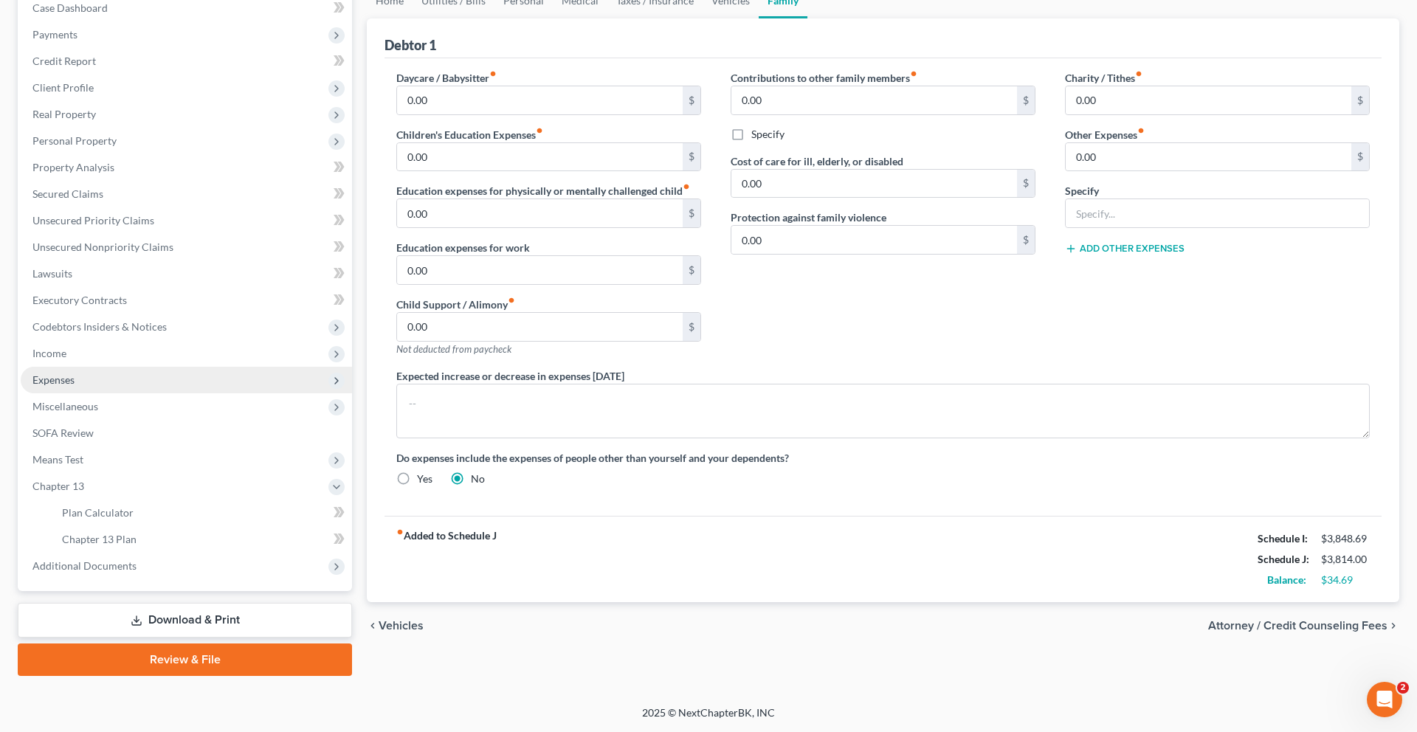
scroll to position [114, 0]
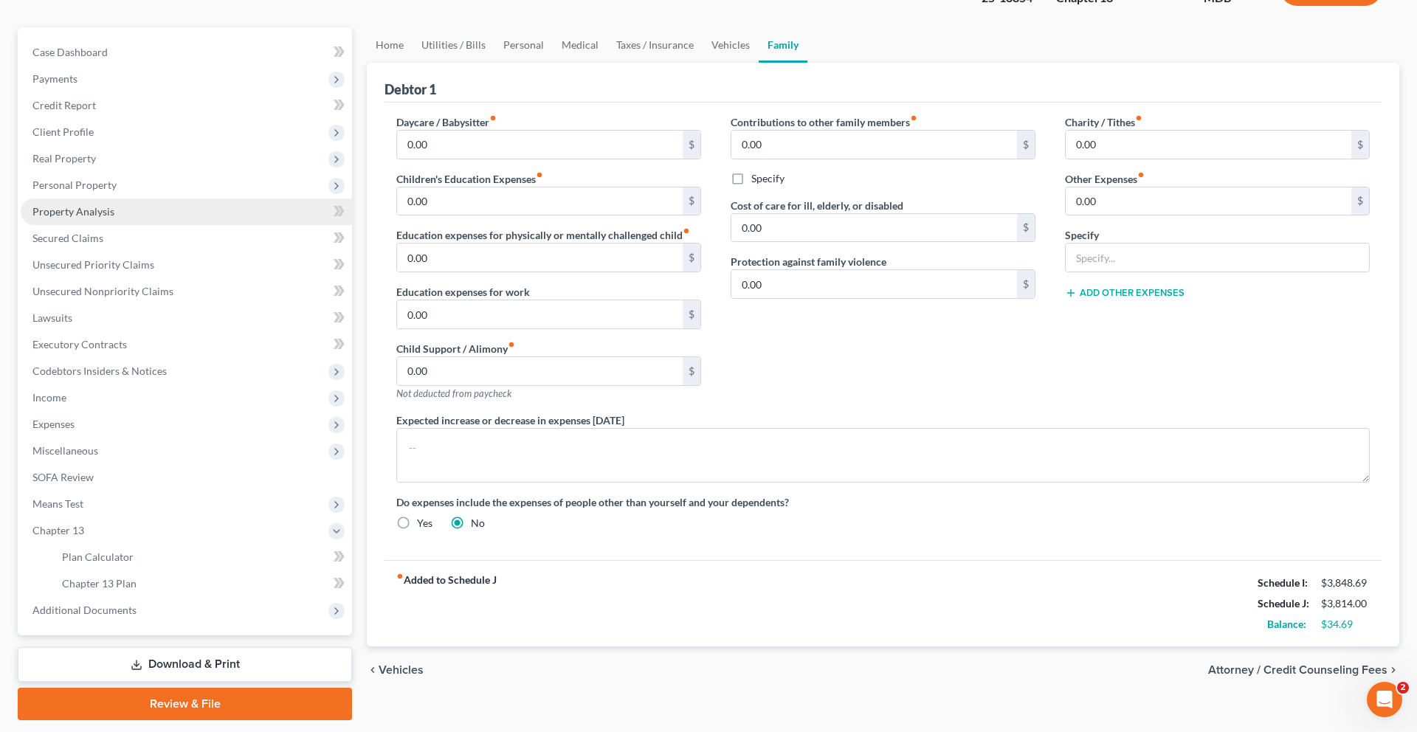
click at [157, 225] on link "Property Analysis" at bounding box center [186, 211] width 331 height 27
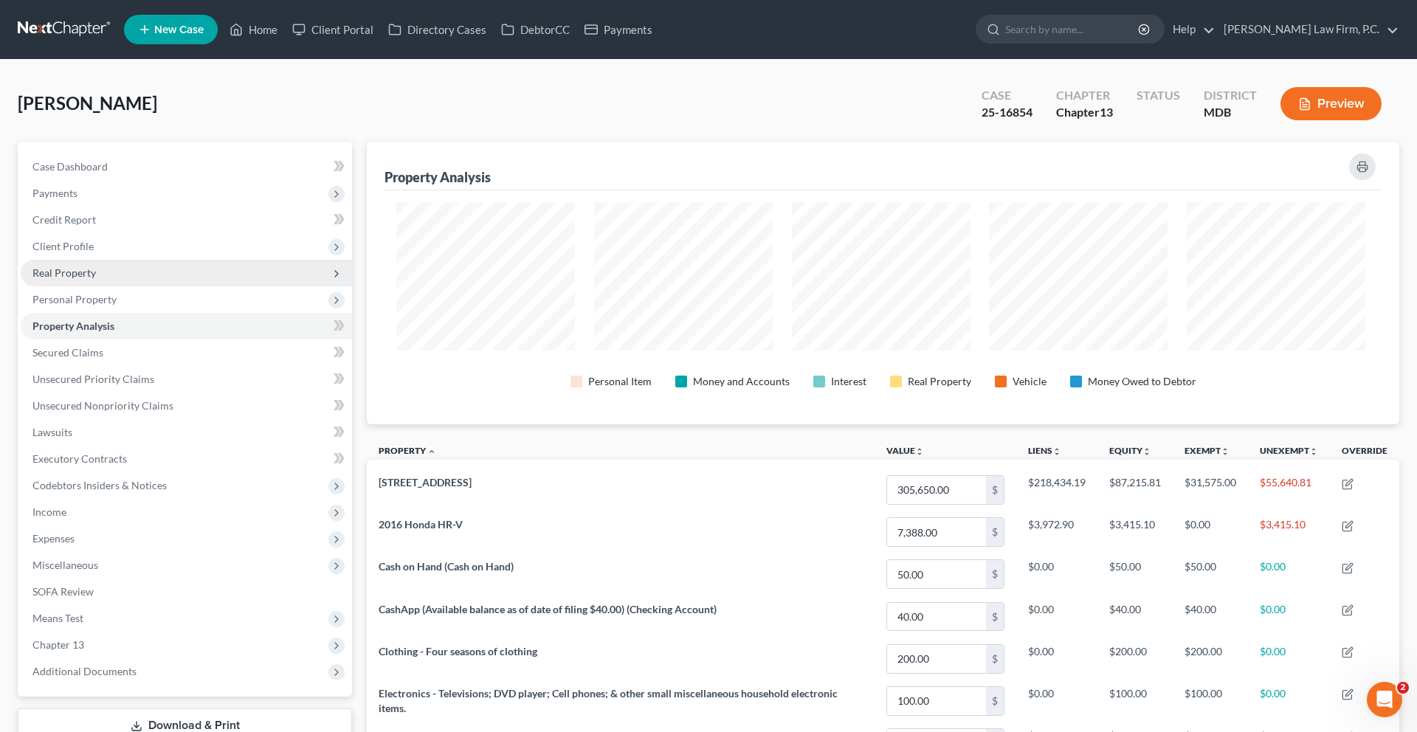
scroll to position [737542, 736832]
click at [160, 286] on span "Real Property" at bounding box center [186, 273] width 331 height 27
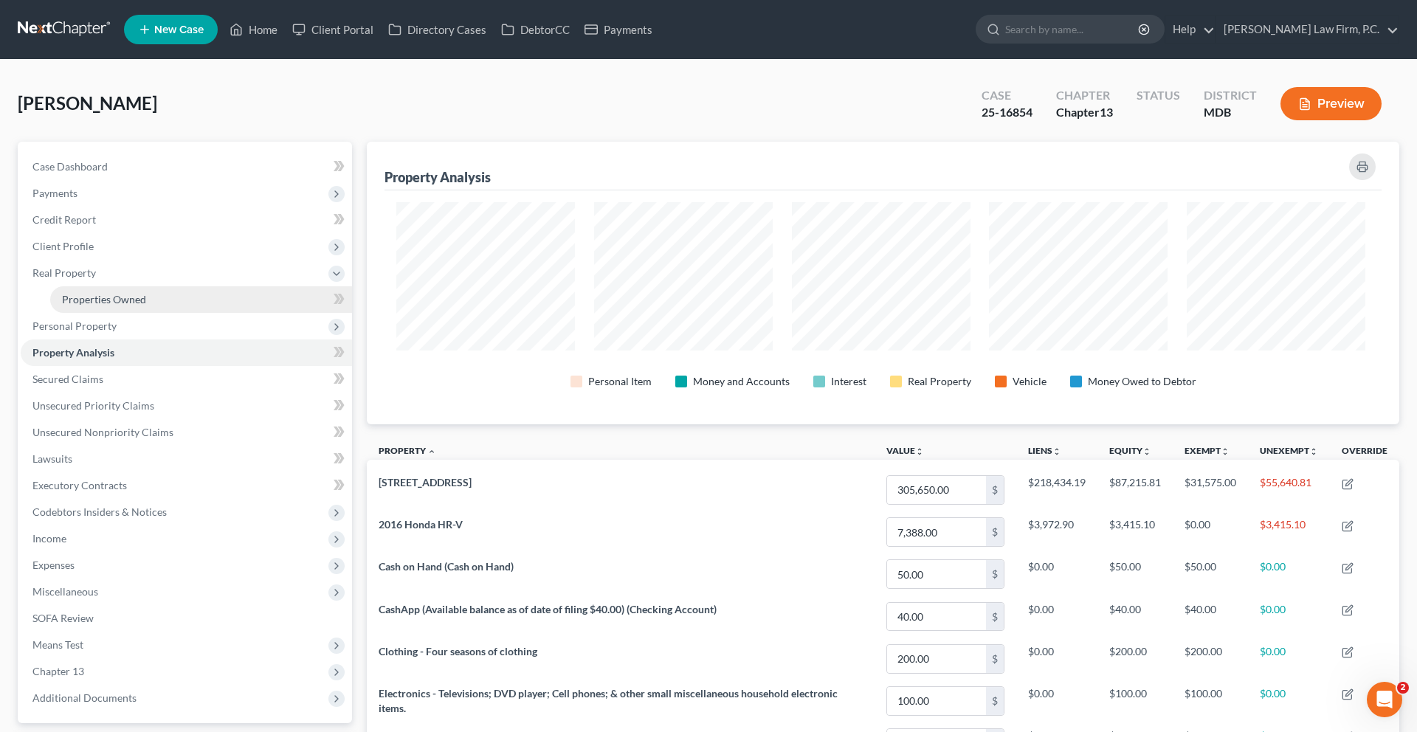
click at [146, 305] on span "Properties Owned" at bounding box center [104, 299] width 84 height 13
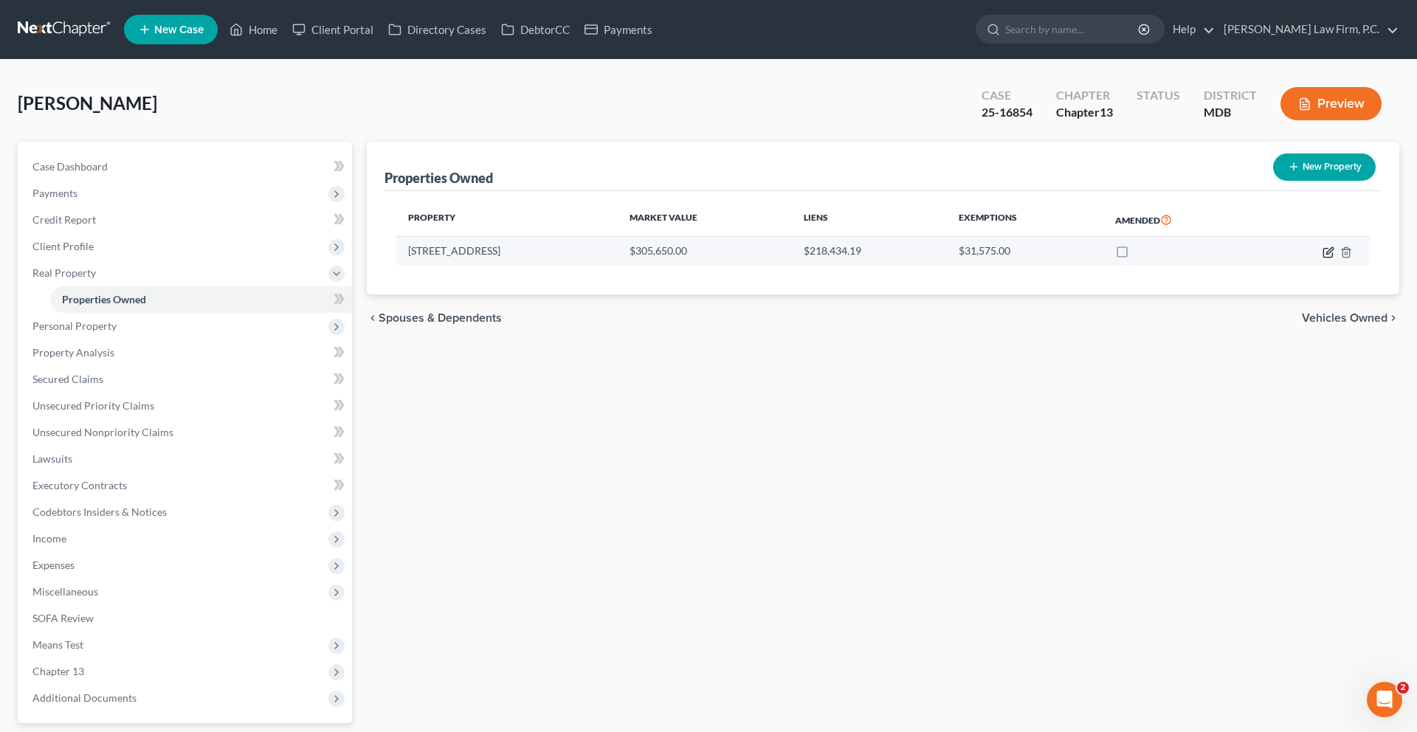
click at [1326, 254] on icon "button" at bounding box center [1329, 250] width 7 height 7
select select "21"
select select "1"
select select "0"
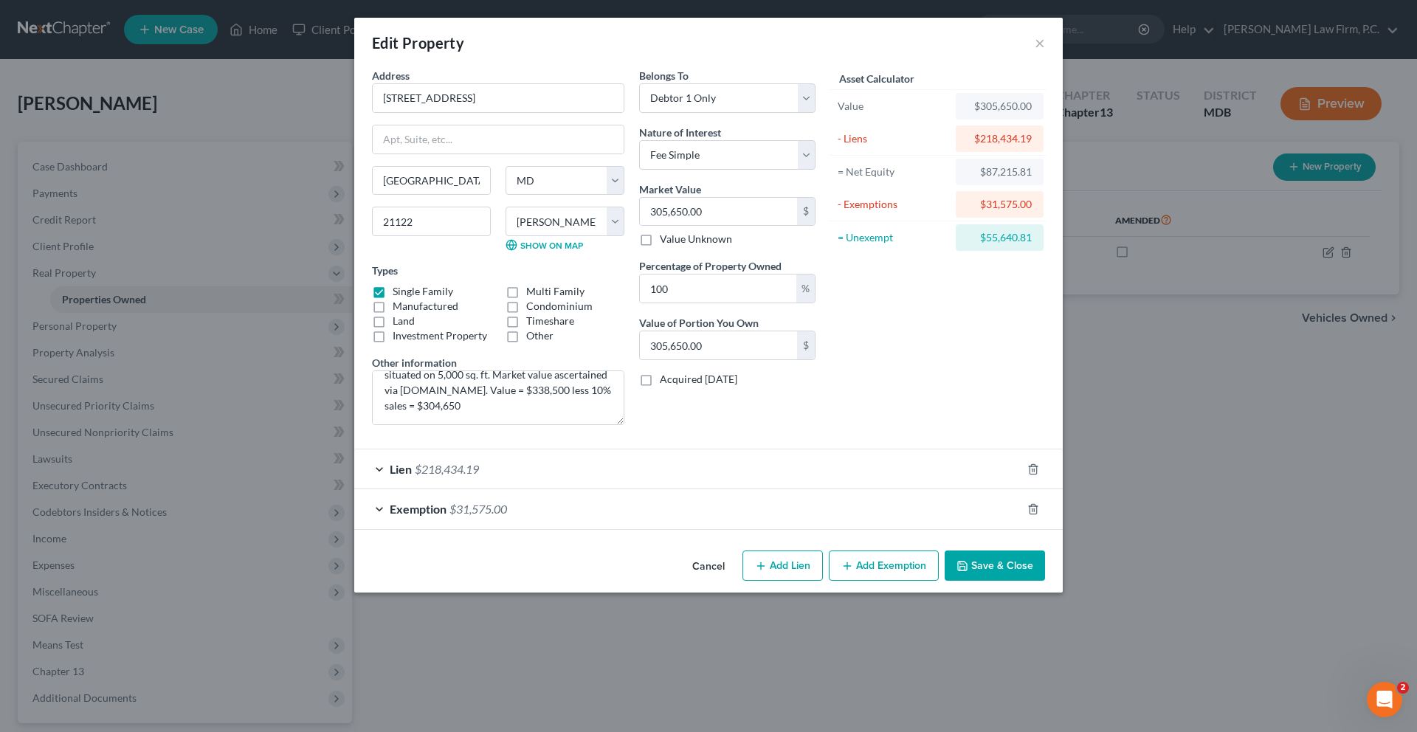
scroll to position [25, 0]
drag, startPoint x: 1054, startPoint y: 273, endPoint x: 1091, endPoint y: 273, distance: 37.6
click at [1032, 245] on div "$55,640.81" at bounding box center [999, 237] width 64 height 15
click at [1014, 348] on div "Asset Calculator Value $305,650.00 - Liens $218,434.19 = Net Equity $87,215.81 …" at bounding box center [937, 252] width 229 height 369
click at [723, 581] on button "Cancel" at bounding box center [708, 567] width 56 height 30
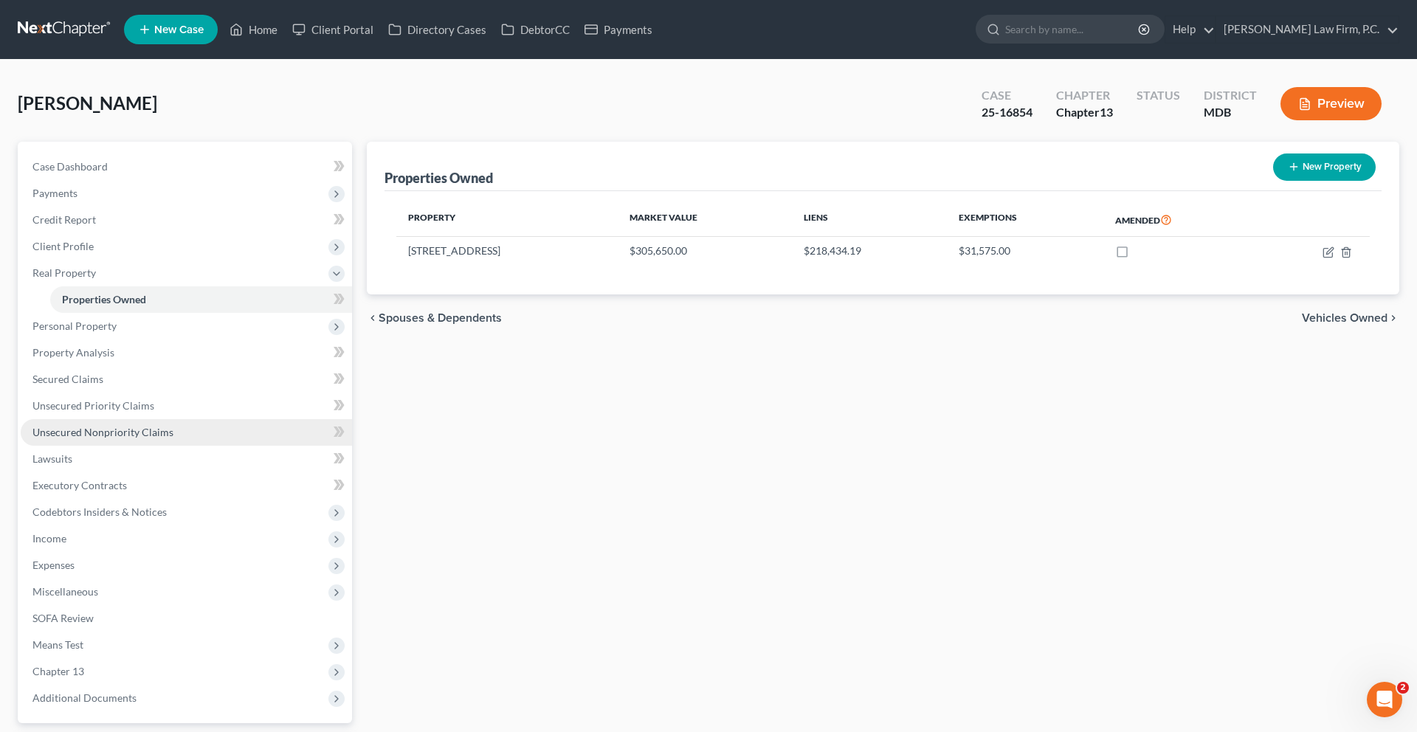
click at [158, 446] on link "Unsecured Nonpriority Claims" at bounding box center [186, 432] width 331 height 27
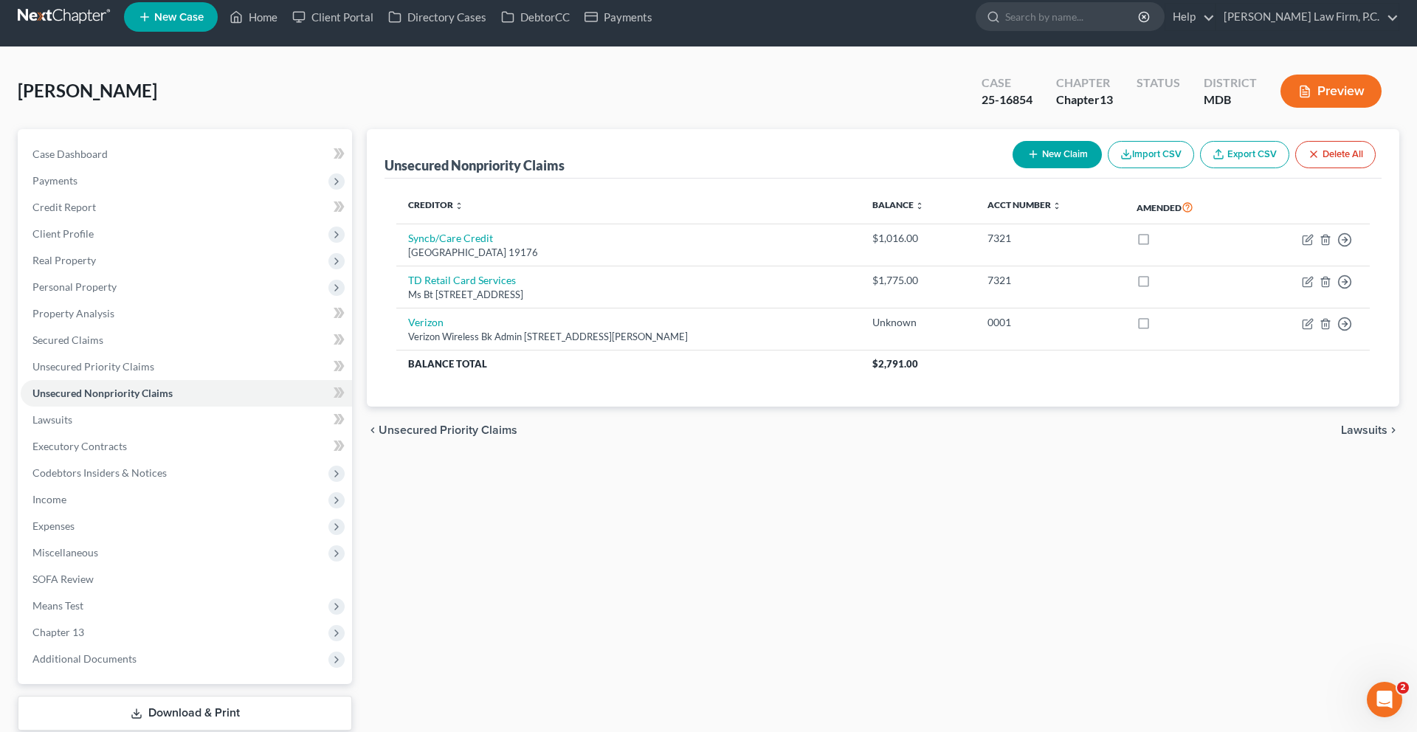
scroll to position [16, 0]
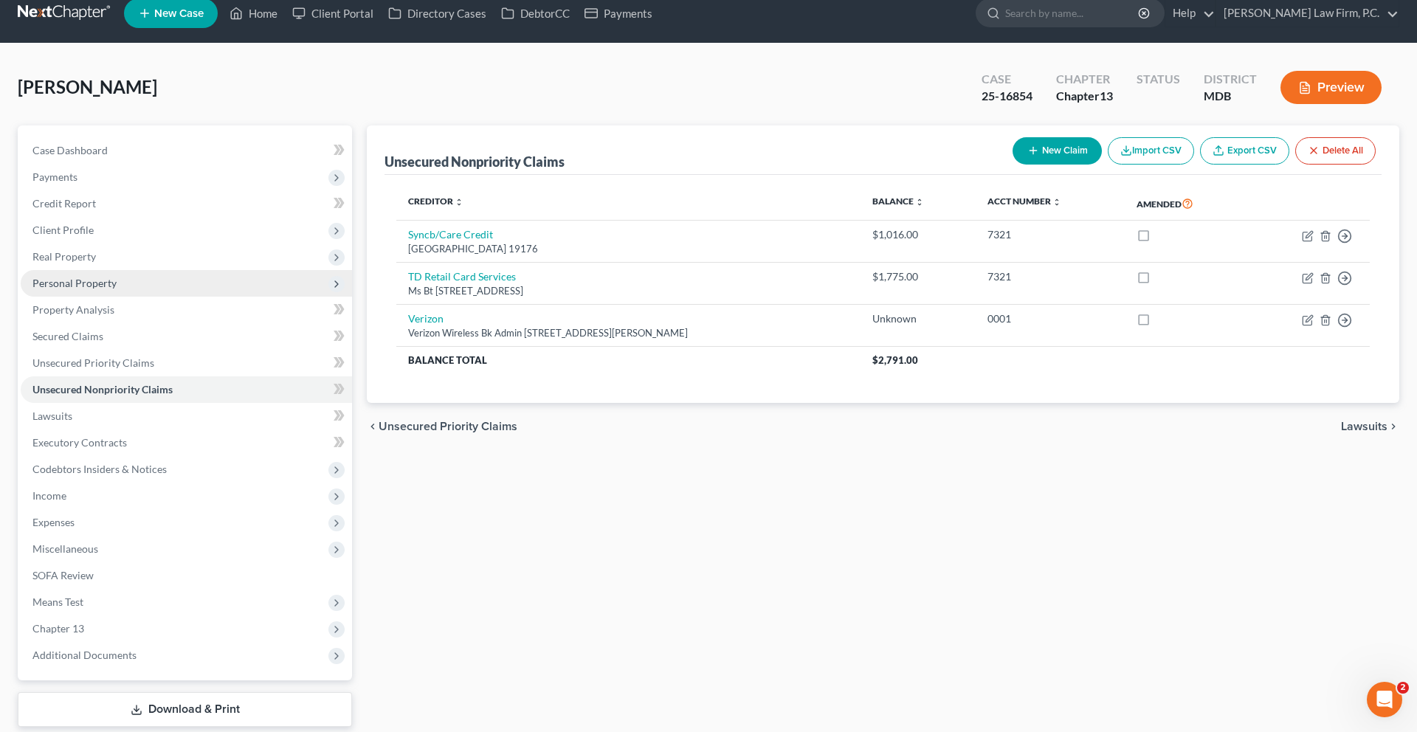
click at [117, 289] on span "Personal Property" at bounding box center [74, 283] width 84 height 13
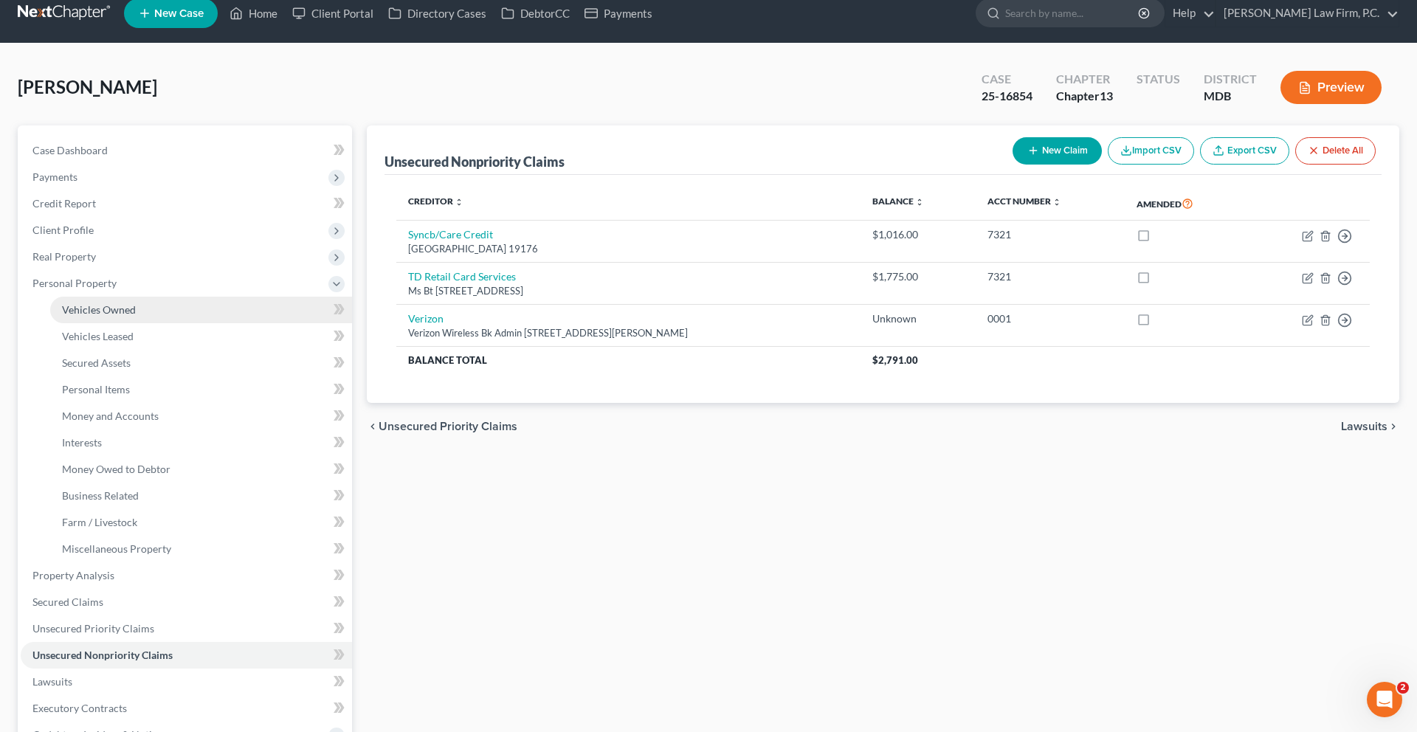
click at [131, 316] on span "Vehicles Owned" at bounding box center [99, 309] width 74 height 13
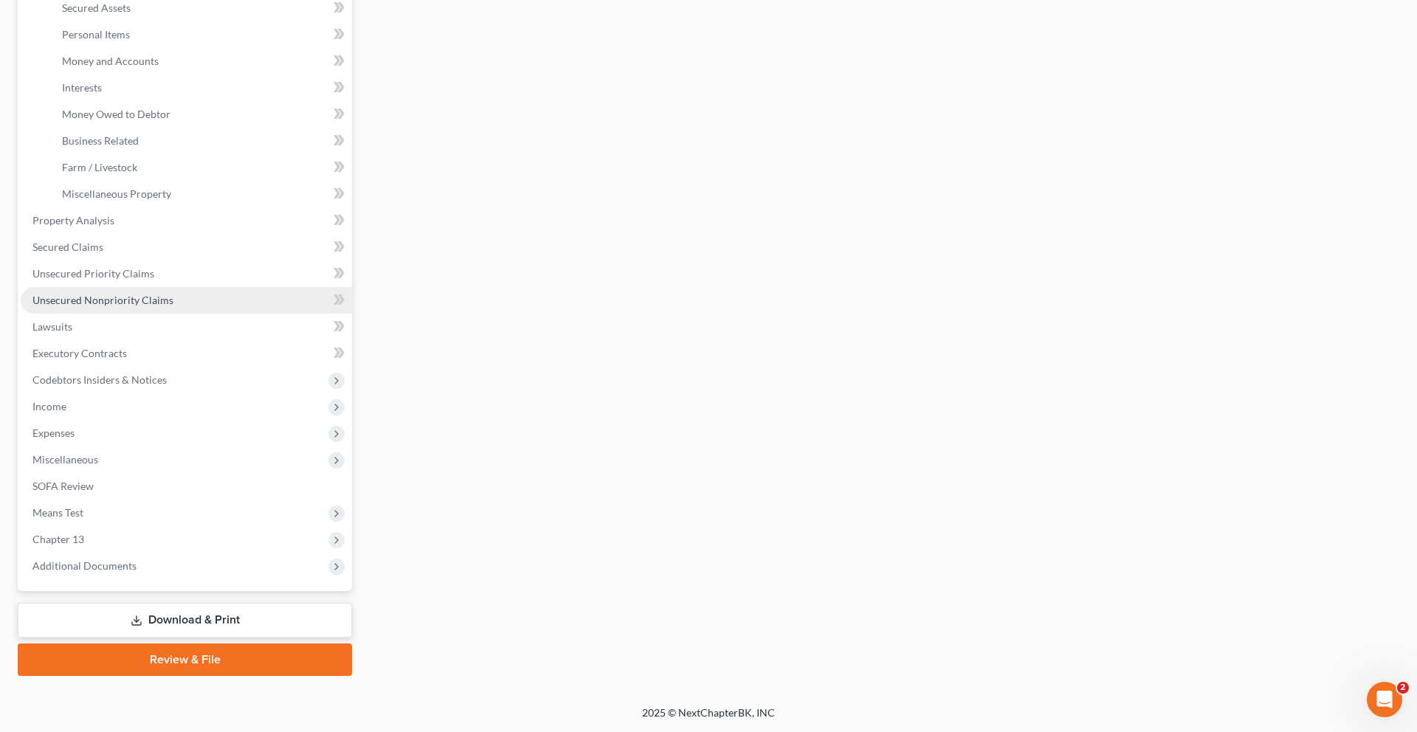
scroll to position [629, 0]
click at [158, 526] on span "Chapter 13" at bounding box center [186, 539] width 331 height 27
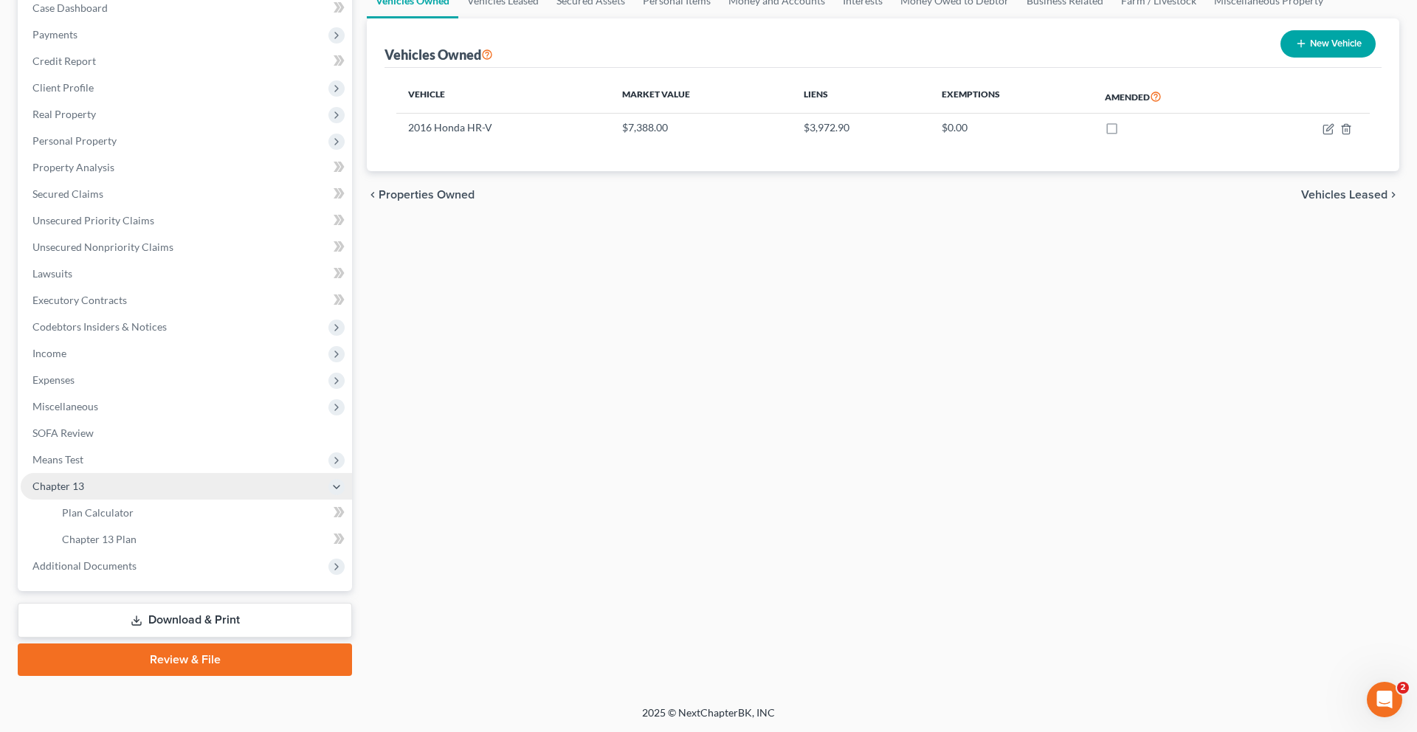
scroll to position [378, 0]
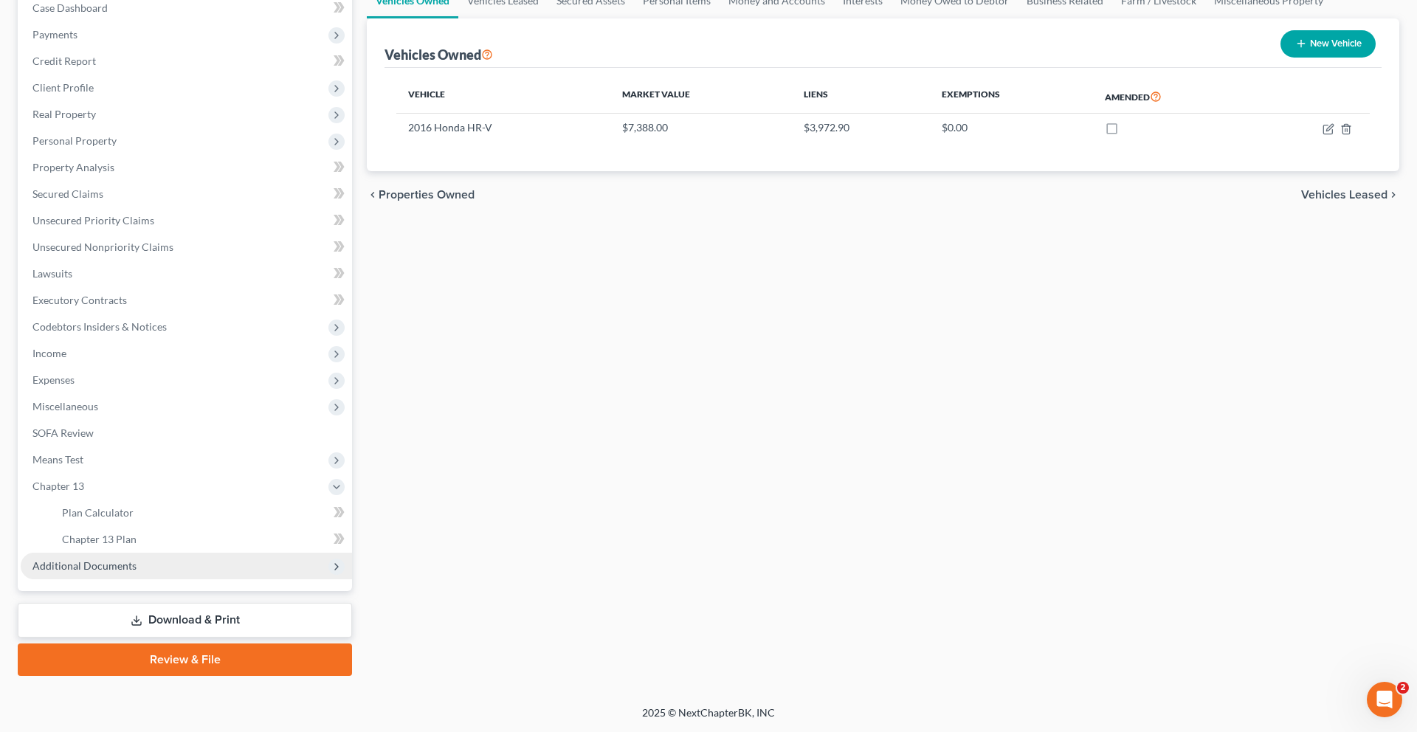
click at [137, 559] on span "Additional Documents" at bounding box center [84, 565] width 104 height 13
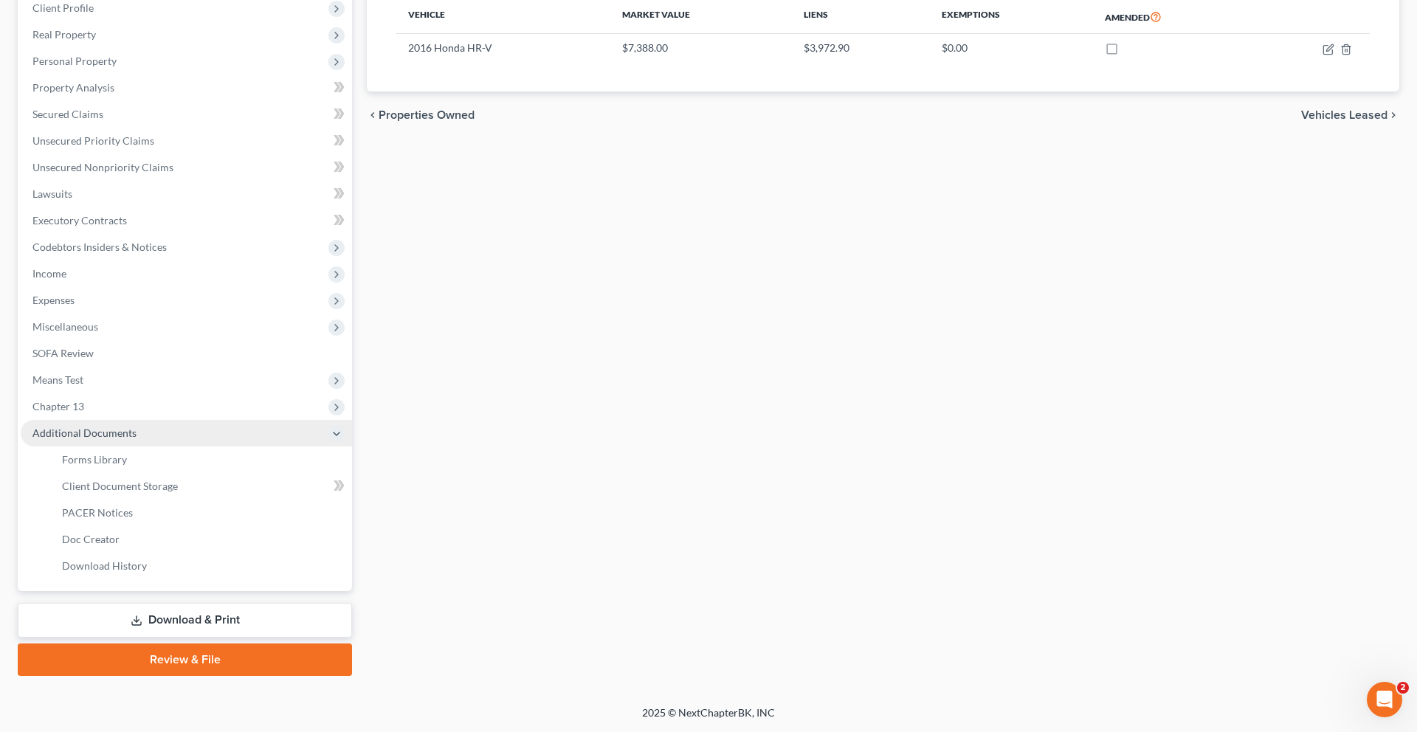
scroll to position [387, 0]
click at [133, 519] on span "PACER Notices" at bounding box center [97, 512] width 71 height 13
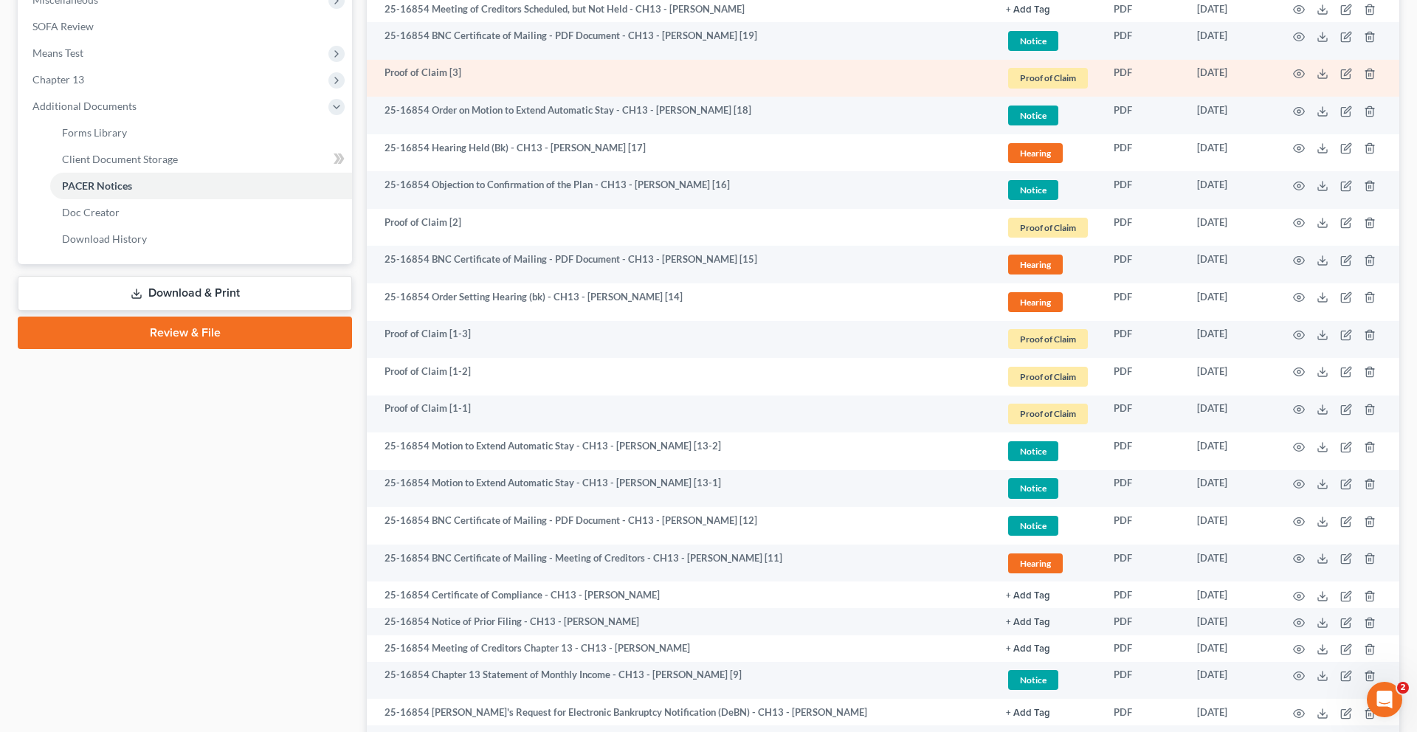
scroll to position [602, 0]
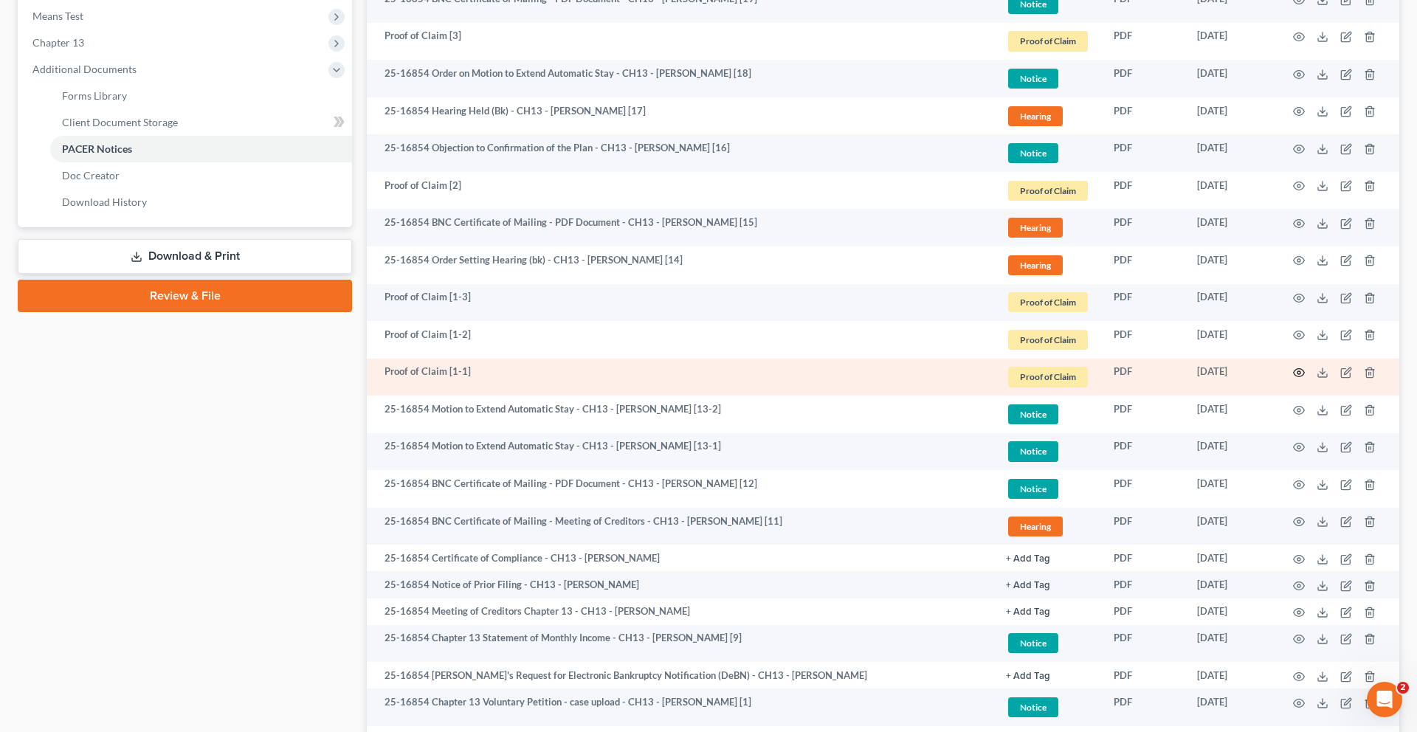
click at [1293, 377] on icon "button" at bounding box center [1298, 373] width 11 height 8
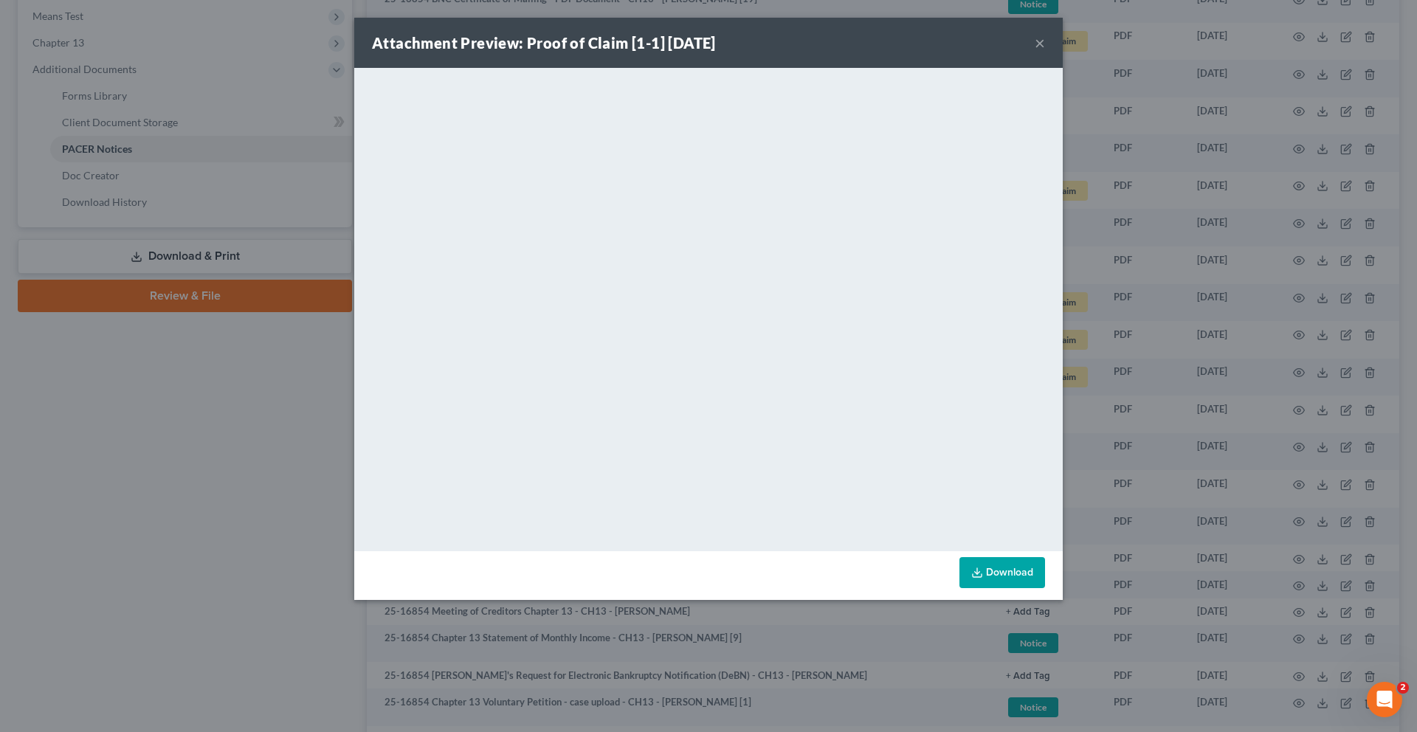
click at [1045, 52] on button "×" at bounding box center [1039, 43] width 10 height 18
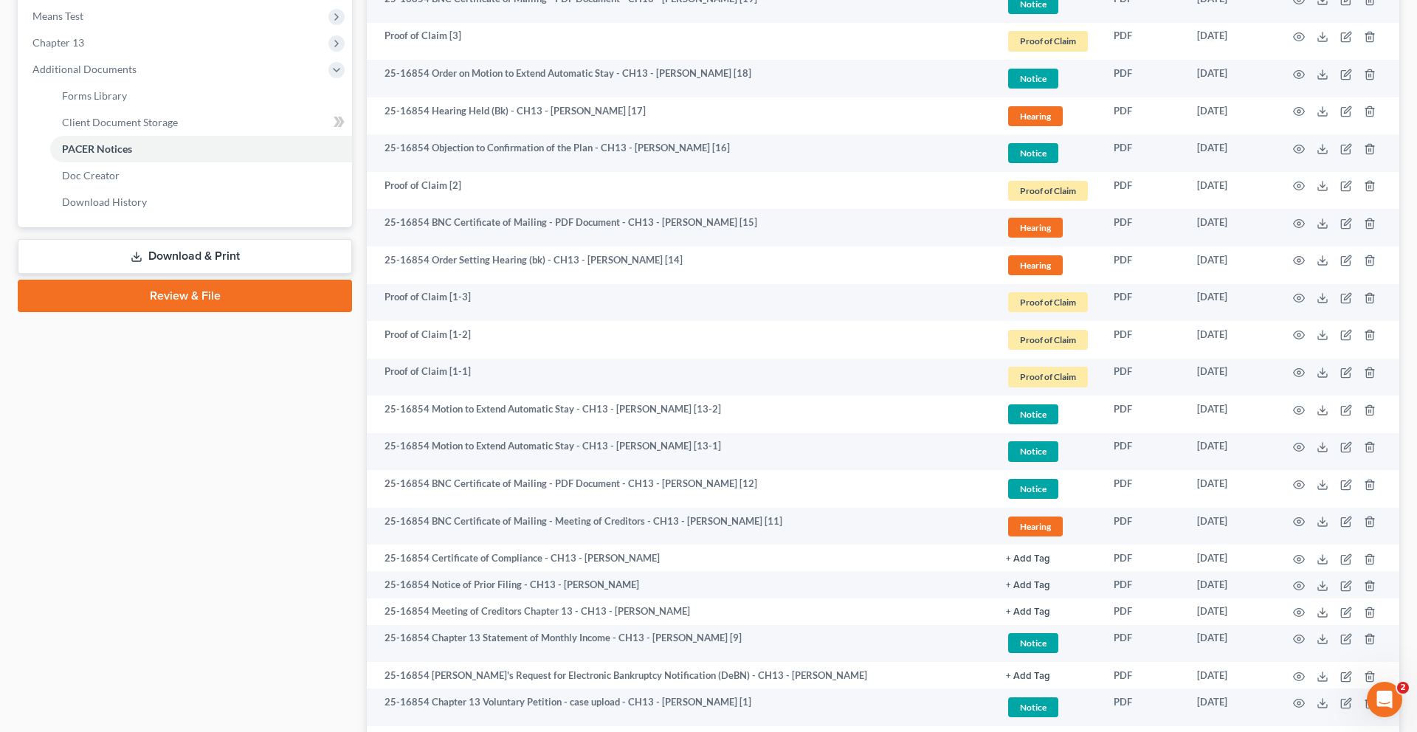
scroll to position [588, 0]
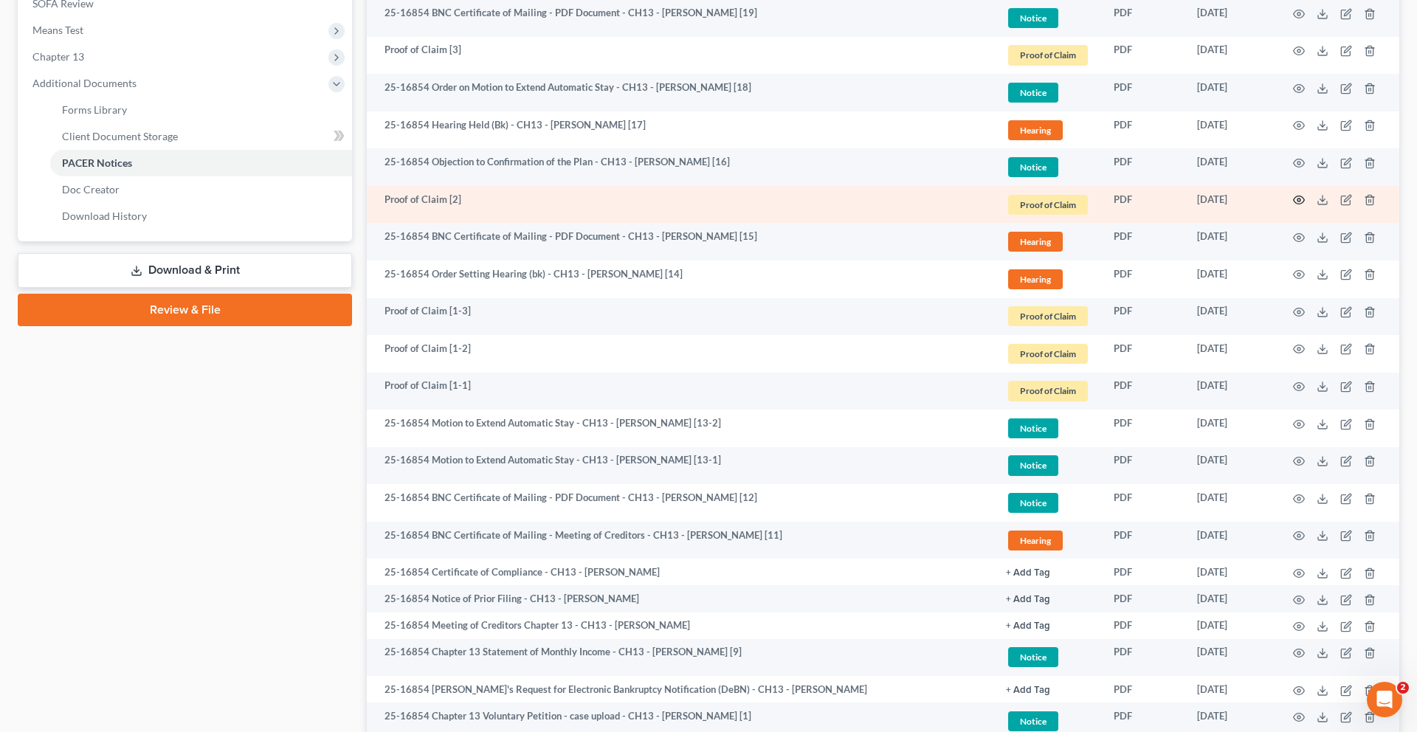
click at [1297, 201] on circle "button" at bounding box center [1298, 199] width 3 height 3
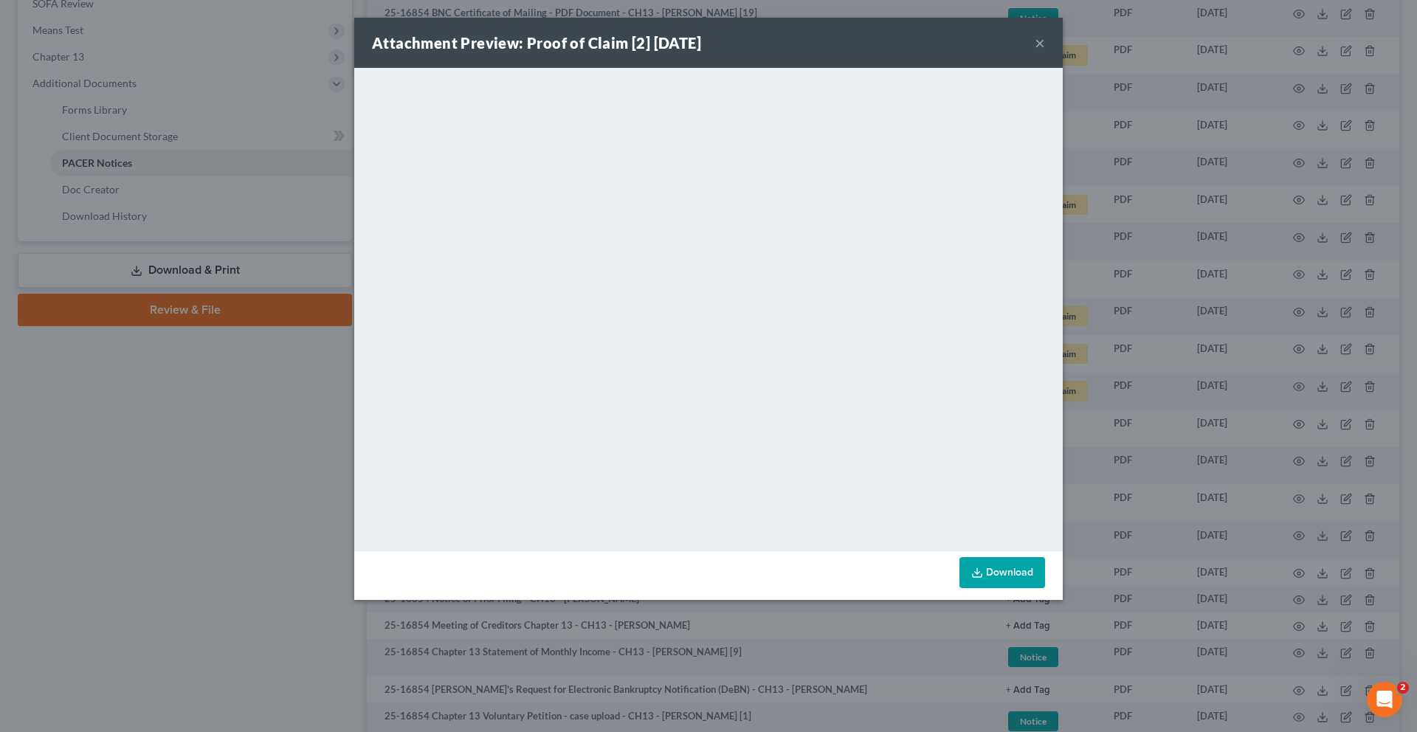
click at [1045, 52] on button "×" at bounding box center [1039, 43] width 10 height 18
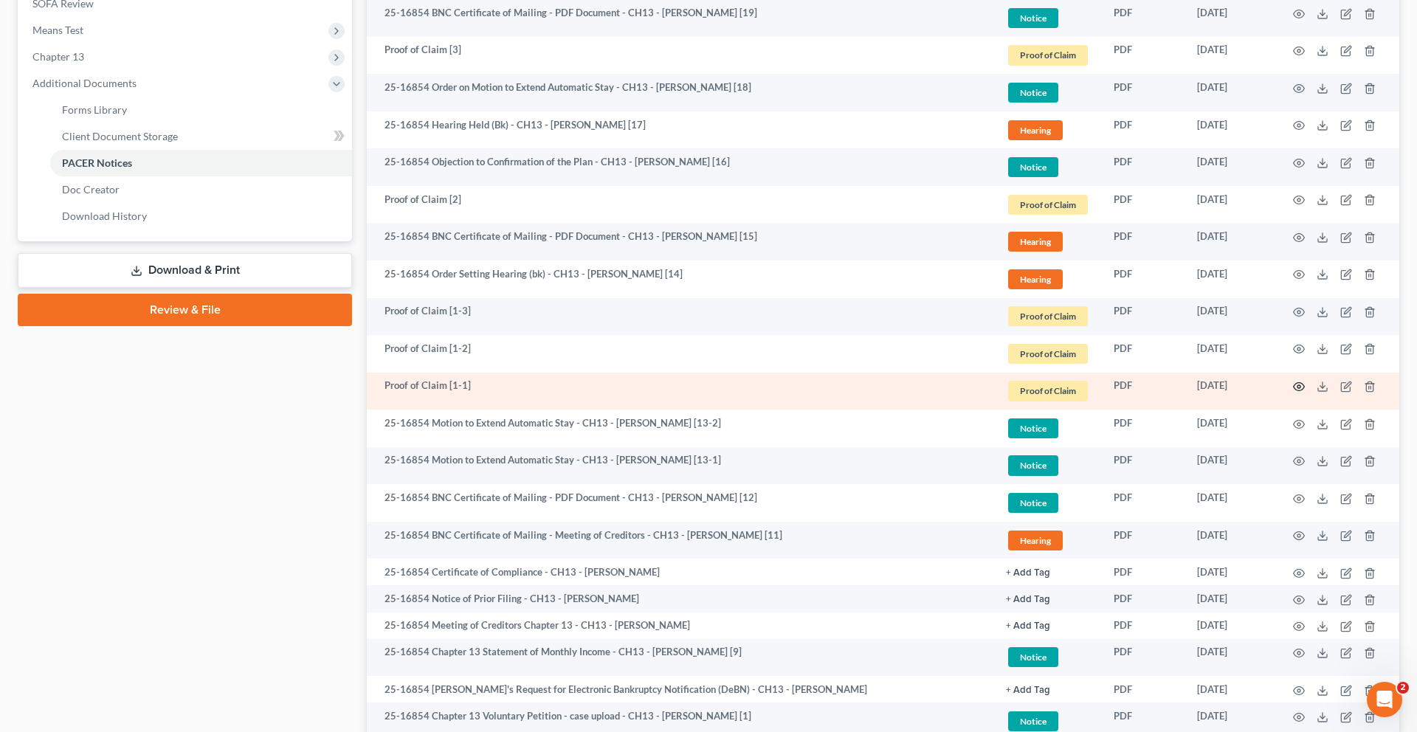
click at [1293, 391] on icon "button" at bounding box center [1298, 387] width 11 height 8
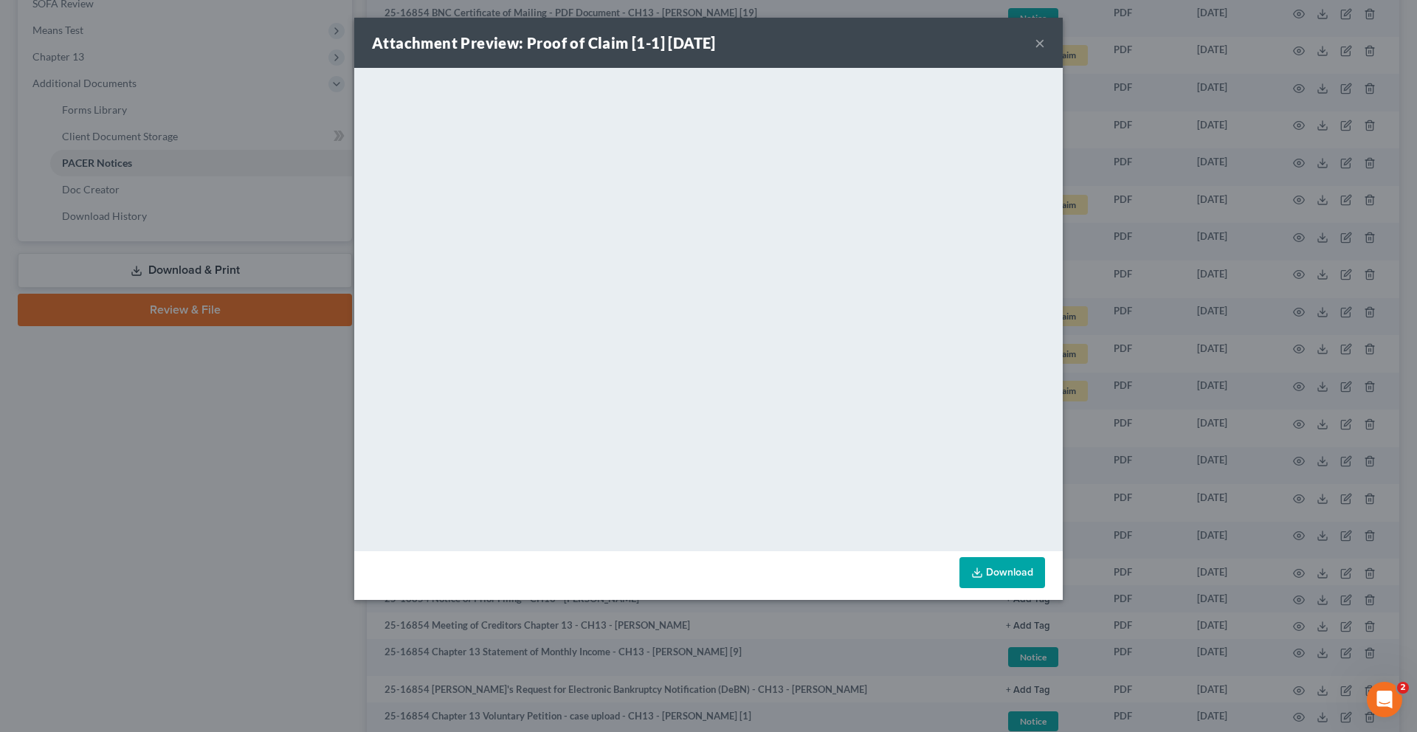
click at [1045, 52] on button "×" at bounding box center [1039, 43] width 10 height 18
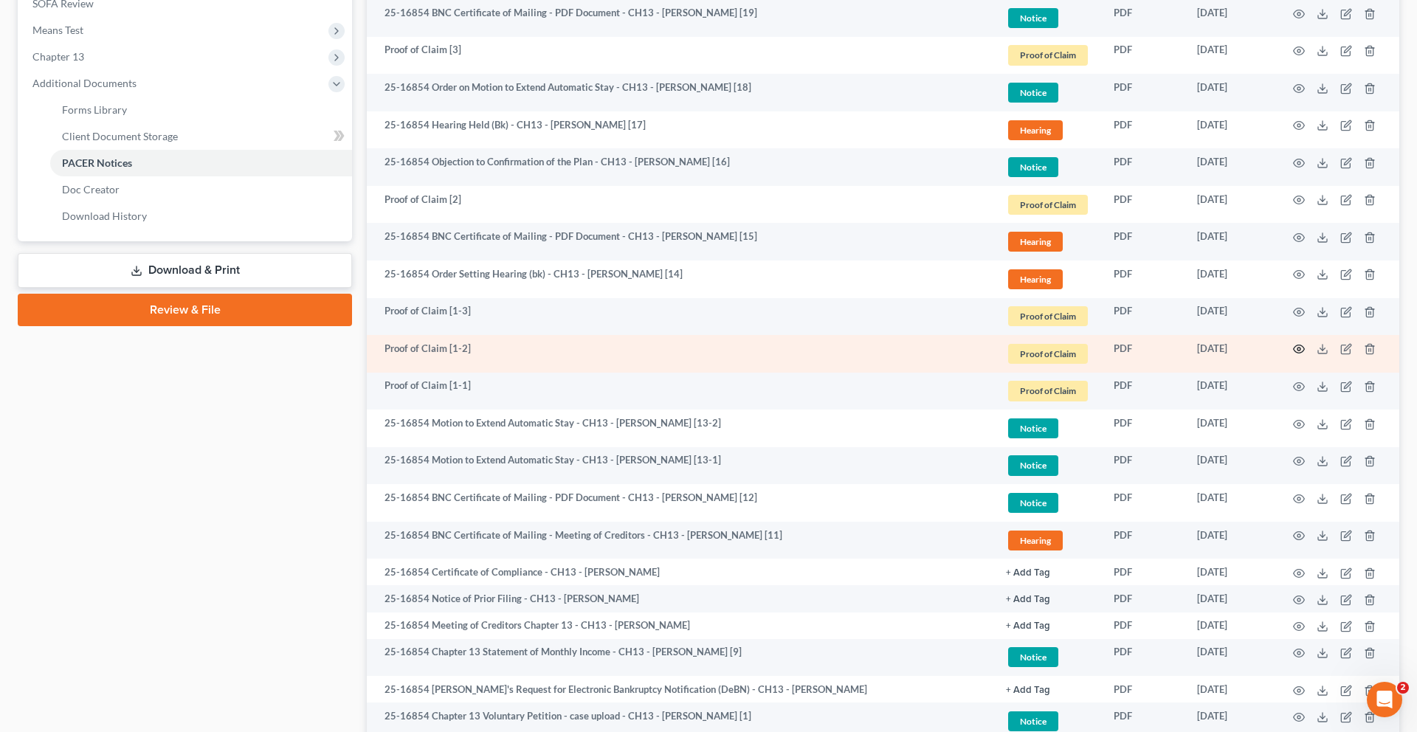
click at [1293, 355] on icon "button" at bounding box center [1299, 349] width 12 height 12
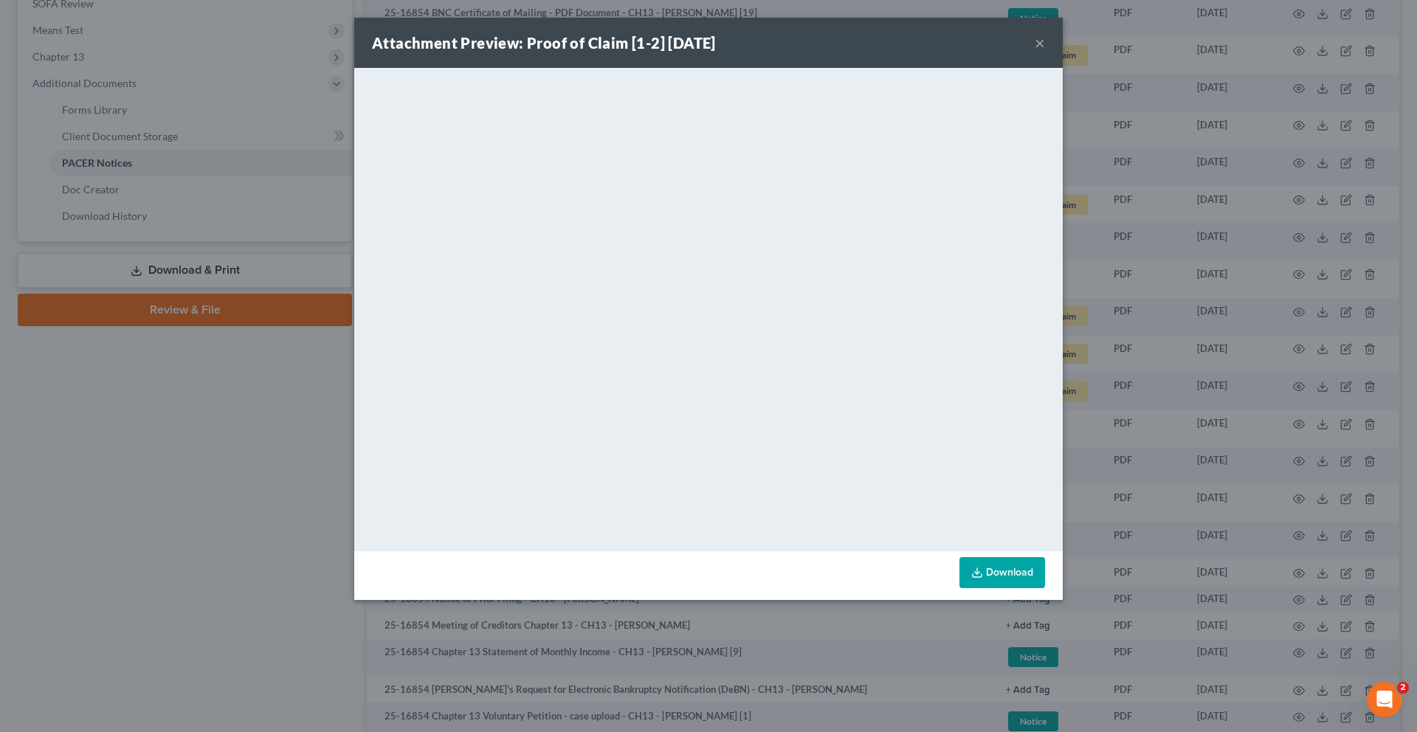
click at [1045, 52] on button "×" at bounding box center [1039, 43] width 10 height 18
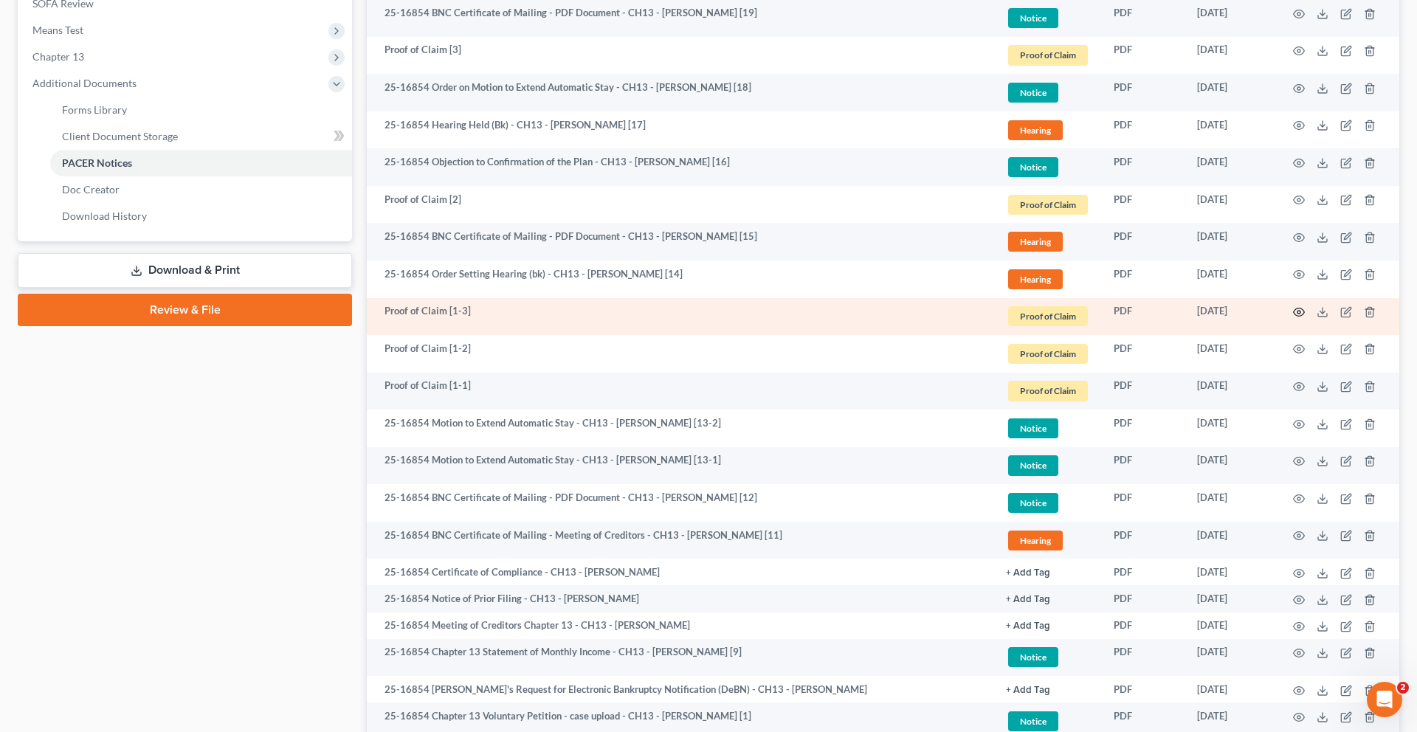
click at [1293, 317] on icon "button" at bounding box center [1298, 312] width 11 height 8
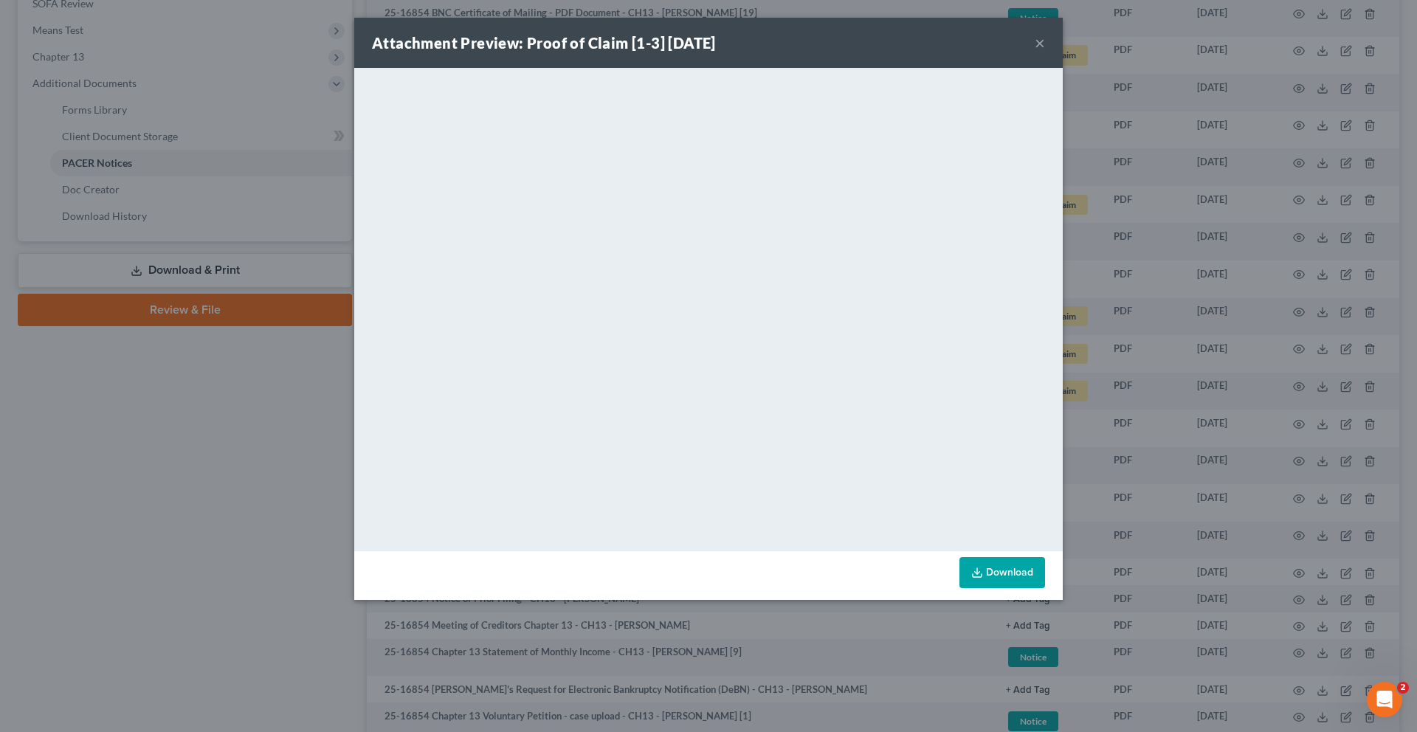
click at [1045, 52] on button "×" at bounding box center [1039, 43] width 10 height 18
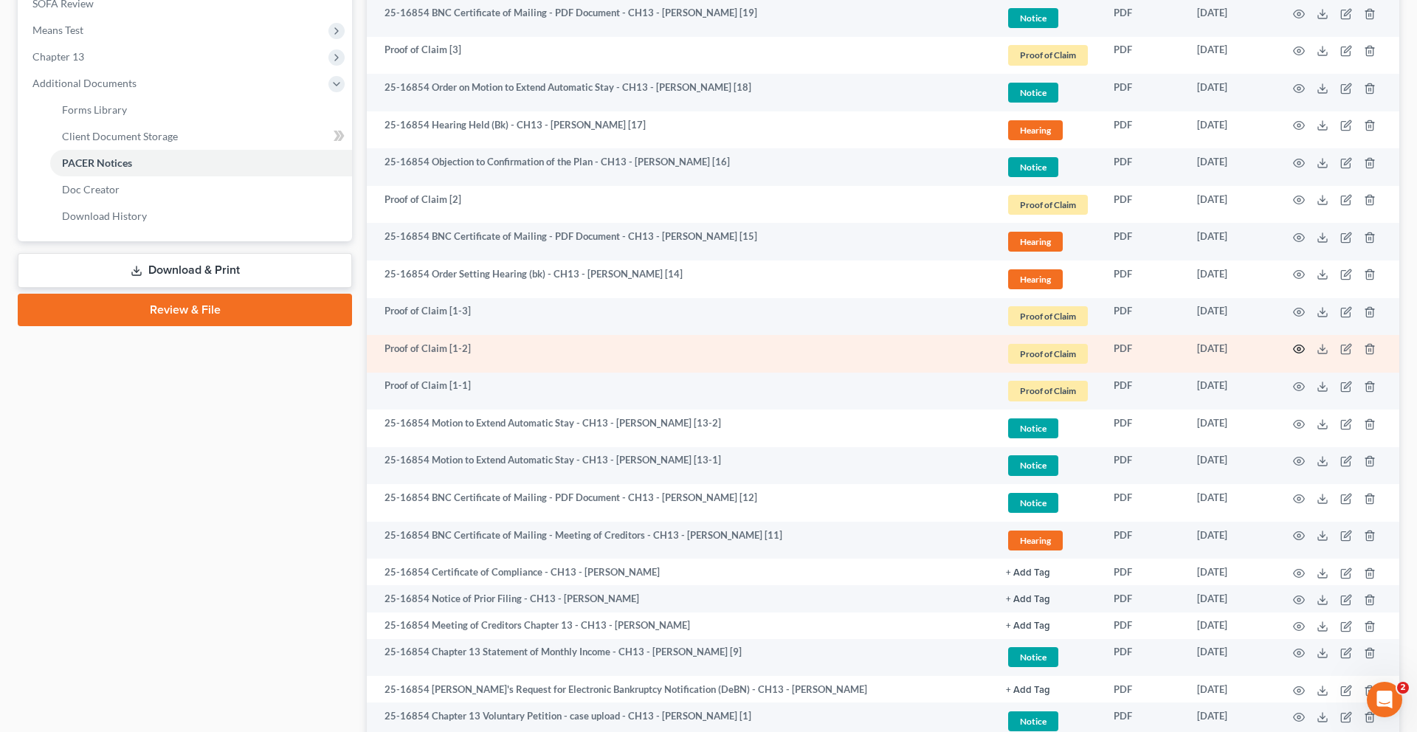
click at [1293, 355] on icon "button" at bounding box center [1299, 349] width 12 height 12
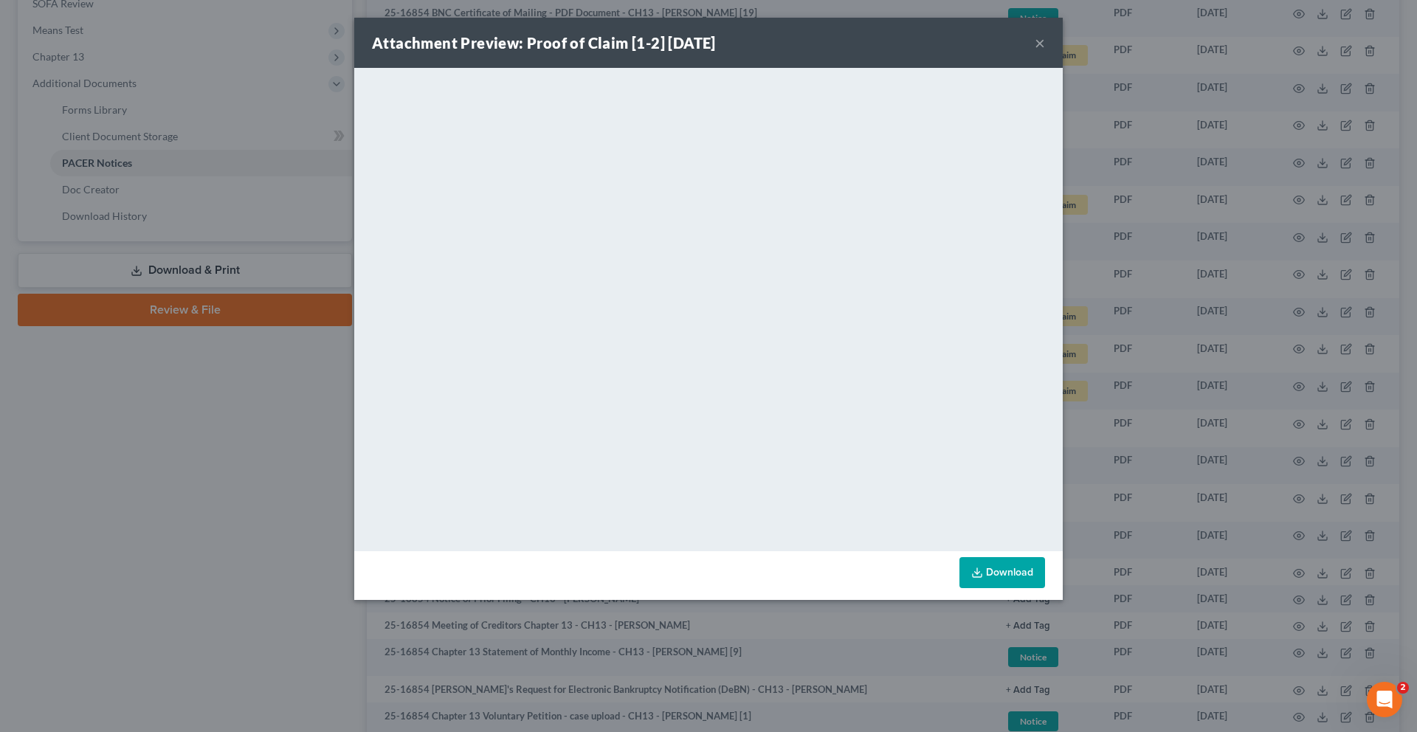
click at [1045, 52] on button "×" at bounding box center [1039, 43] width 10 height 18
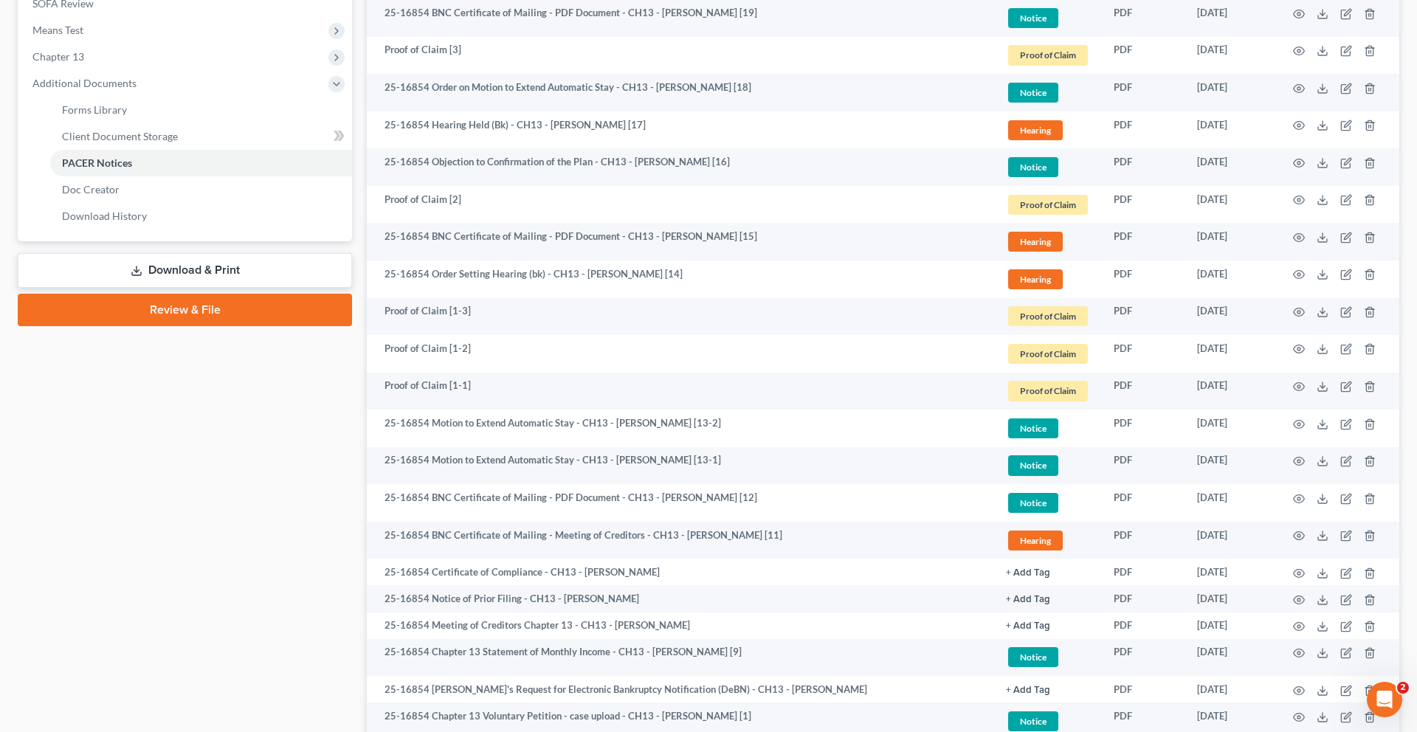
scroll to position [527, 0]
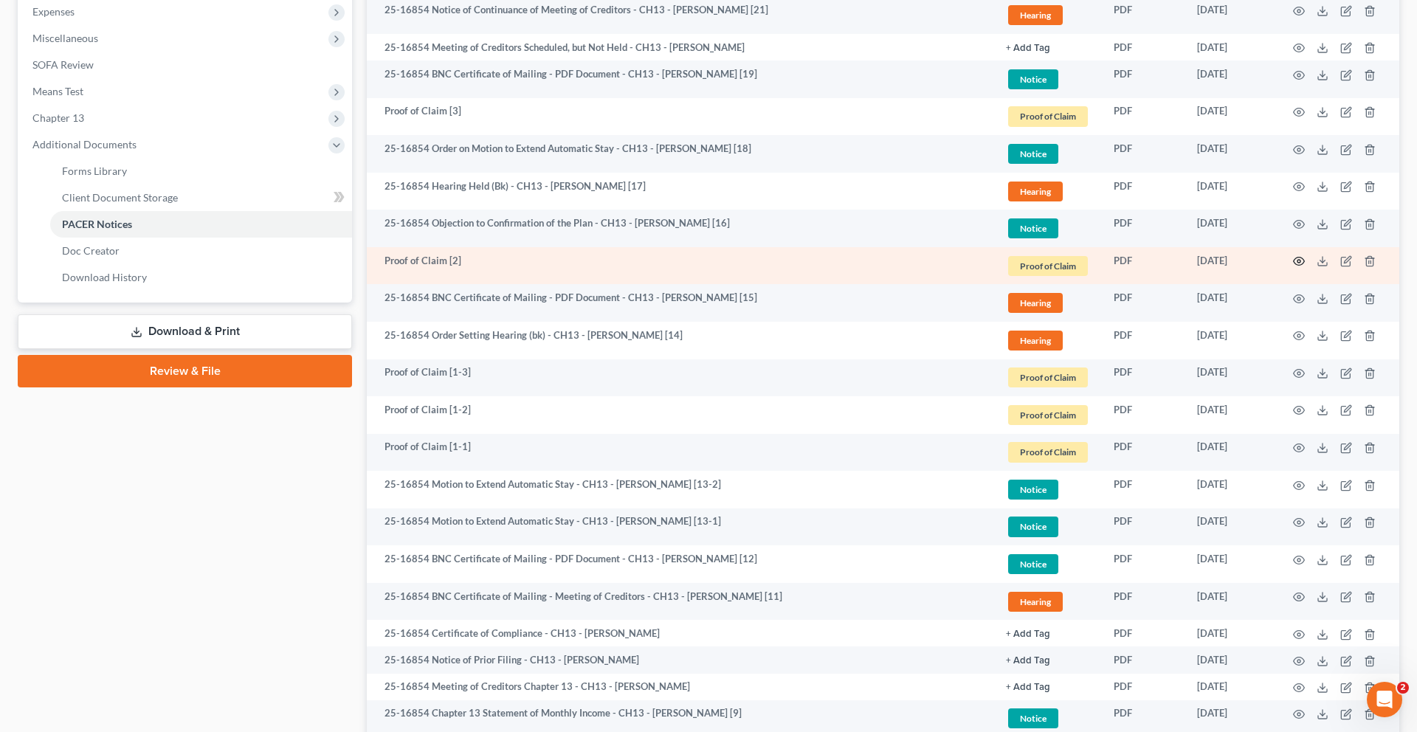
click at [1293, 267] on icon "button" at bounding box center [1299, 261] width 12 height 12
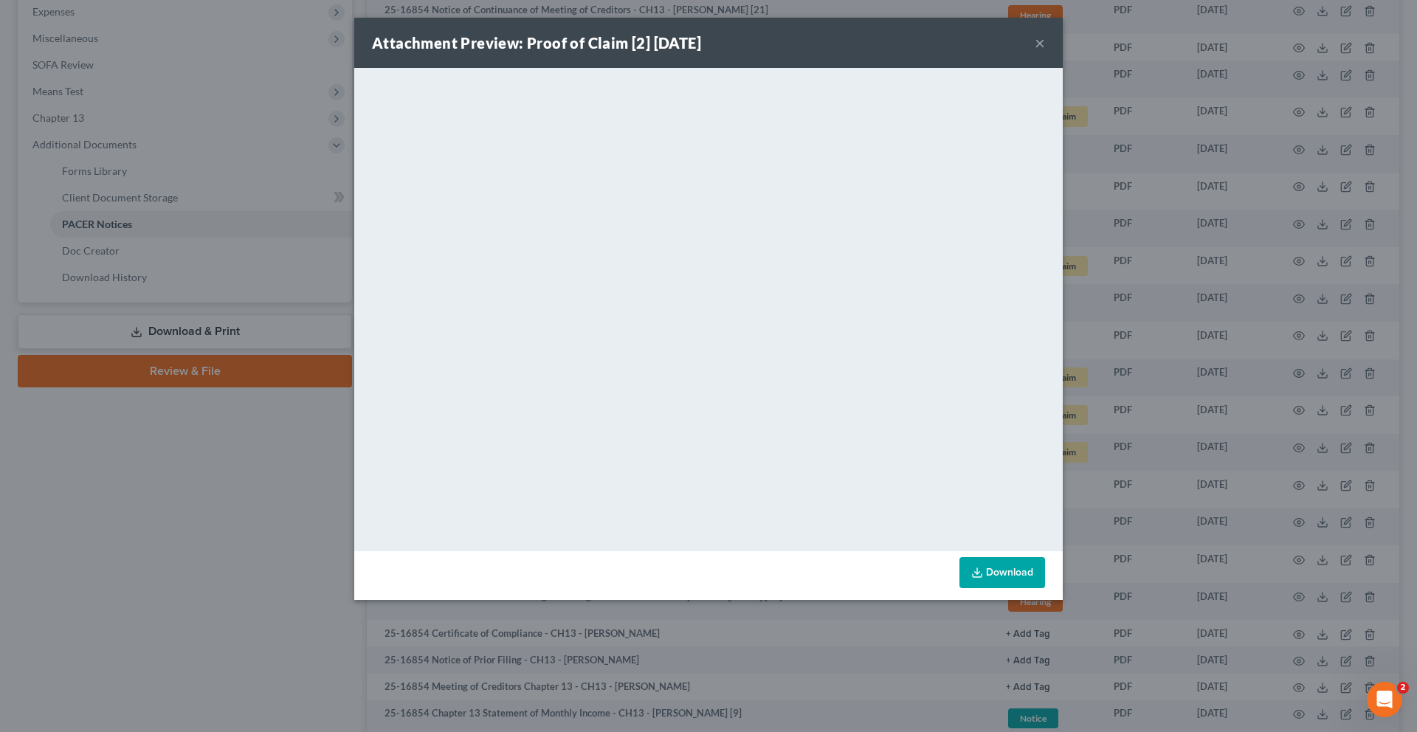
click at [1045, 52] on button "×" at bounding box center [1039, 43] width 10 height 18
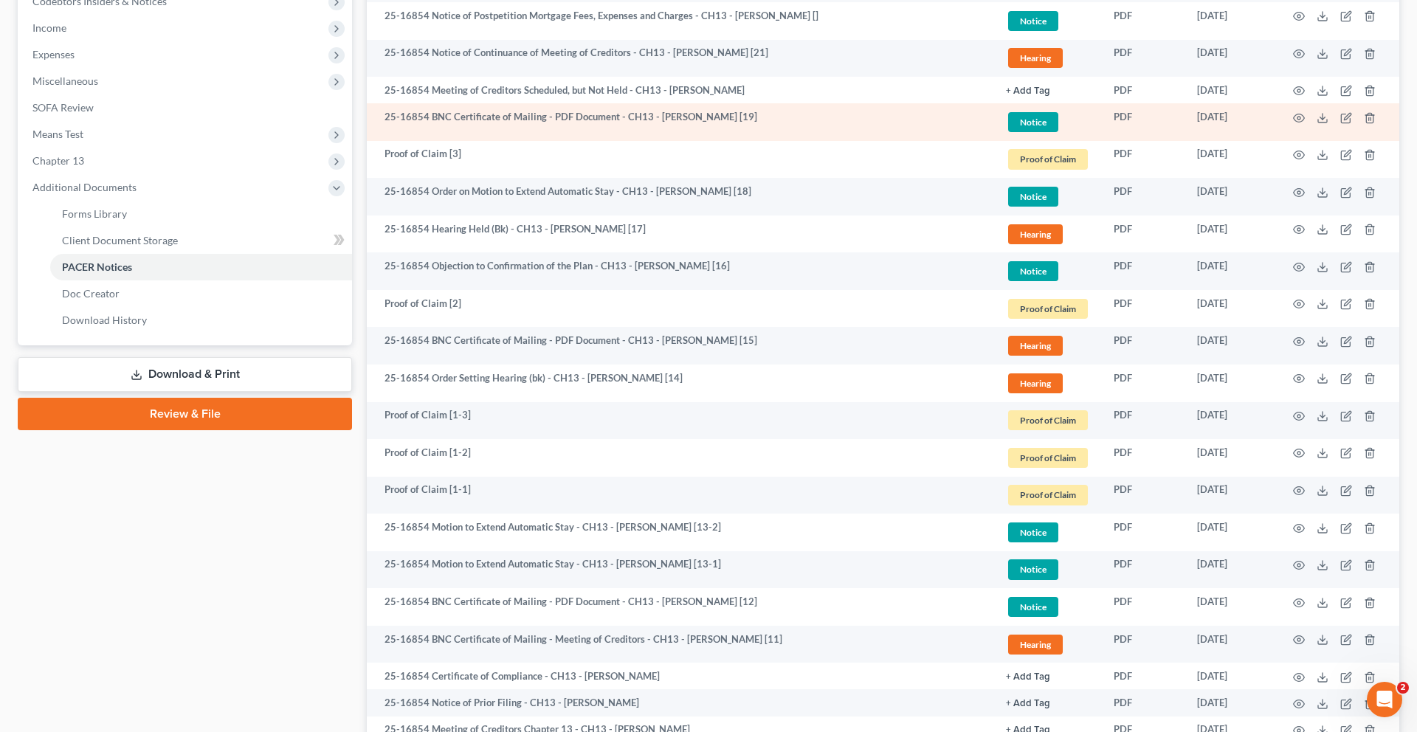
scroll to position [478, 0]
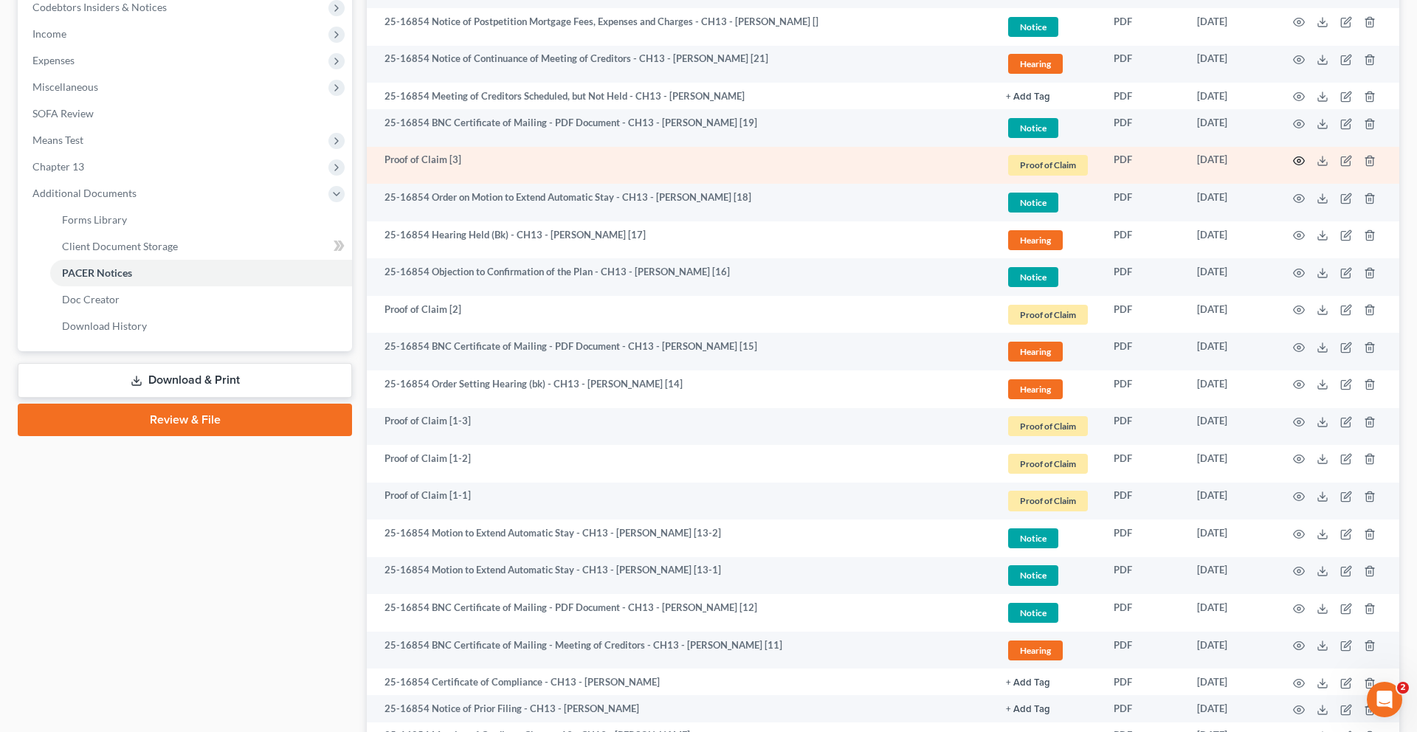
click at [1293, 167] on icon "button" at bounding box center [1299, 161] width 12 height 12
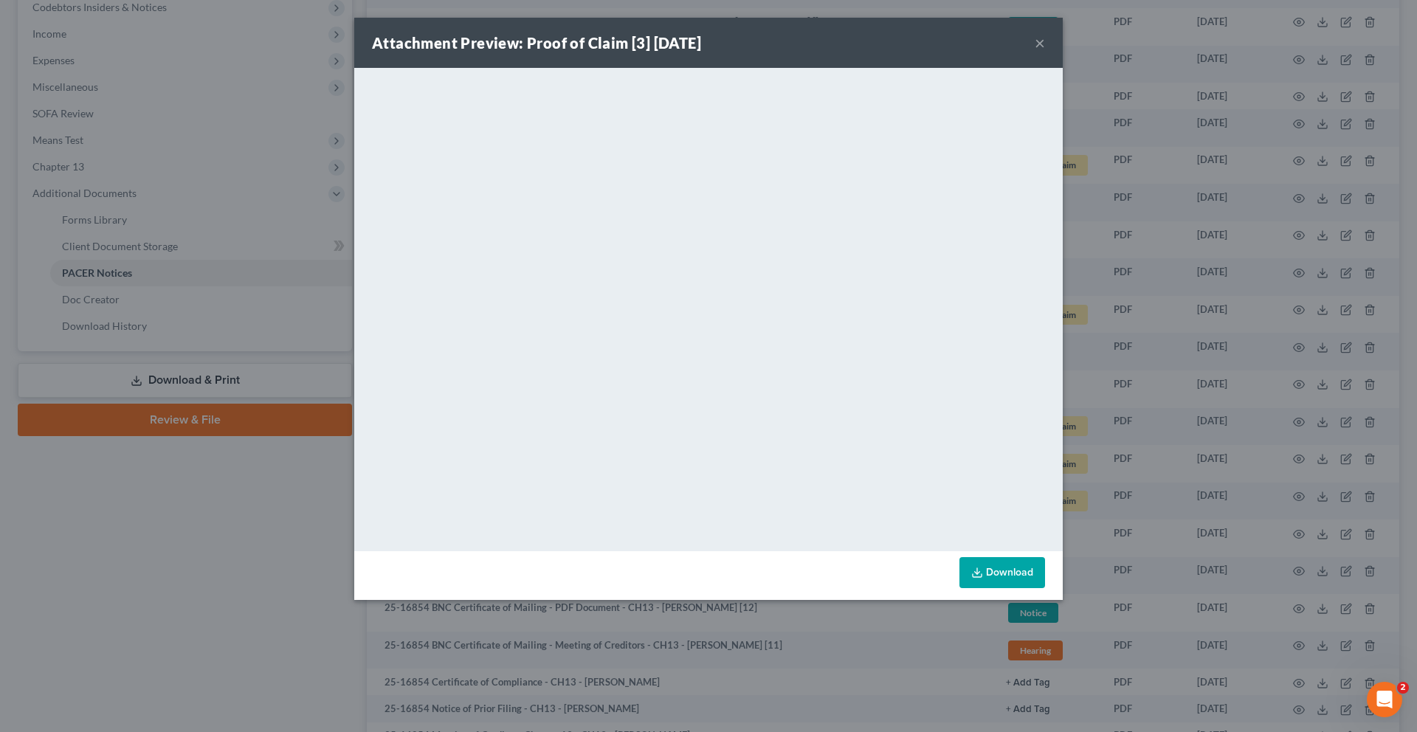
click at [1045, 52] on button "×" at bounding box center [1039, 43] width 10 height 18
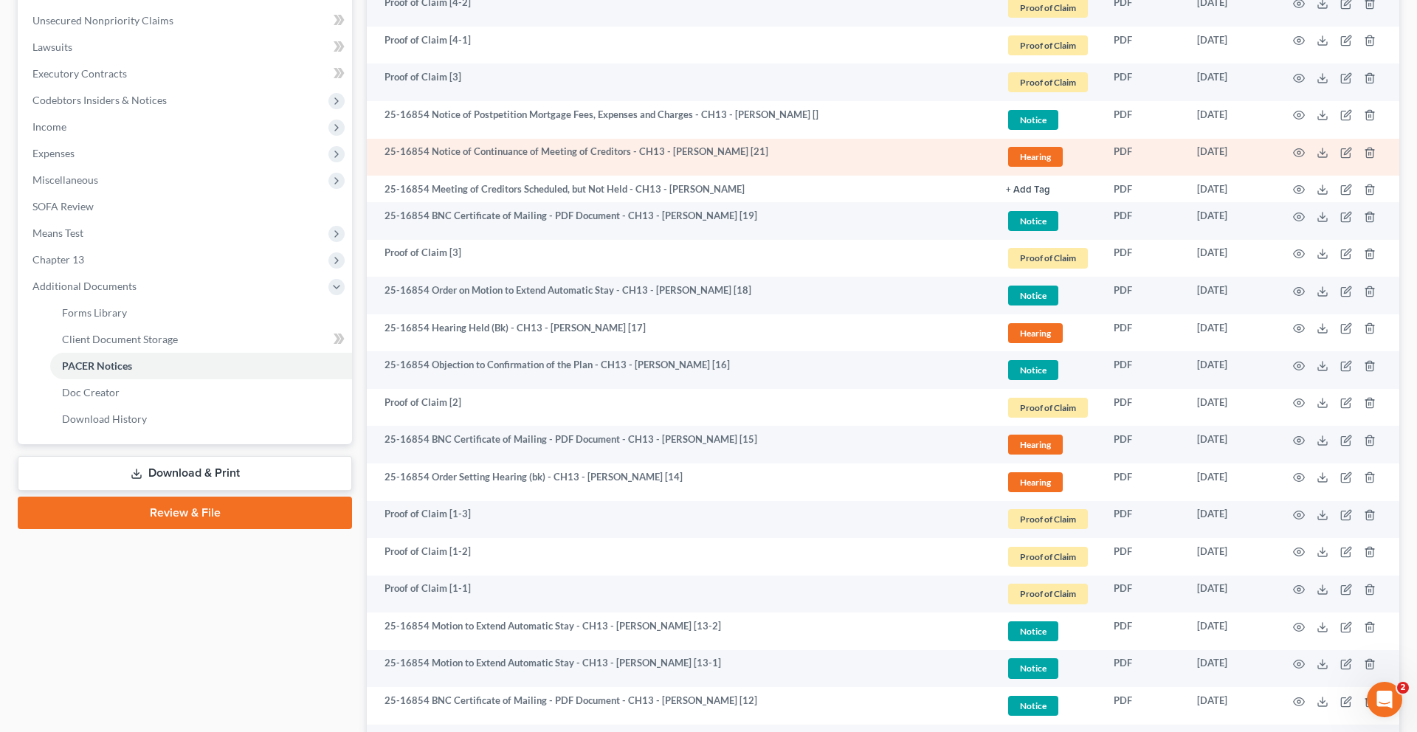
scroll to position [373, 0]
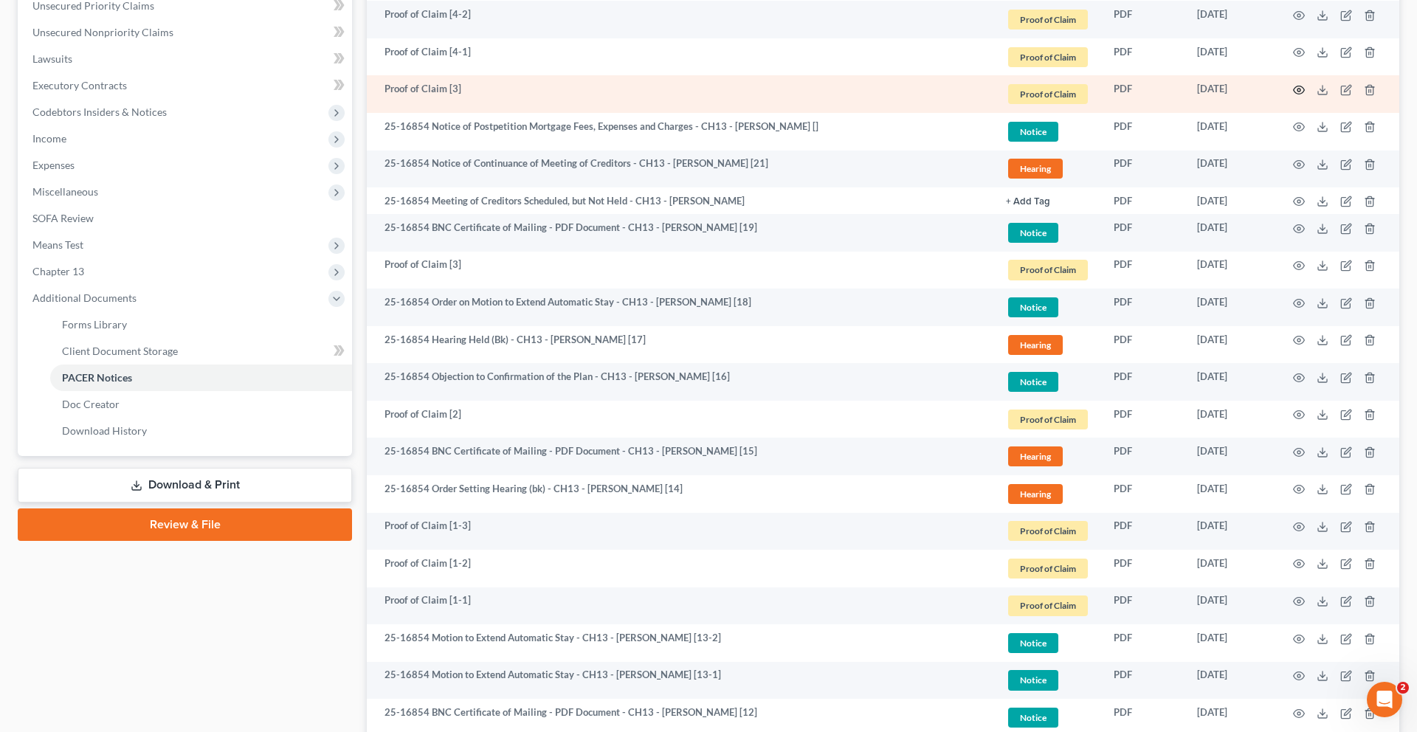
click at [1293, 96] on icon "button" at bounding box center [1299, 90] width 12 height 12
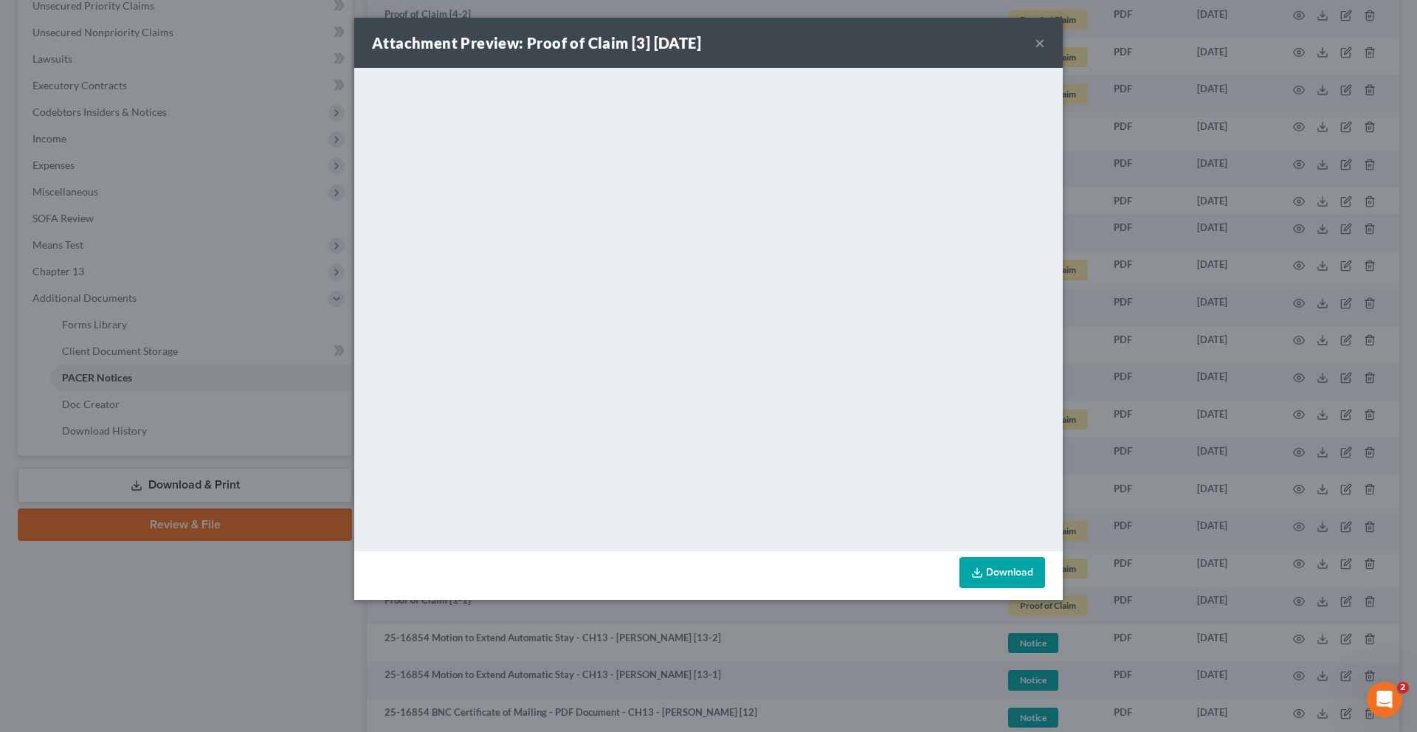
click at [1045, 52] on button "×" at bounding box center [1039, 43] width 10 height 18
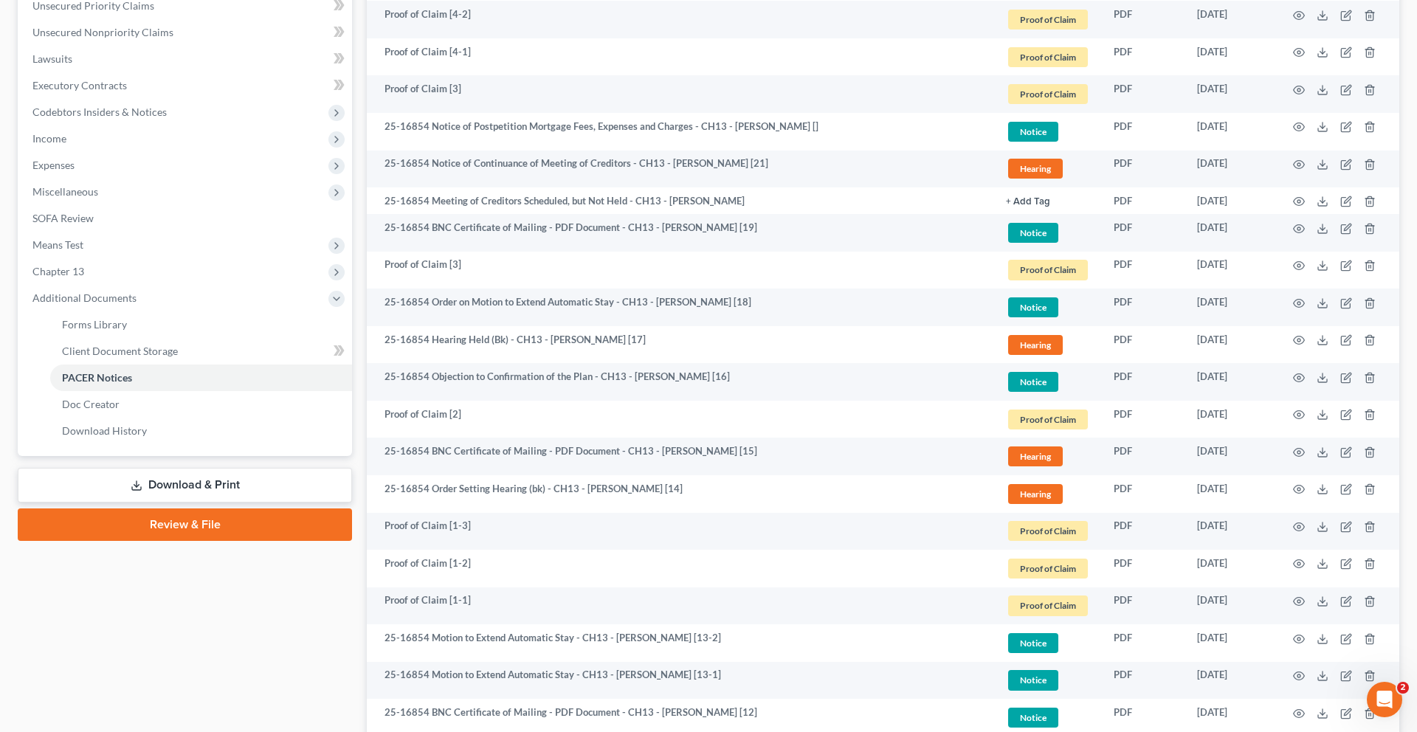
scroll to position [343, 0]
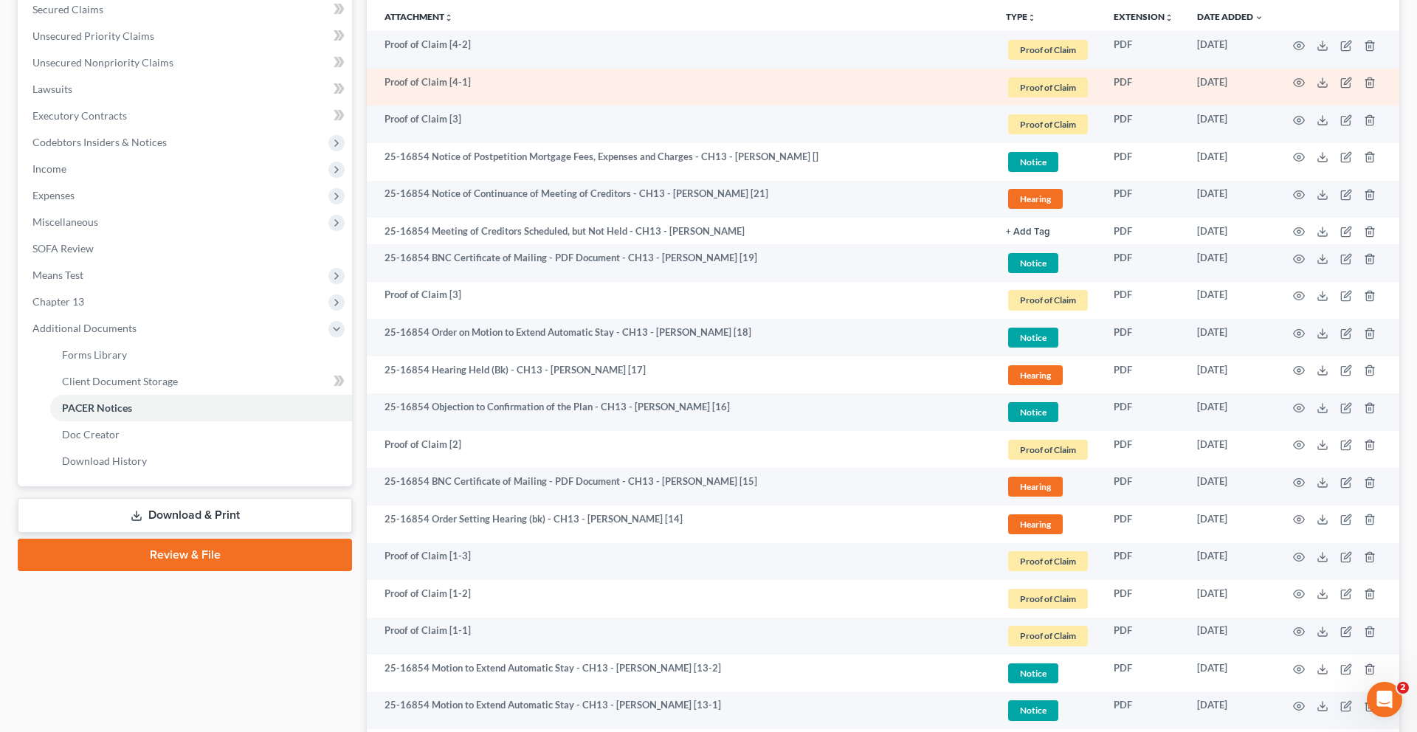
click at [1275, 106] on td at bounding box center [1337, 88] width 124 height 38
click at [1293, 89] on icon "button" at bounding box center [1299, 83] width 12 height 12
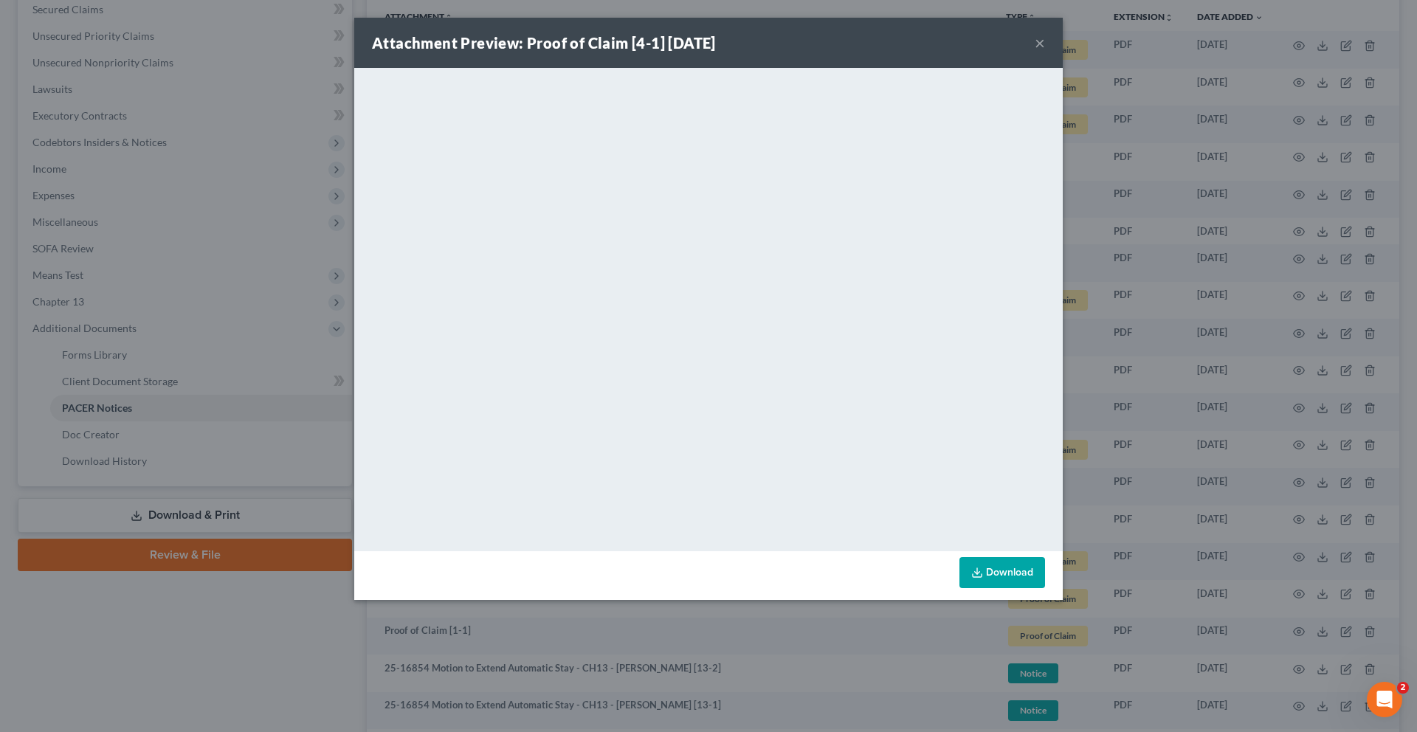
click at [1045, 52] on button "×" at bounding box center [1039, 43] width 10 height 18
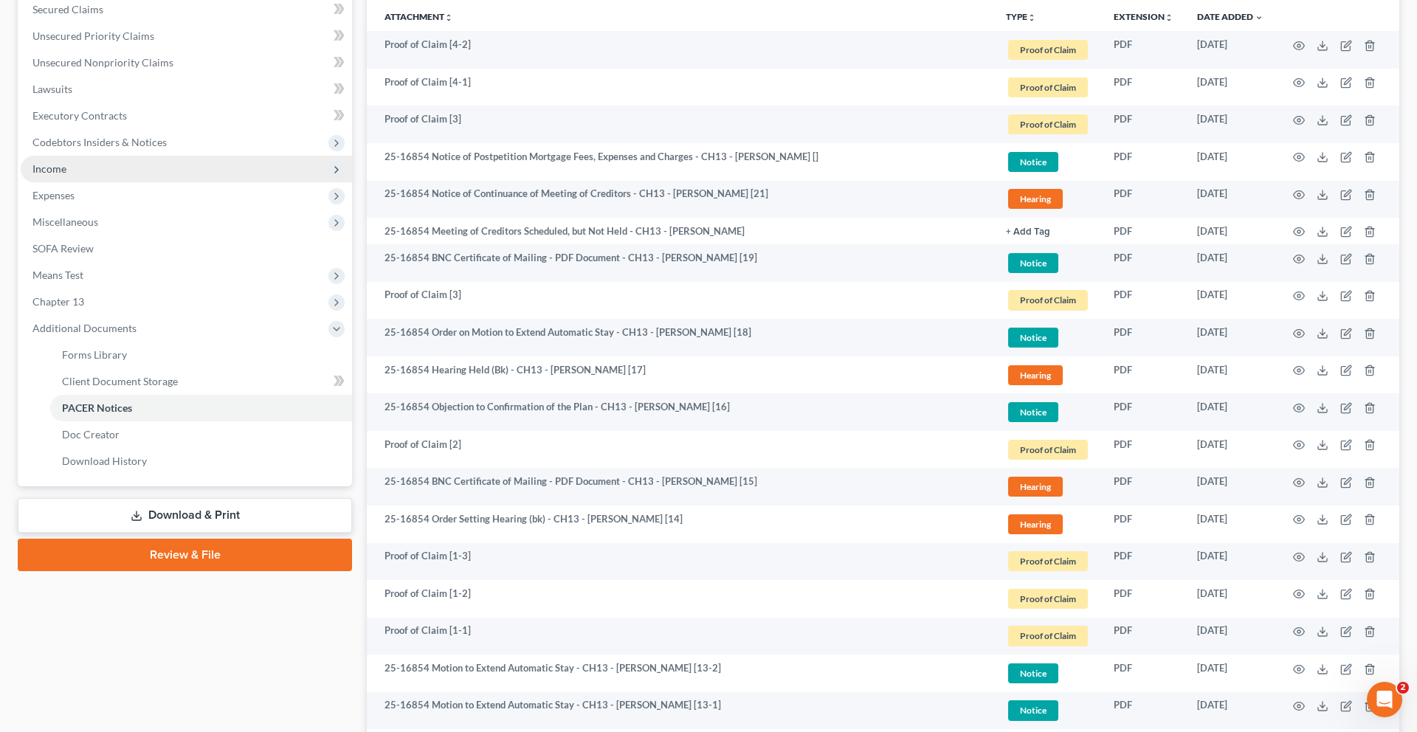
click at [118, 182] on span "Income" at bounding box center [186, 169] width 331 height 27
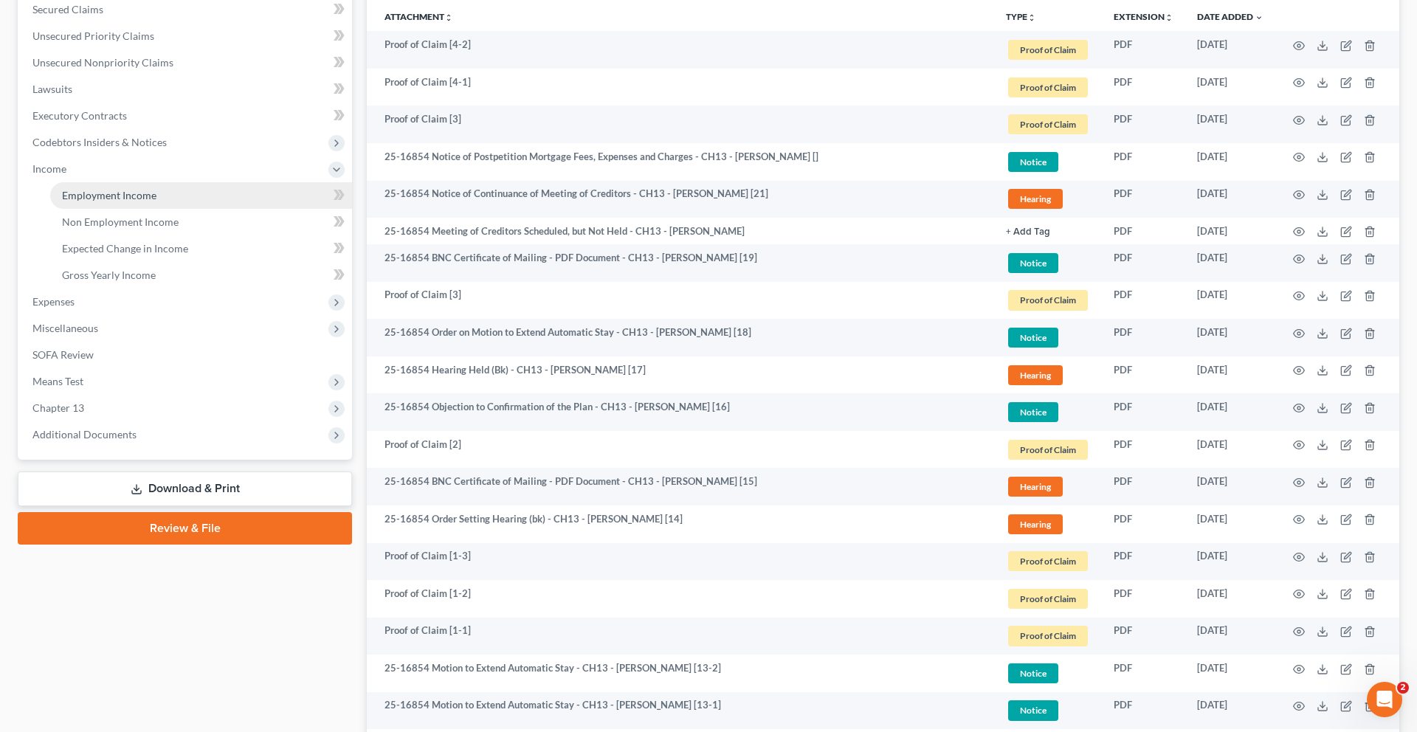
click at [119, 201] on span "Employment Income" at bounding box center [109, 195] width 94 height 13
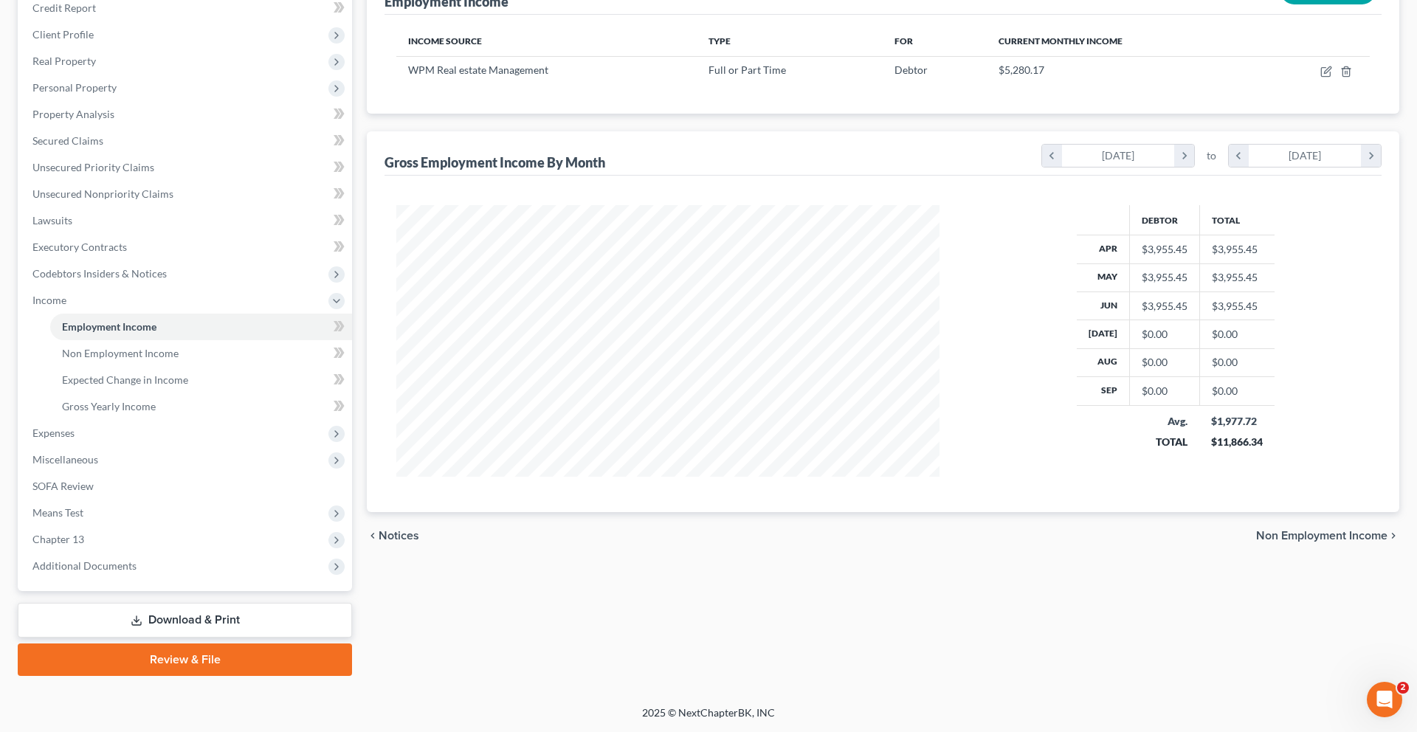
scroll to position [444, 0]
click at [96, 559] on span "Additional Documents" at bounding box center [84, 565] width 104 height 13
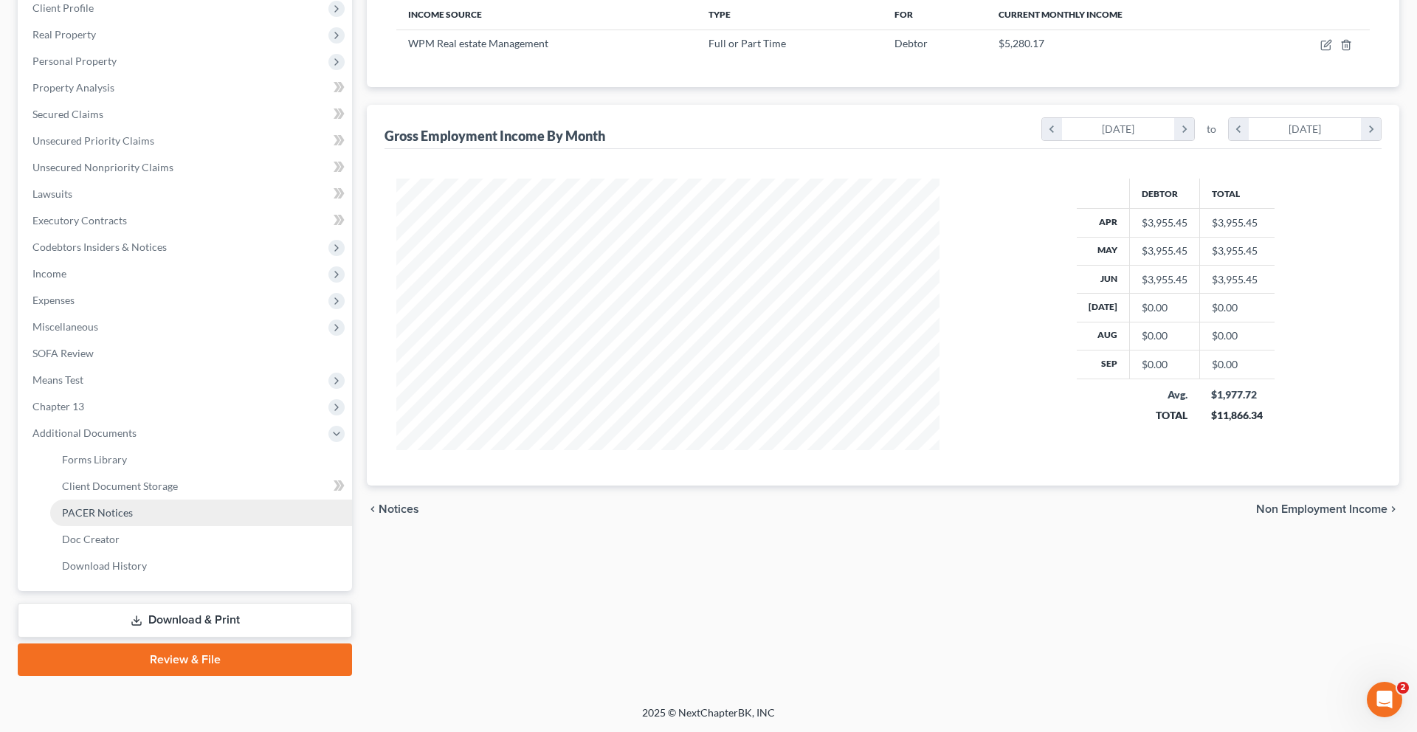
click at [133, 506] on span "PACER Notices" at bounding box center [97, 512] width 71 height 13
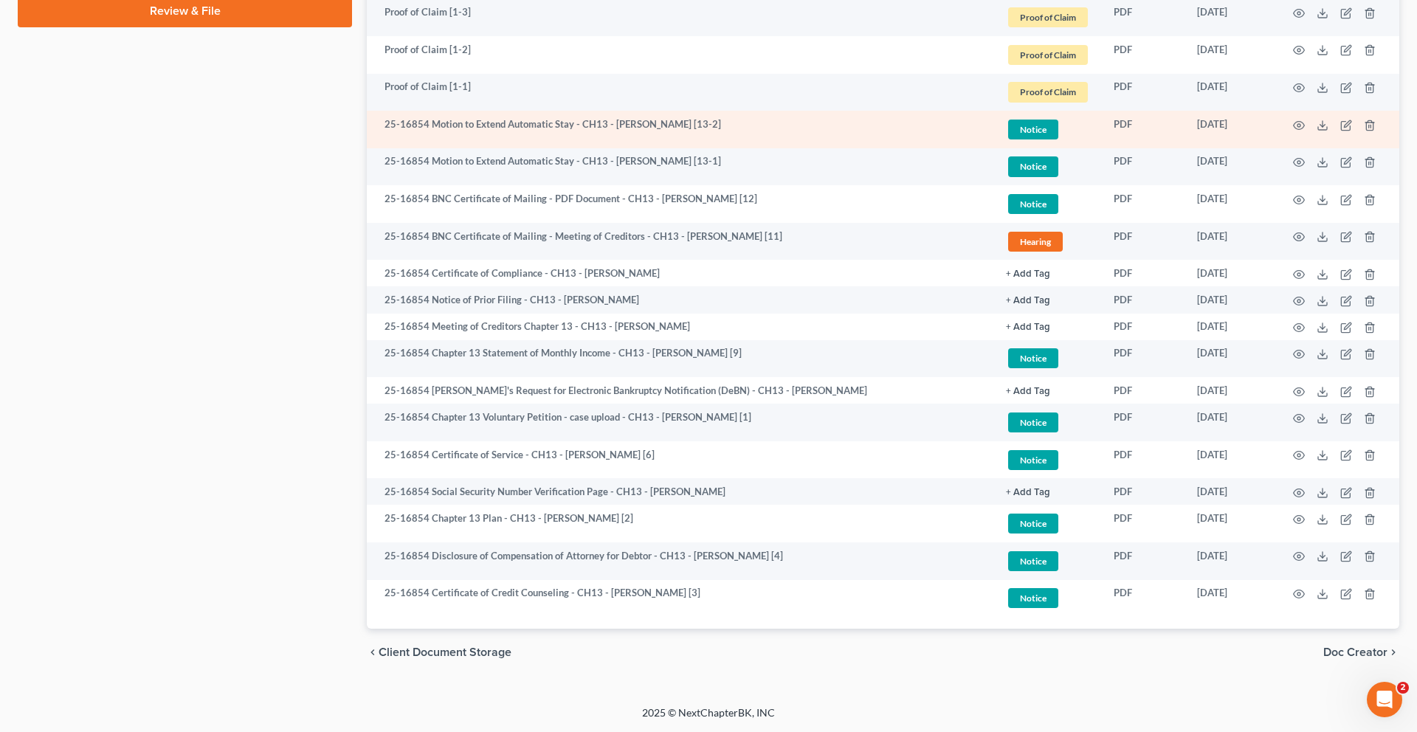
scroll to position [1006, 0]
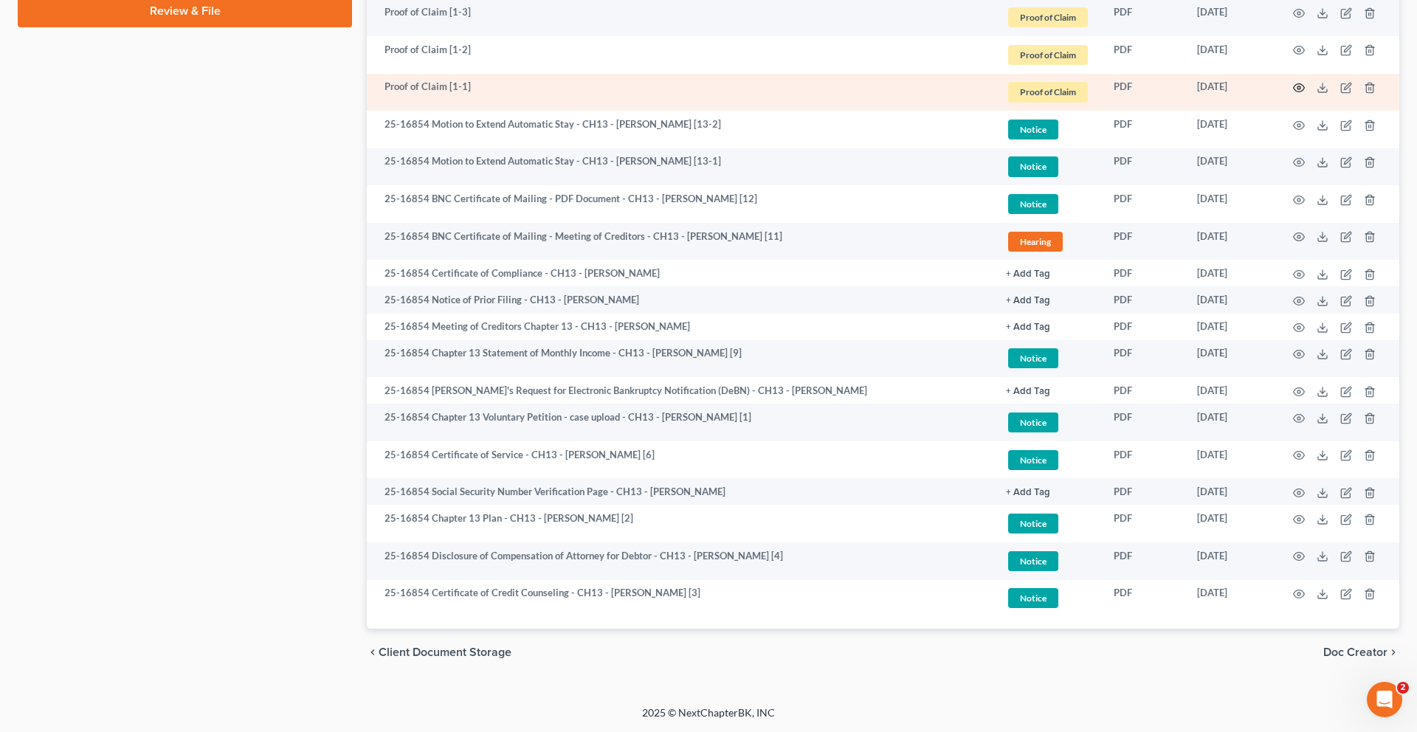
click at [1293, 92] on icon "button" at bounding box center [1298, 88] width 11 height 8
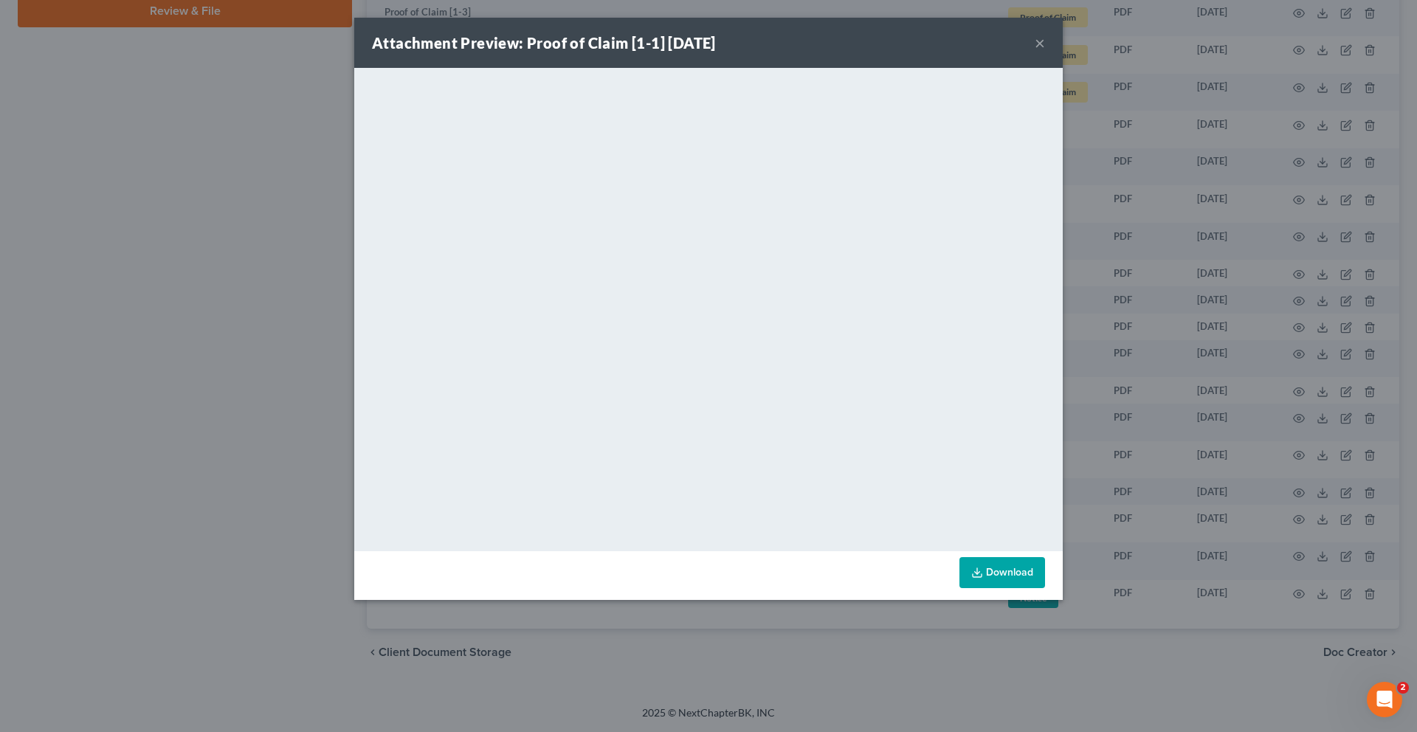
click at [1045, 51] on button "×" at bounding box center [1039, 43] width 10 height 18
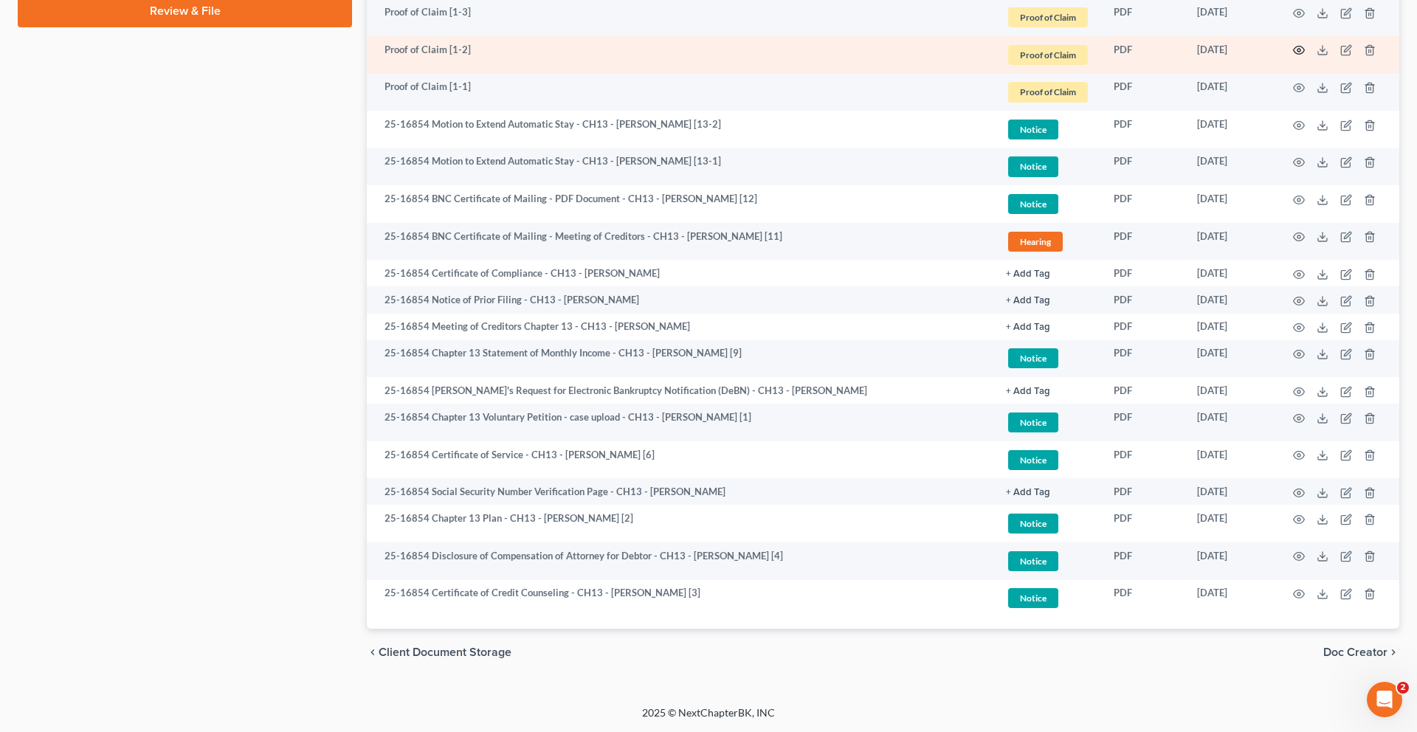
click at [1293, 56] on icon "button" at bounding box center [1299, 50] width 12 height 12
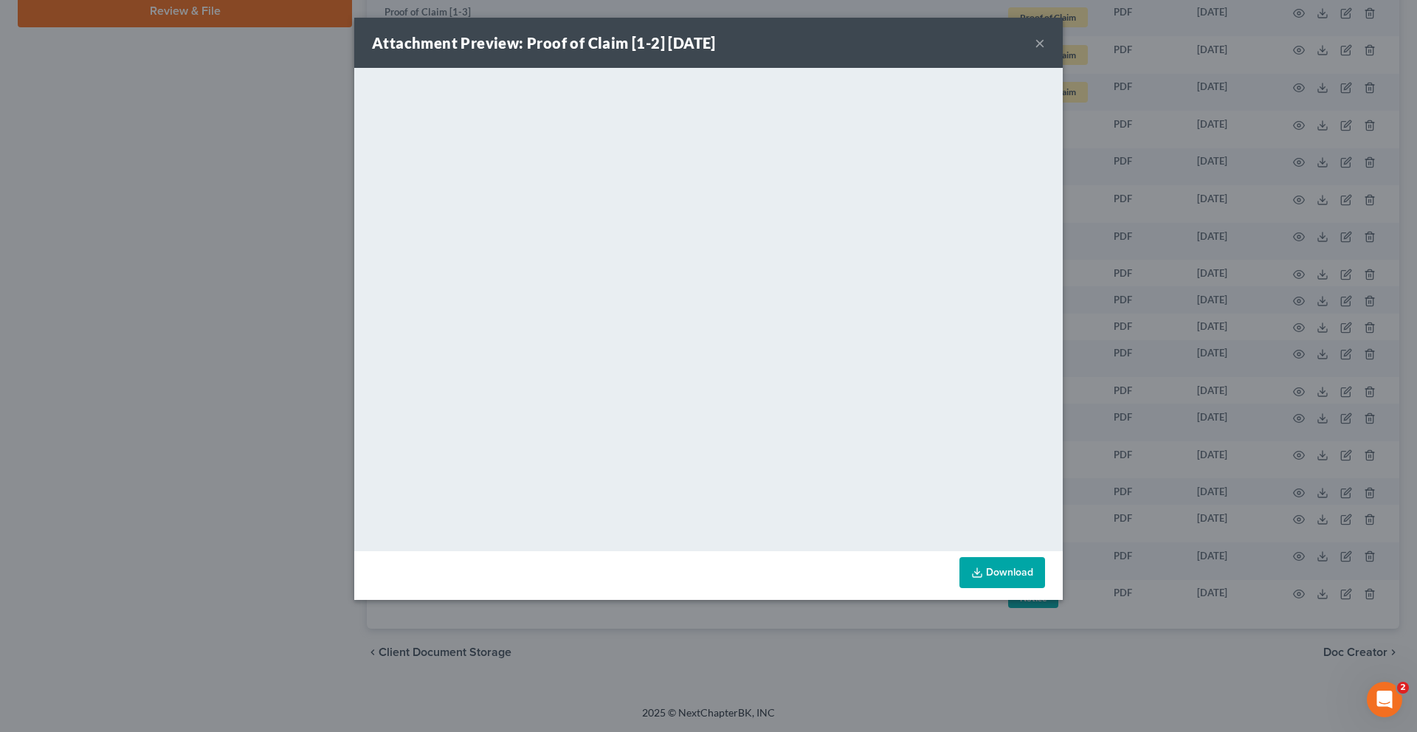
click at [1045, 52] on button "×" at bounding box center [1039, 43] width 10 height 18
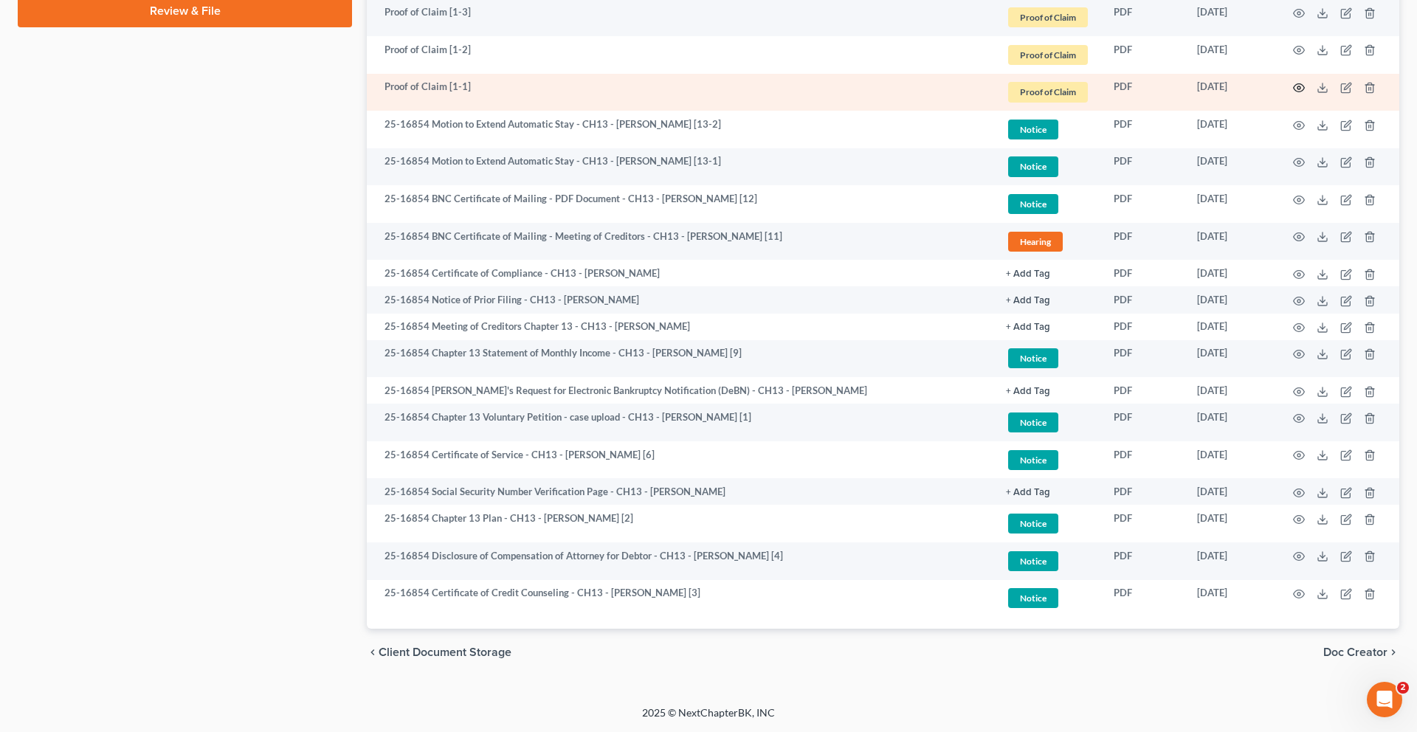
click at [1293, 94] on icon "button" at bounding box center [1299, 88] width 12 height 12
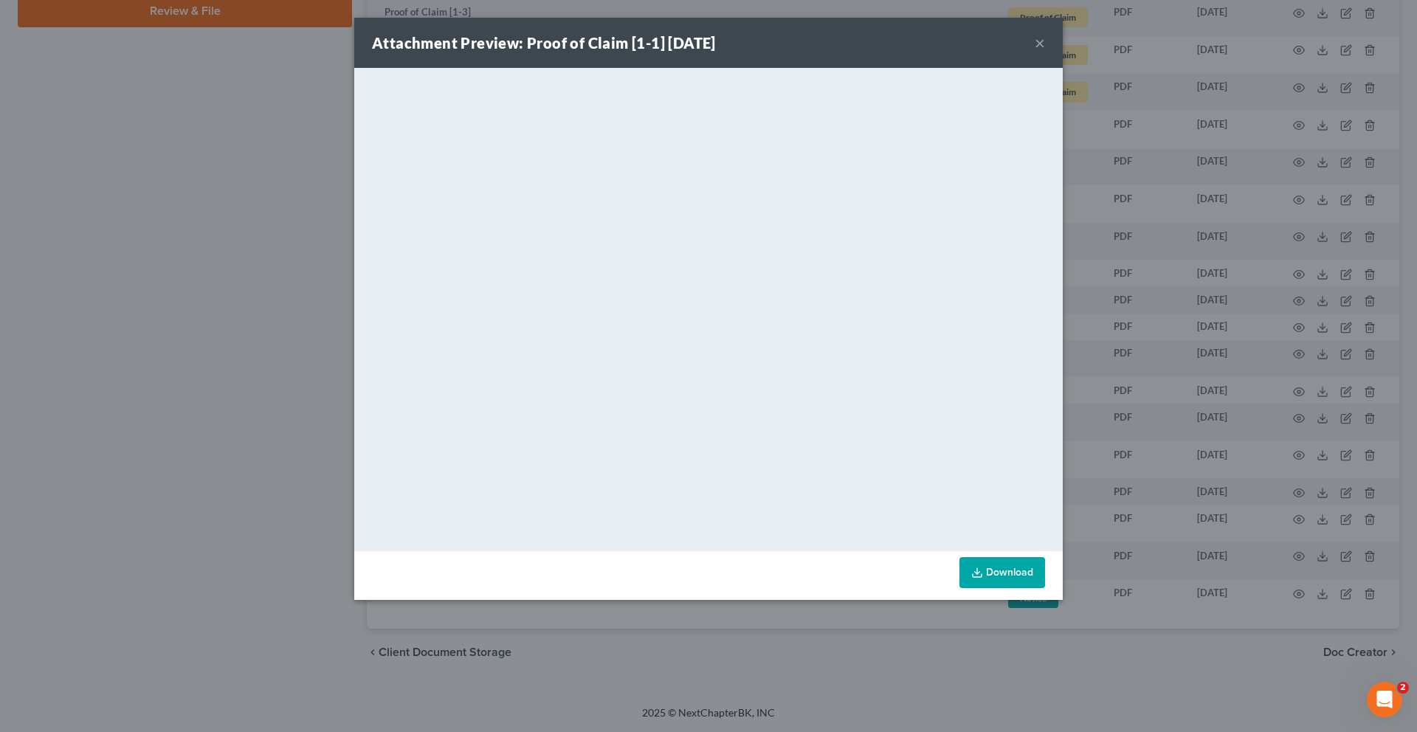
click at [1045, 52] on button "×" at bounding box center [1039, 43] width 10 height 18
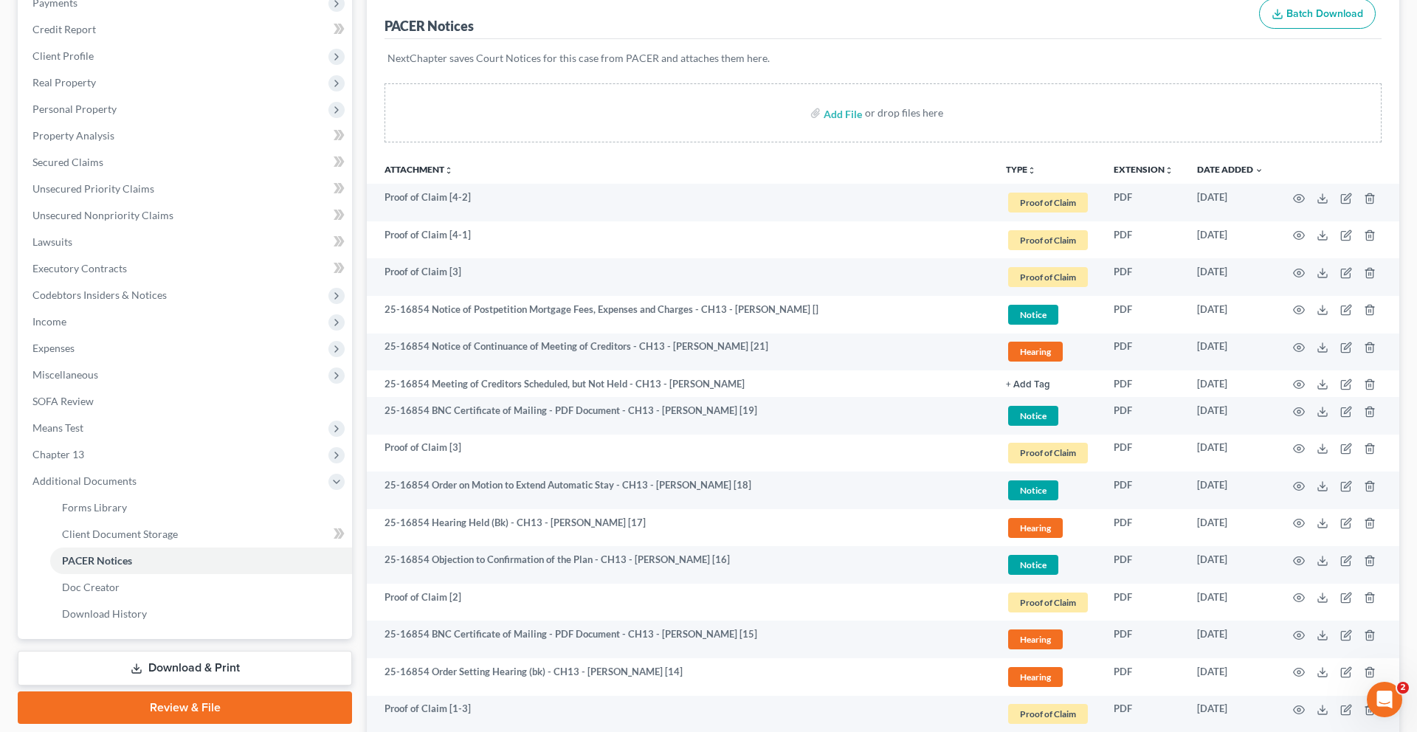
scroll to position [0, 0]
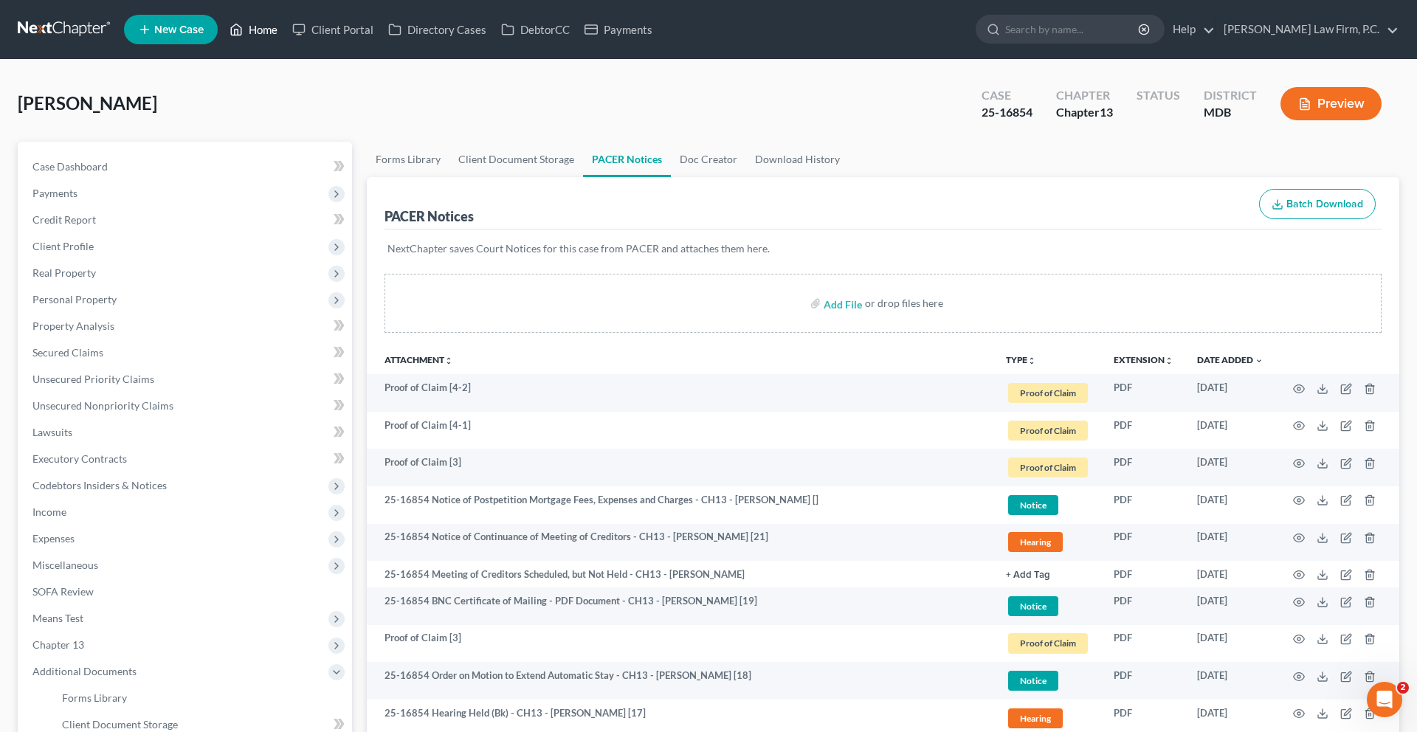
click at [285, 41] on link "Home" at bounding box center [253, 29] width 63 height 27
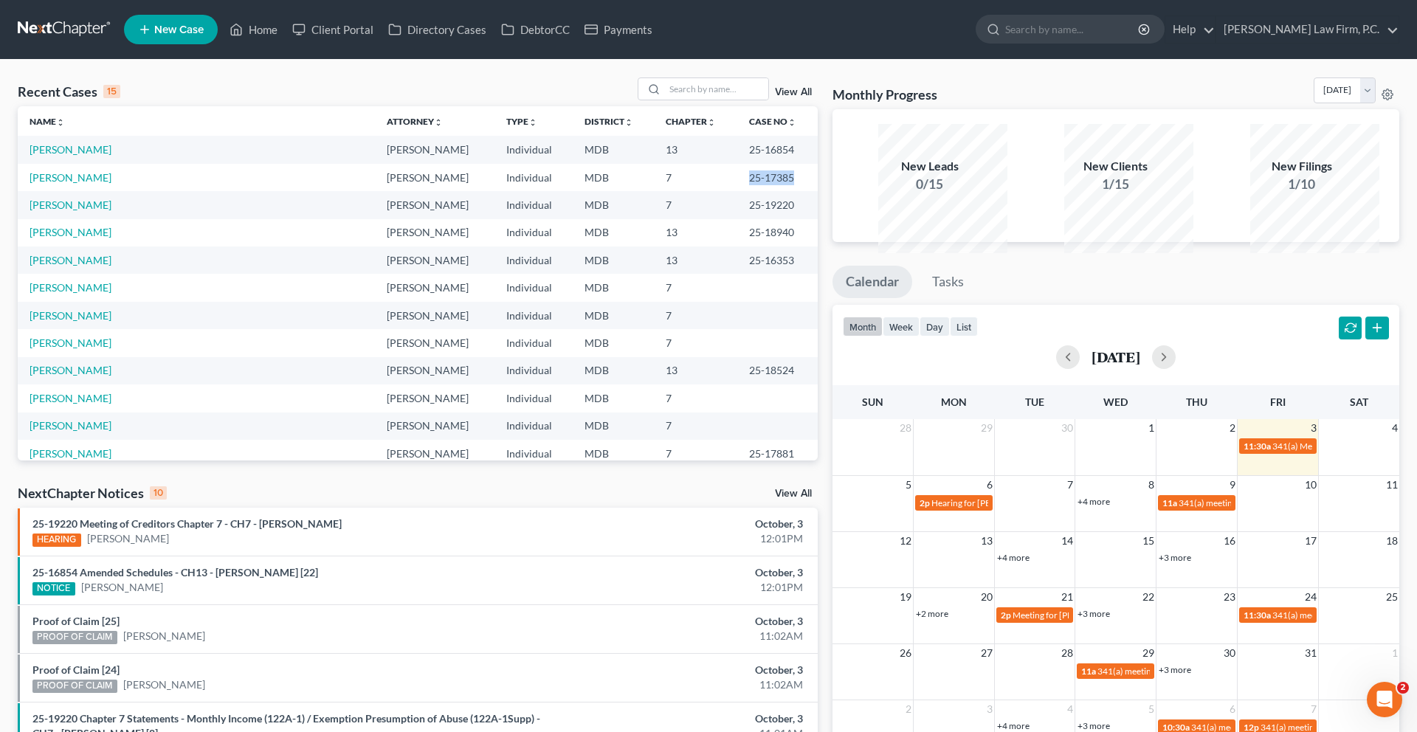
drag, startPoint x: 787, startPoint y: 230, endPoint x: 722, endPoint y: 227, distance: 64.3
click at [737, 191] on td "25-17385" at bounding box center [777, 177] width 80 height 27
copy td "25-17385"
drag, startPoint x: 746, startPoint y: 226, endPoint x: 1183, endPoint y: 1, distance: 491.0
click at [0, 0] on div "Home New Case Client Portal Directory Cases DebtorCC Payments [PERSON_NAME] Law…" at bounding box center [708, 545] width 1417 height 1091
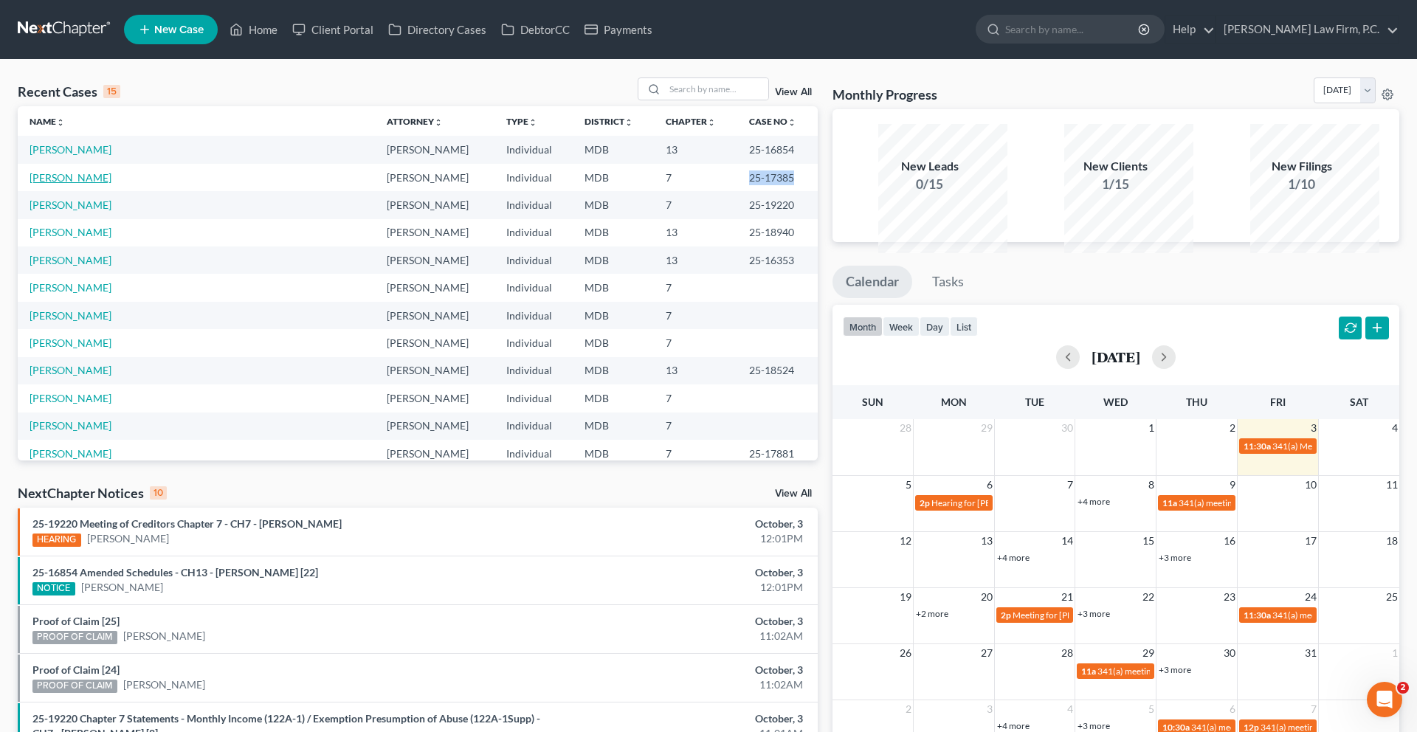
click at [81, 184] on link "[PERSON_NAME]" at bounding box center [71, 177] width 82 height 13
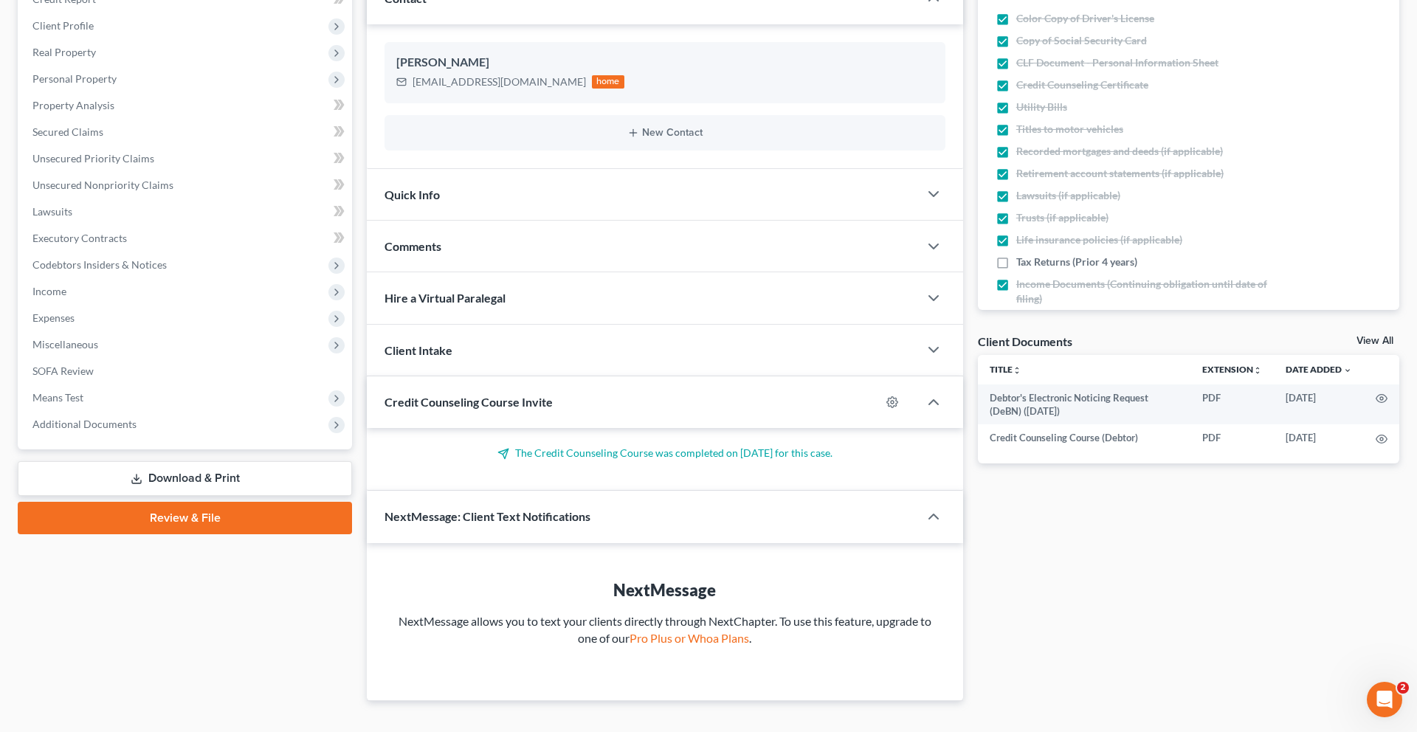
scroll to position [381, 0]
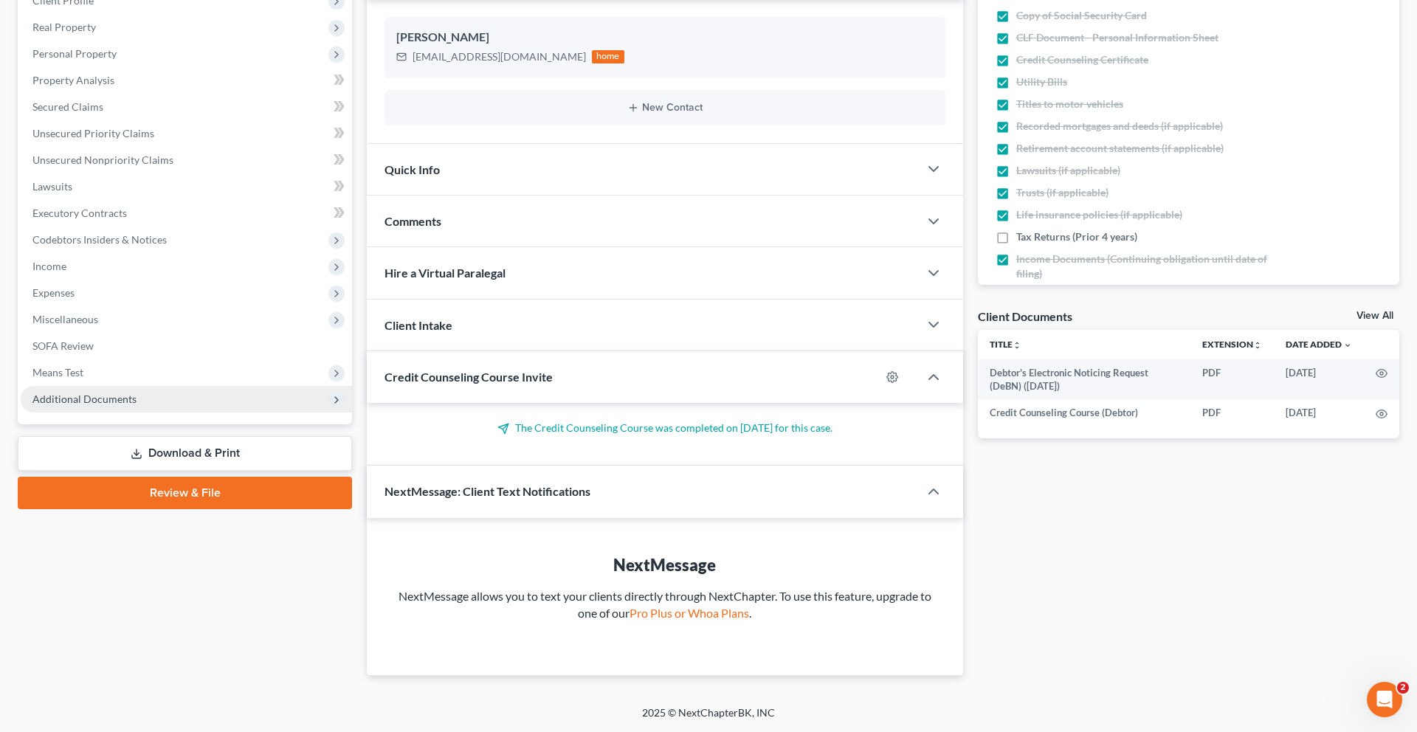
click at [122, 405] on span "Additional Documents" at bounding box center [84, 399] width 104 height 13
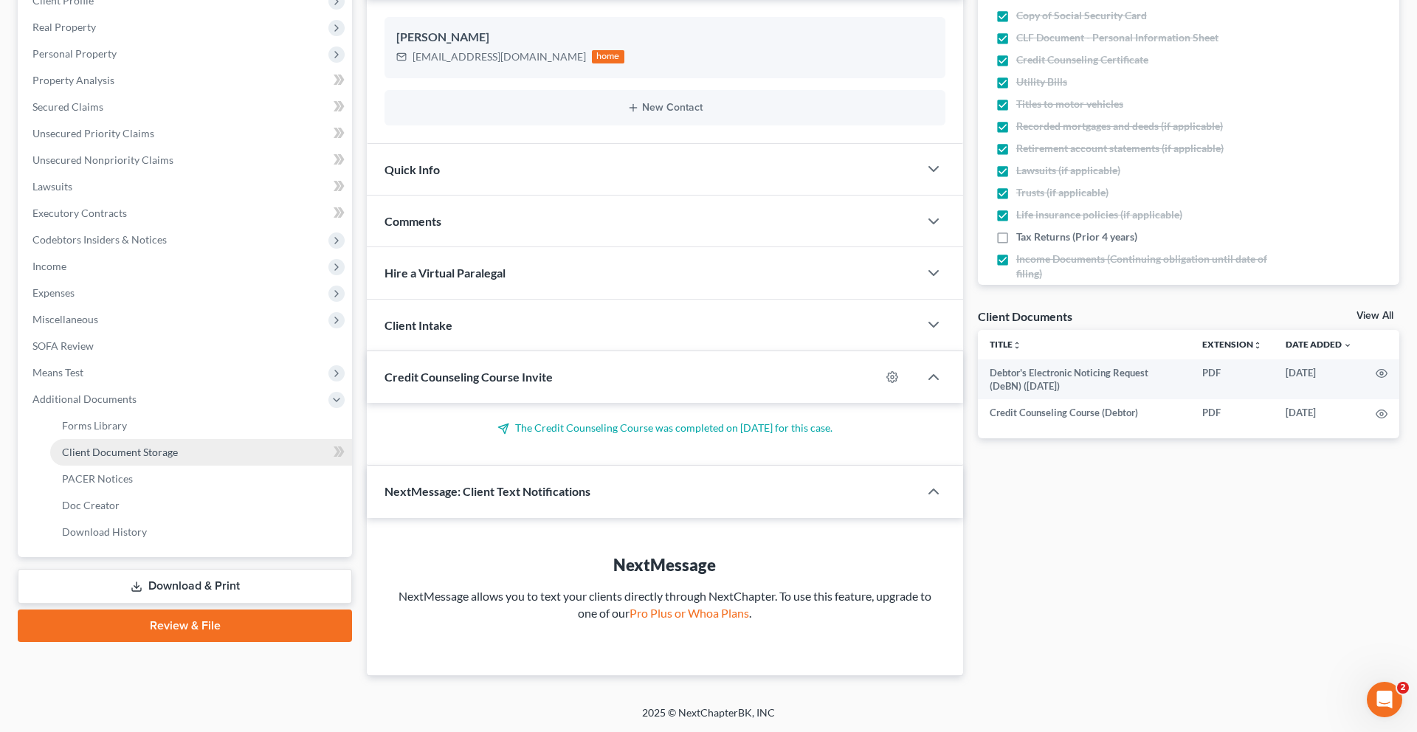
click at [132, 458] on span "Client Document Storage" at bounding box center [120, 452] width 116 height 13
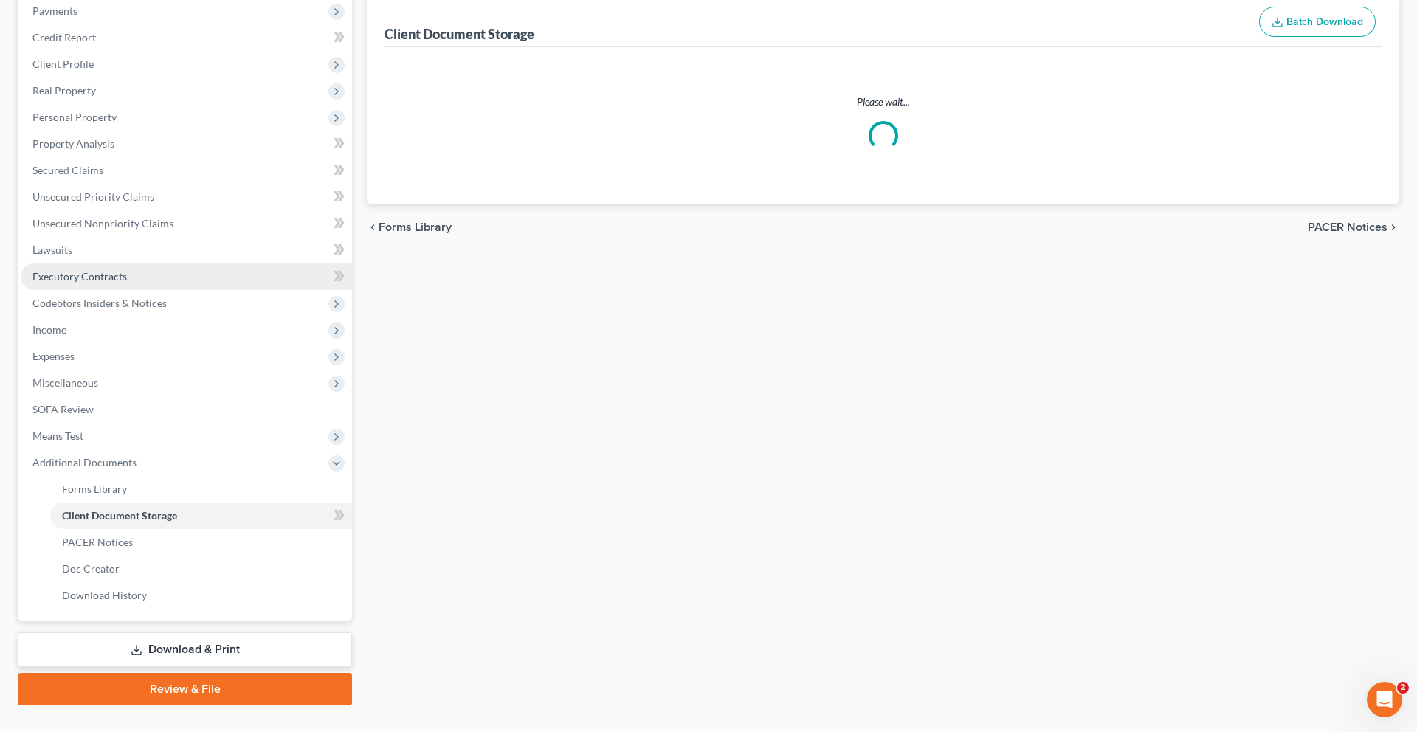
select select "14"
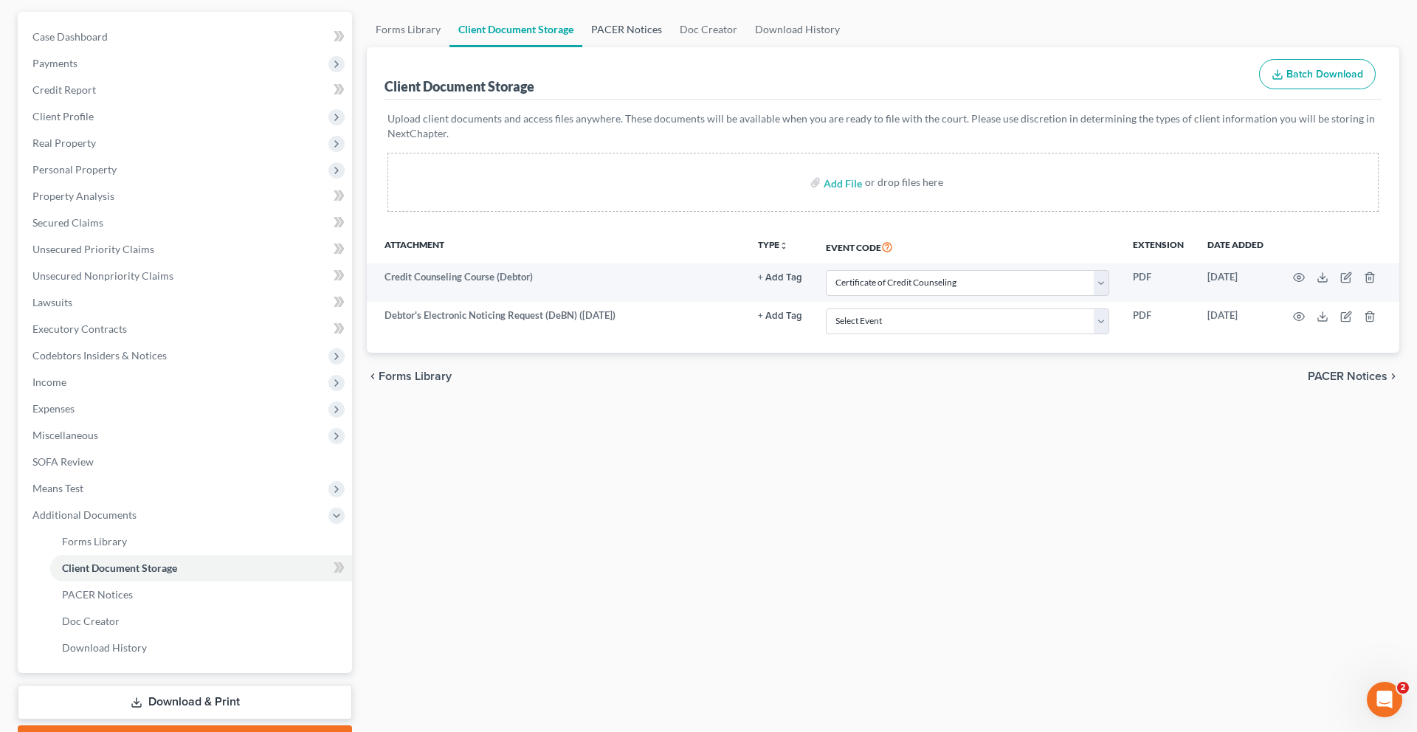
click at [671, 47] on link "PACER Notices" at bounding box center [626, 29] width 89 height 35
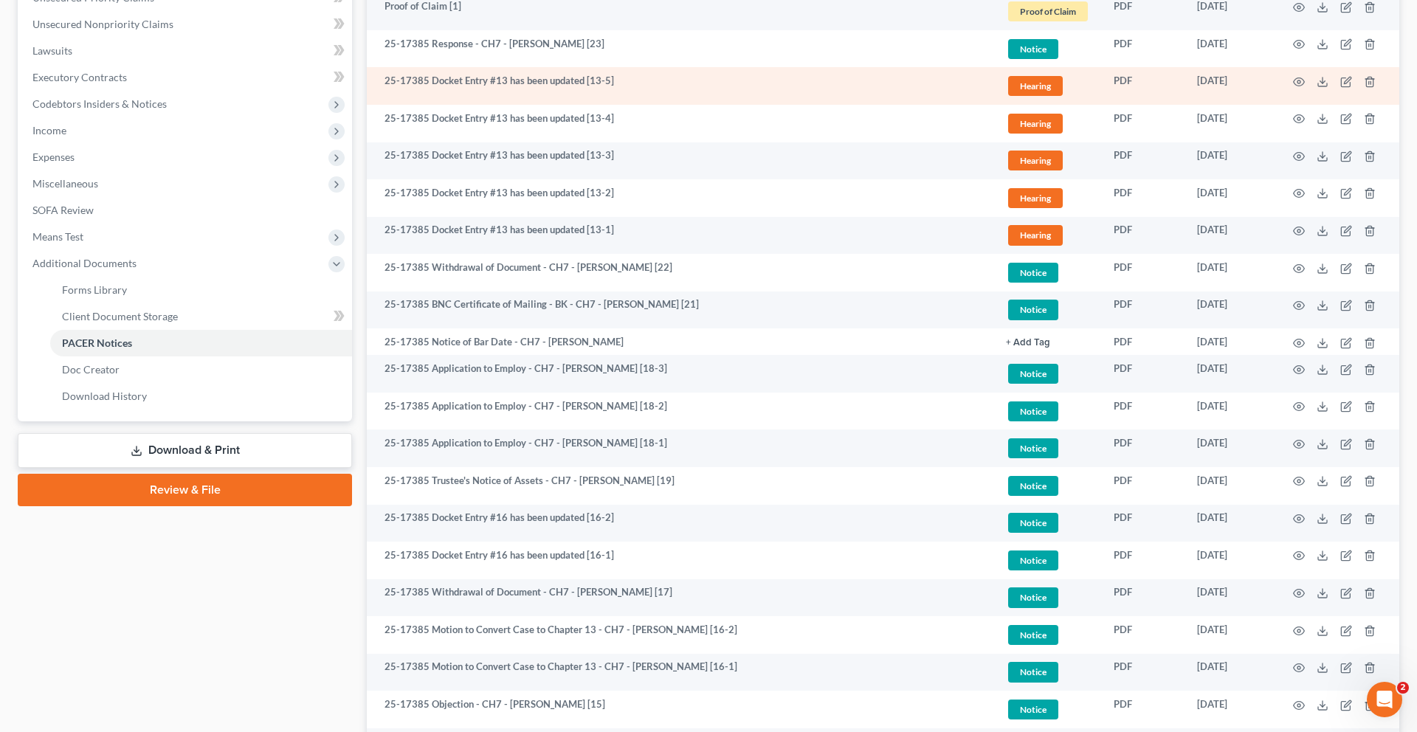
scroll to position [392, 0]
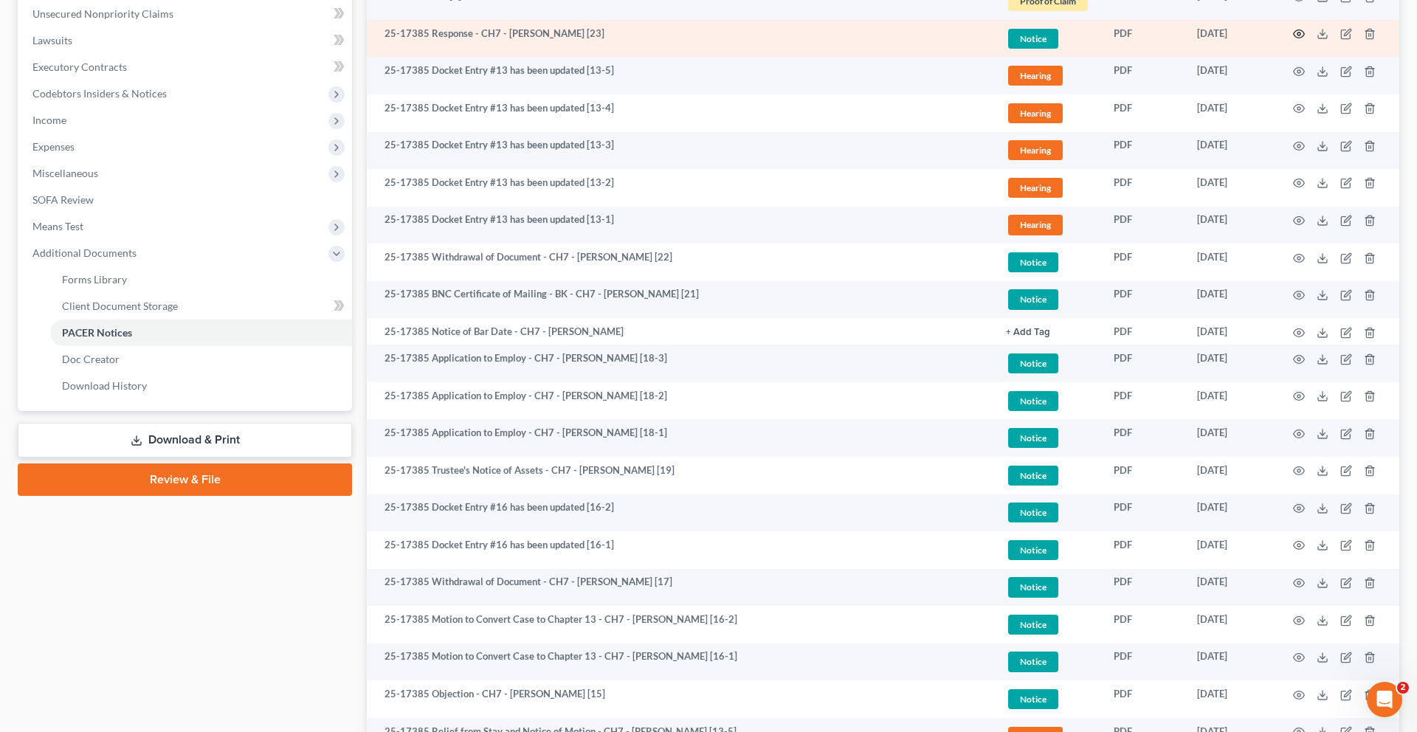
click at [1293, 40] on icon "button" at bounding box center [1299, 34] width 12 height 12
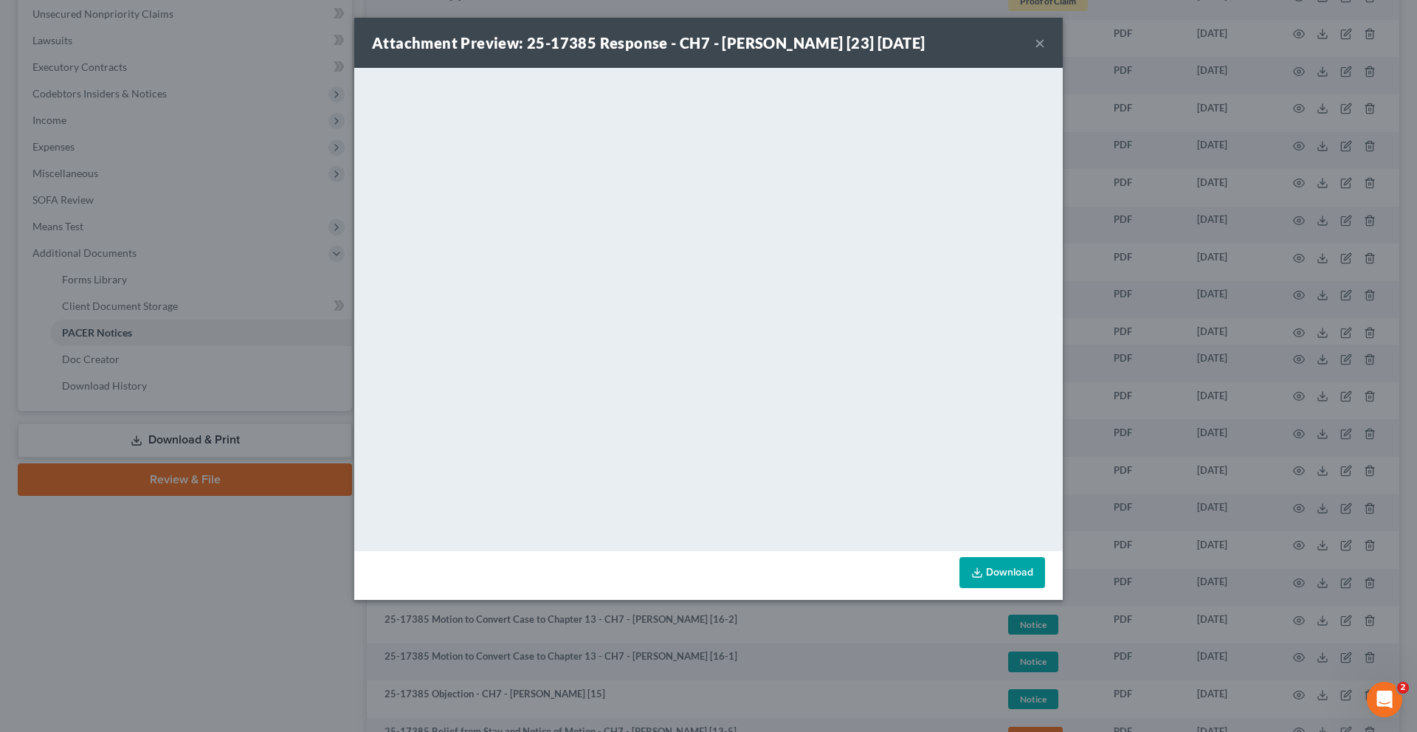
click at [1045, 52] on button "×" at bounding box center [1039, 43] width 10 height 18
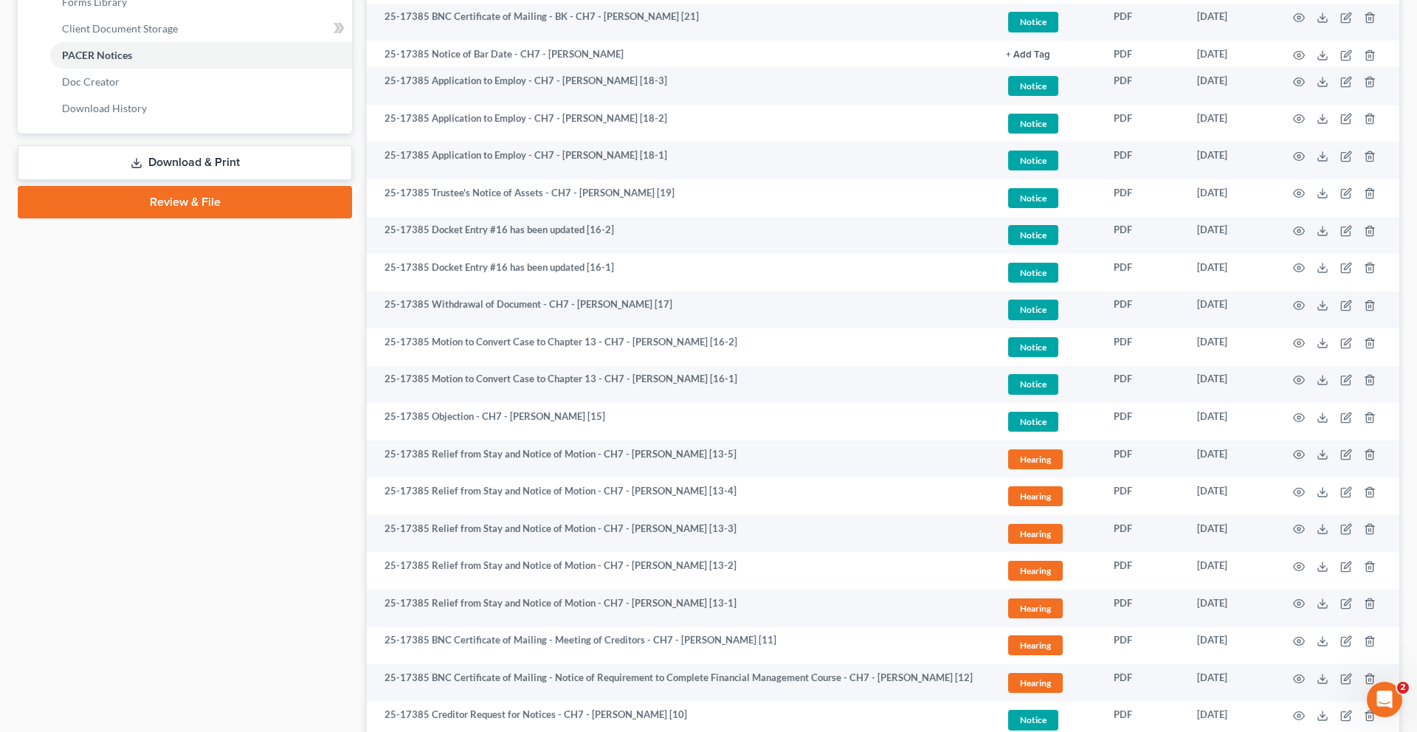
scroll to position [682, 0]
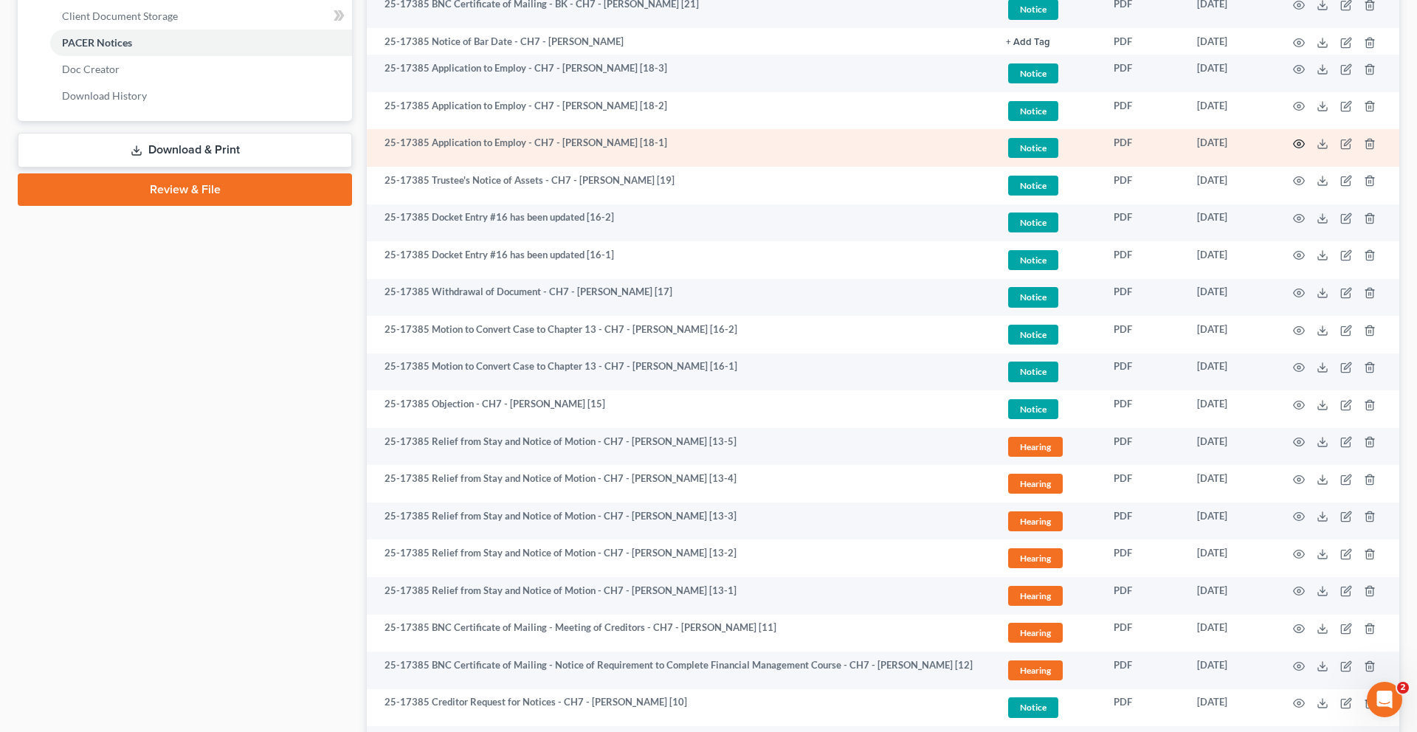
click at [1293, 150] on icon "button" at bounding box center [1299, 144] width 12 height 12
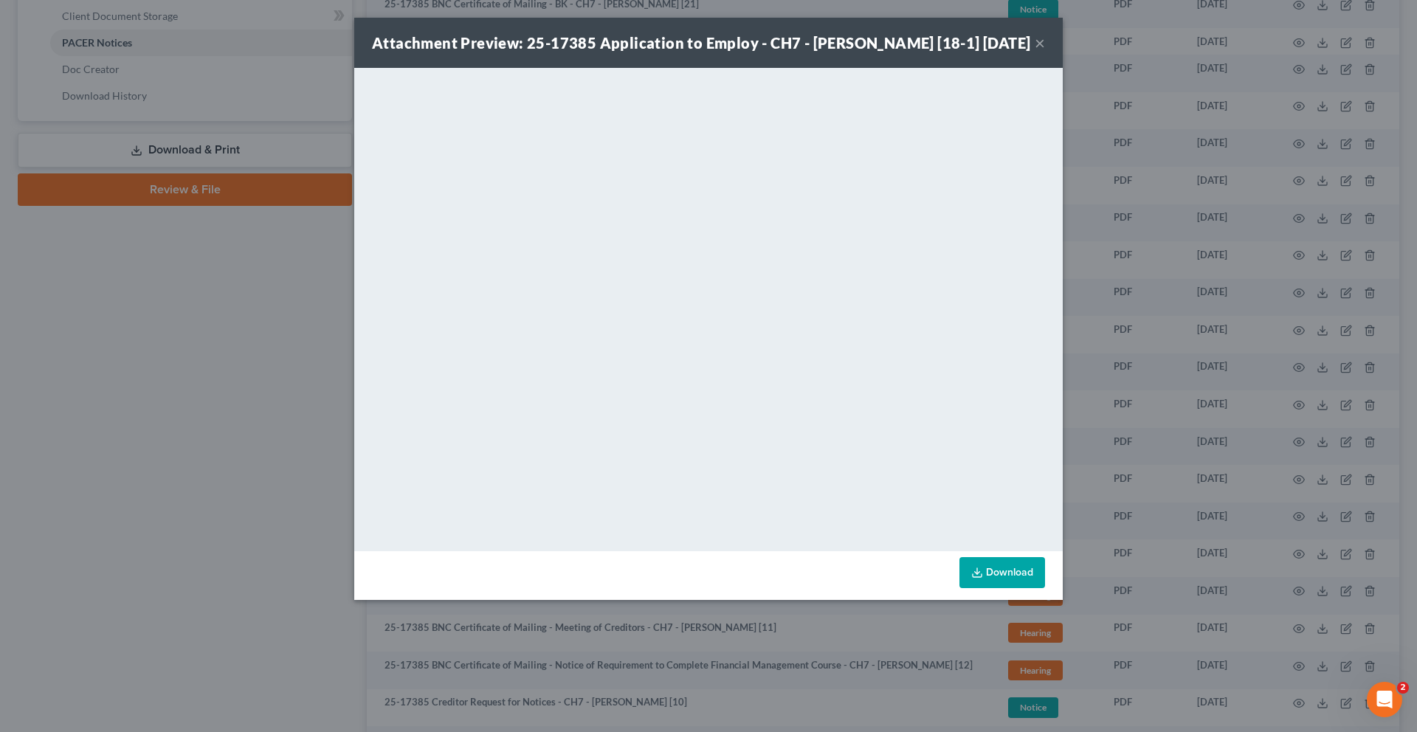
click at [1045, 52] on button "×" at bounding box center [1039, 43] width 10 height 18
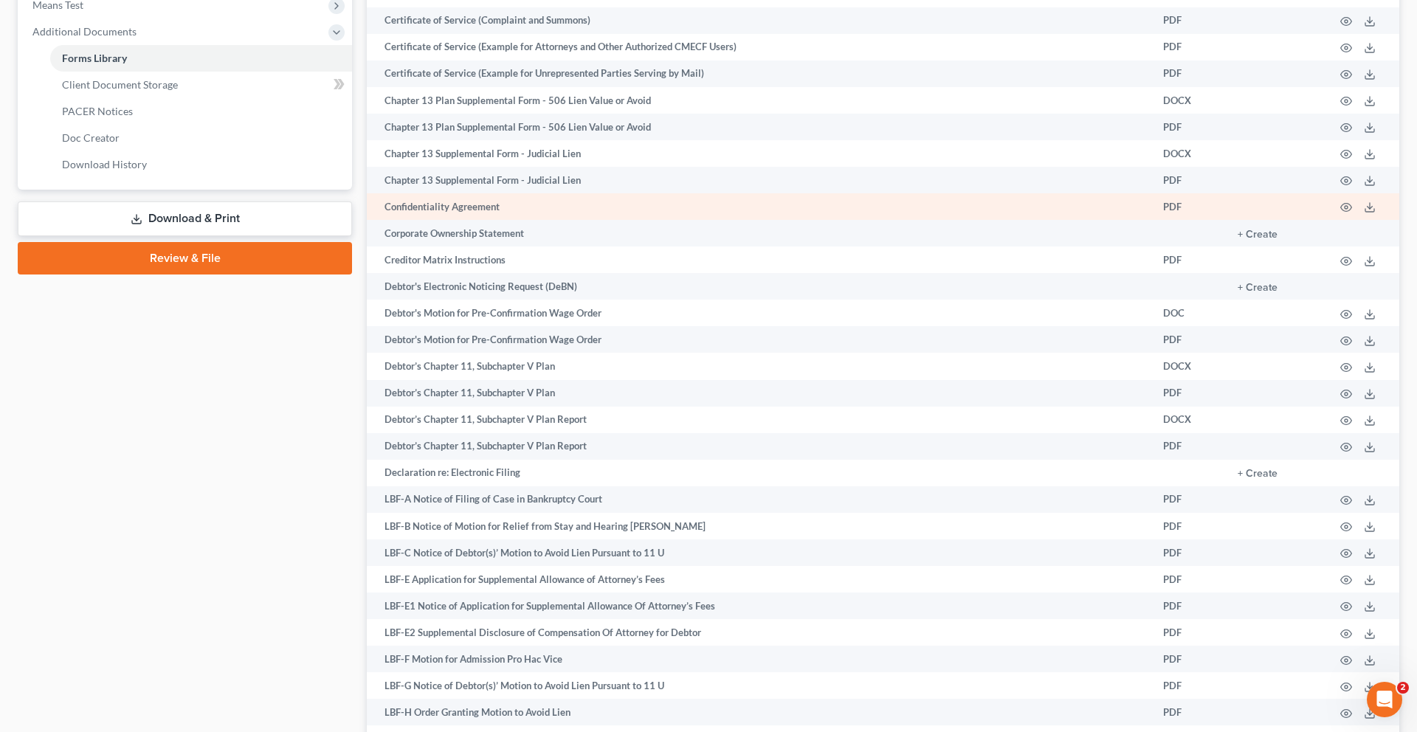
scroll to position [1867, 0]
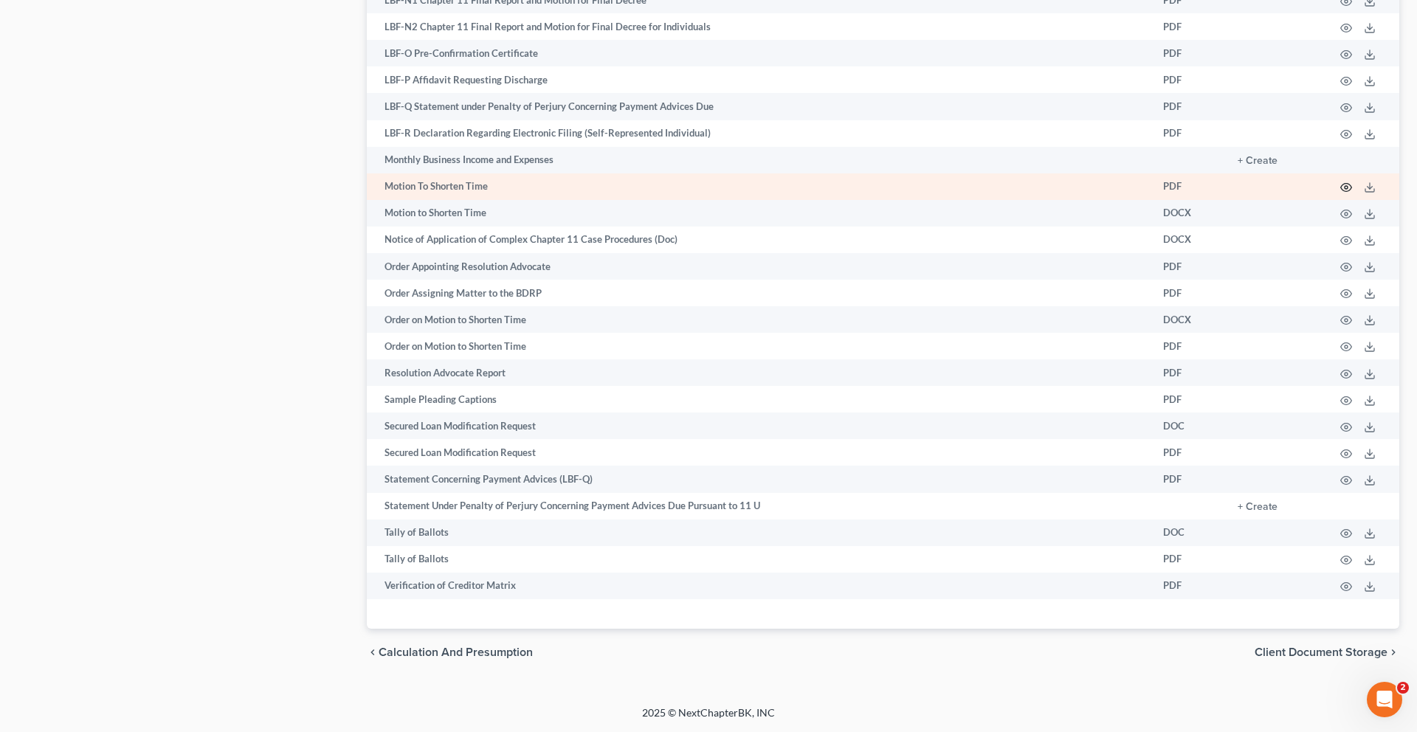
click at [1340, 193] on icon "button" at bounding box center [1346, 188] width 12 height 12
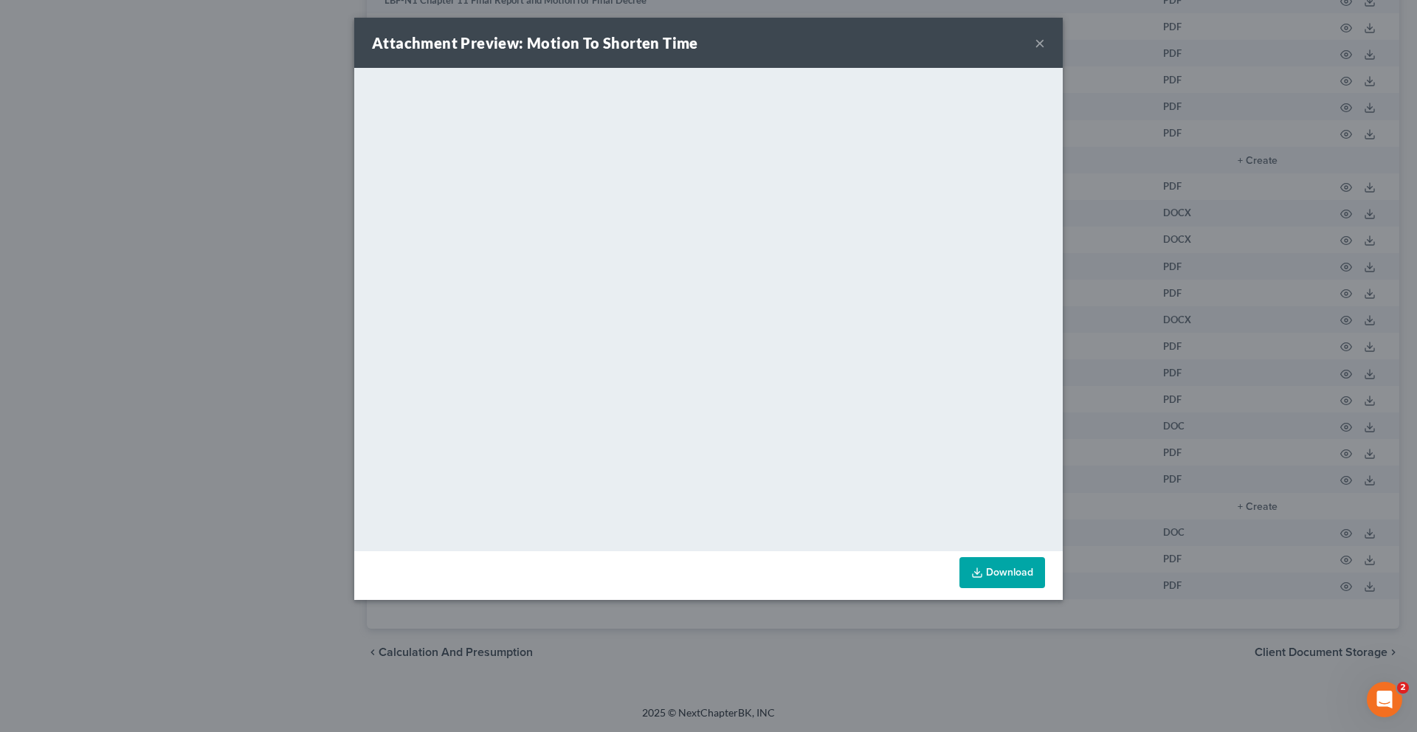
click at [1045, 46] on button "×" at bounding box center [1039, 43] width 10 height 18
